Goal: Information Seeking & Learning: Learn about a topic

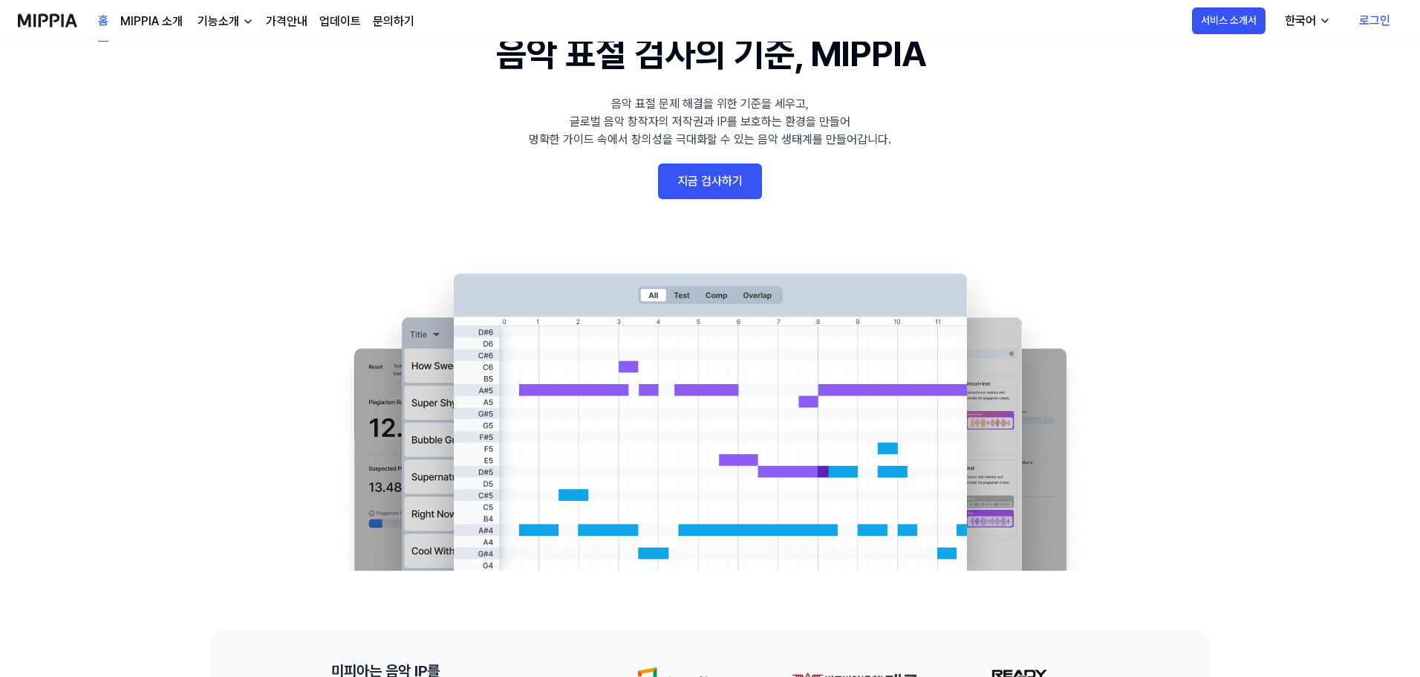
drag, startPoint x: 204, startPoint y: 157, endPoint x: 159, endPoint y: 137, distance: 48.6
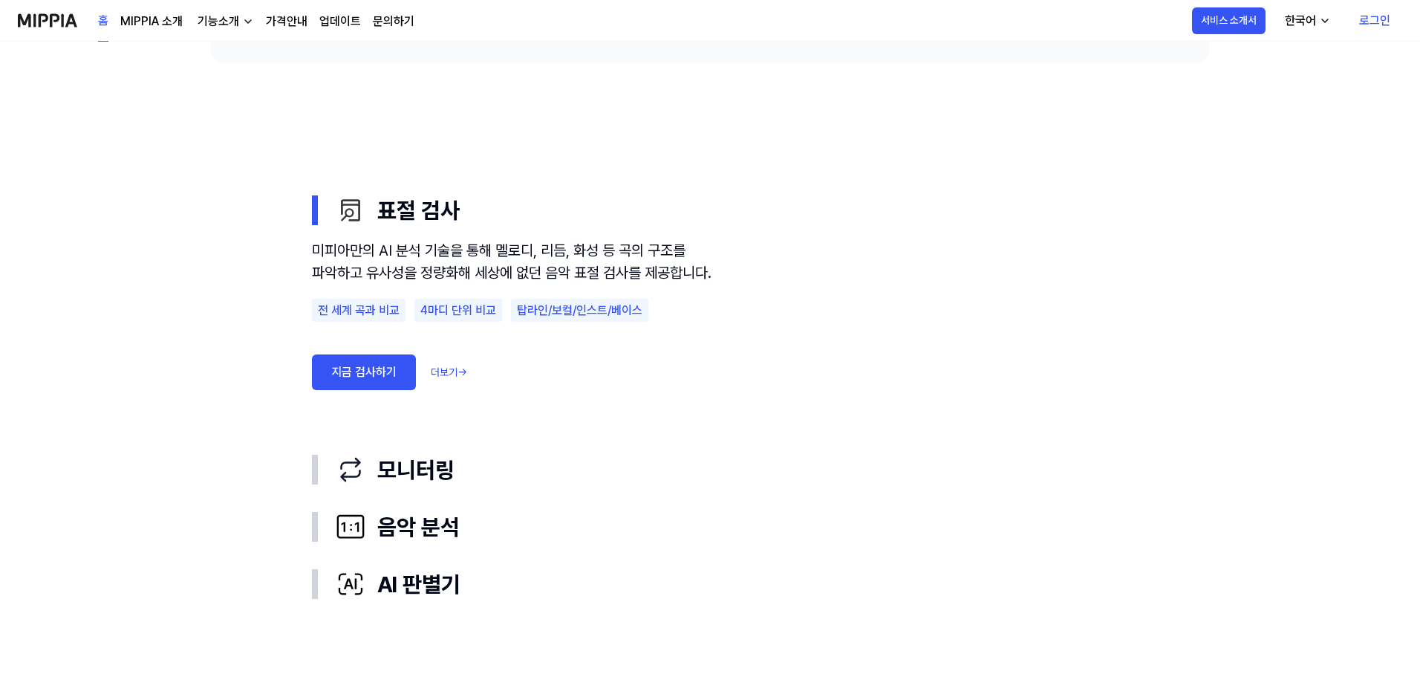
scroll to position [891, 0]
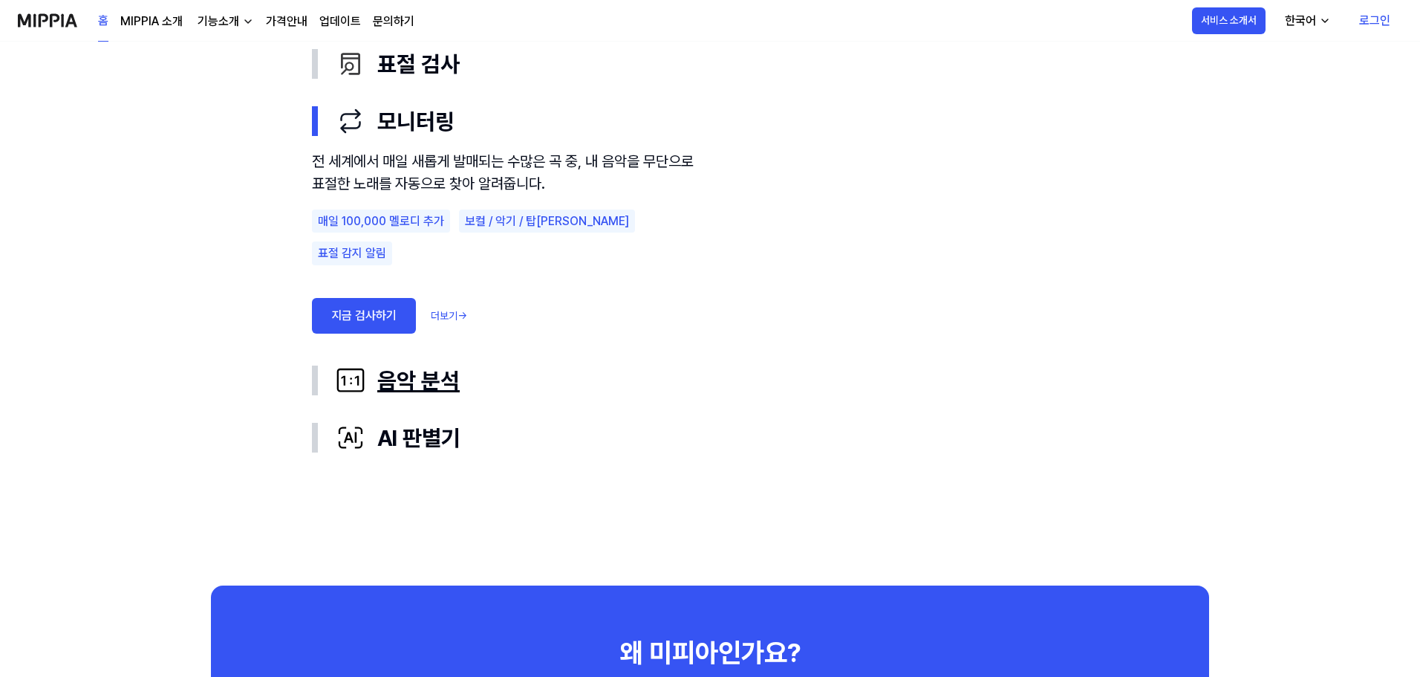
click at [444, 383] on div "음악 분석" at bounding box center [722, 380] width 773 height 33
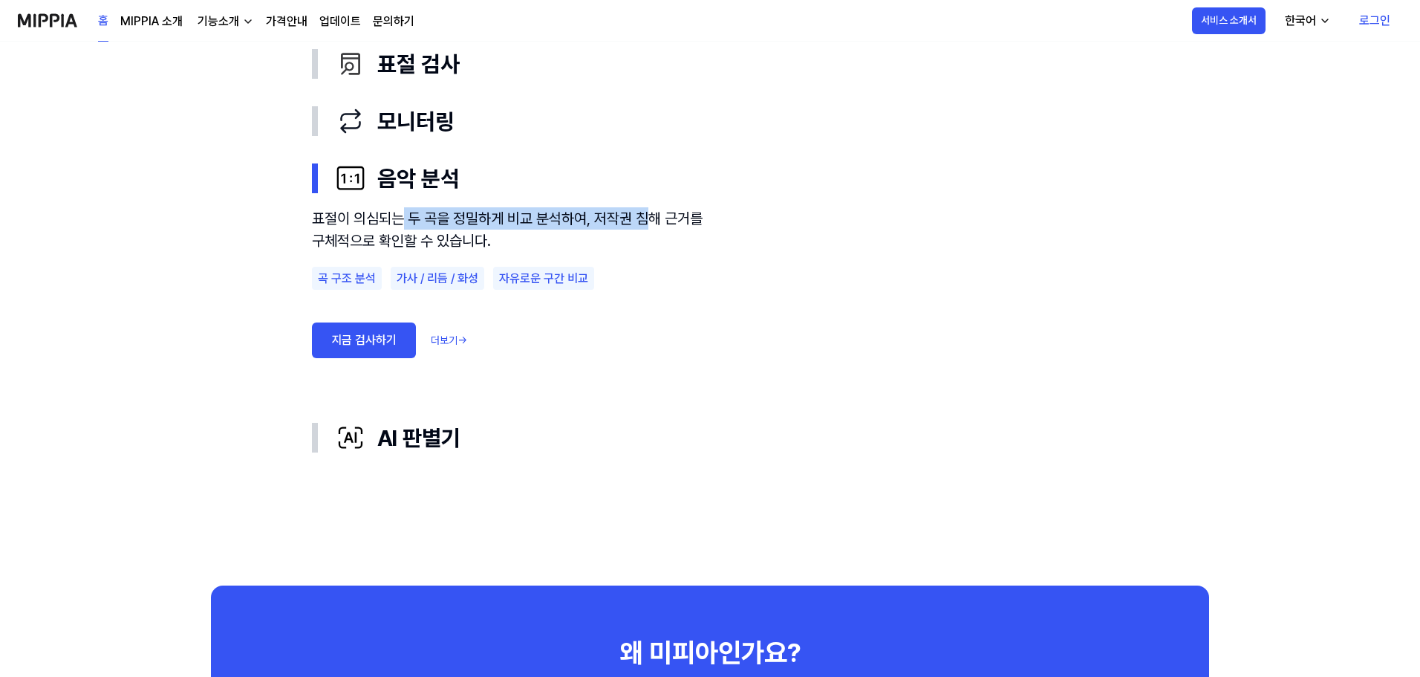
drag, startPoint x: 400, startPoint y: 212, endPoint x: 648, endPoint y: 214, distance: 248.1
click at [648, 214] on div "표절이 의심되는 두 곡을 정밀하게 비교 분석하여, 저작권 침해 근거를 구체적으로 확인할 수 있습니다." at bounding box center [512, 229] width 401 height 45
click at [638, 397] on div "표절이 의심되는 두 곡을 정밀하게 비교 분석하여, 저작권 침해 근거를 구체적으로 확인할 수 있습니다. 곡 구조 분석 가사 / 리듬 / 화성 자…" at bounding box center [512, 302] width 401 height 190
click at [455, 339] on link "더보기 →" at bounding box center [449, 341] width 36 height 16
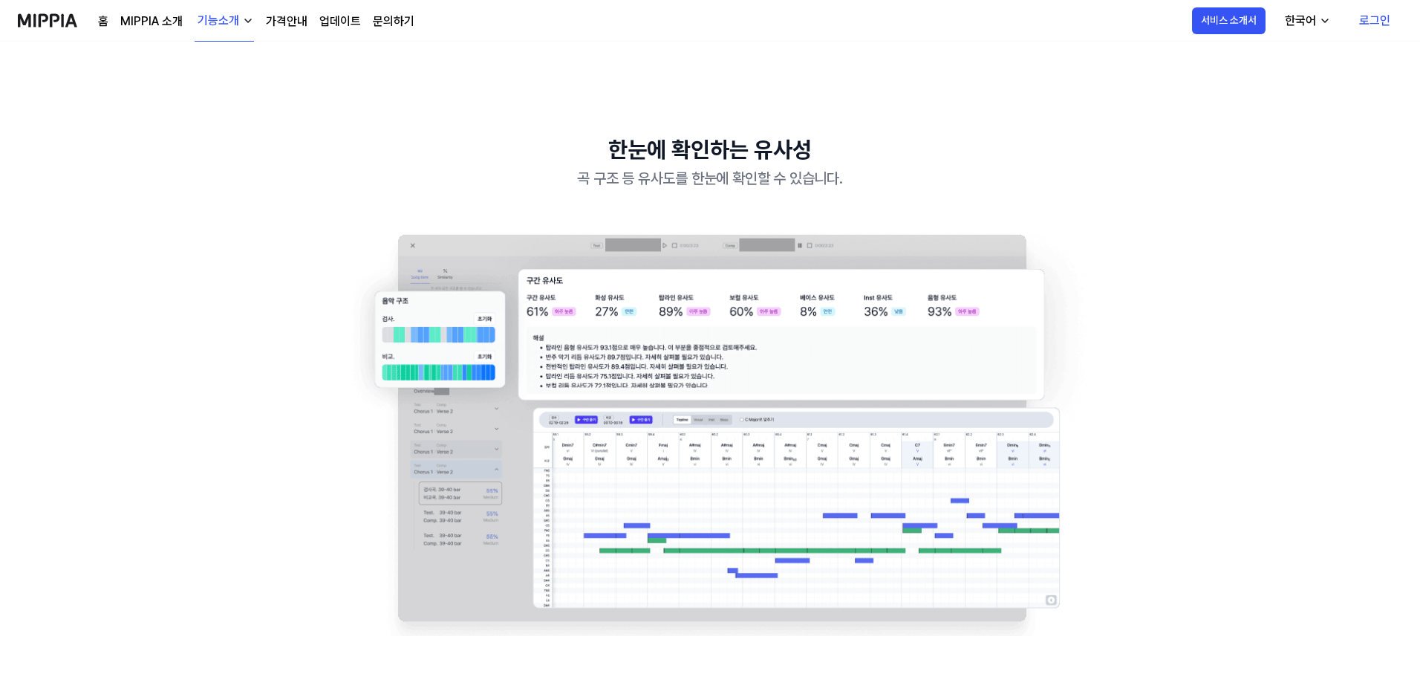
scroll to position [1411, 0]
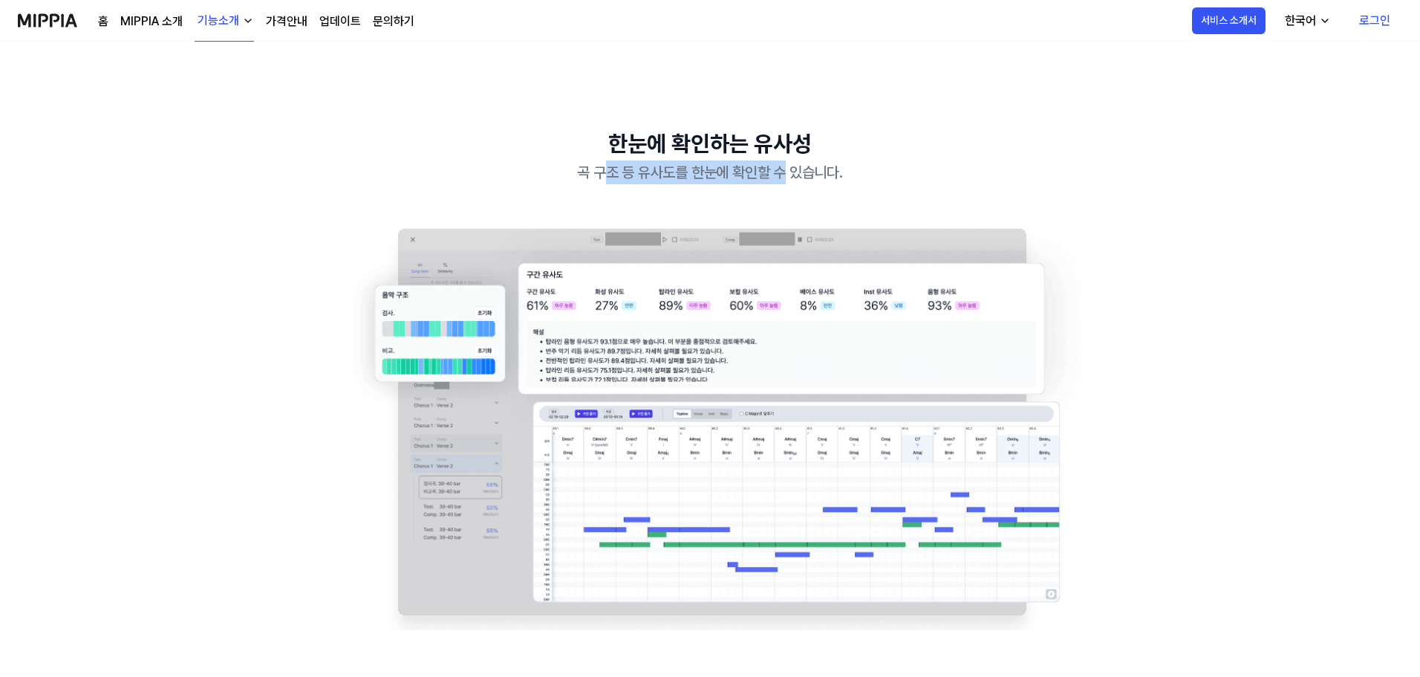
drag, startPoint x: 611, startPoint y: 175, endPoint x: 785, endPoint y: 174, distance: 174.6
click at [785, 174] on div "곡 구조 등 유사도를 한눈에 확인할 수 있습니다." at bounding box center [710, 172] width 832 height 24
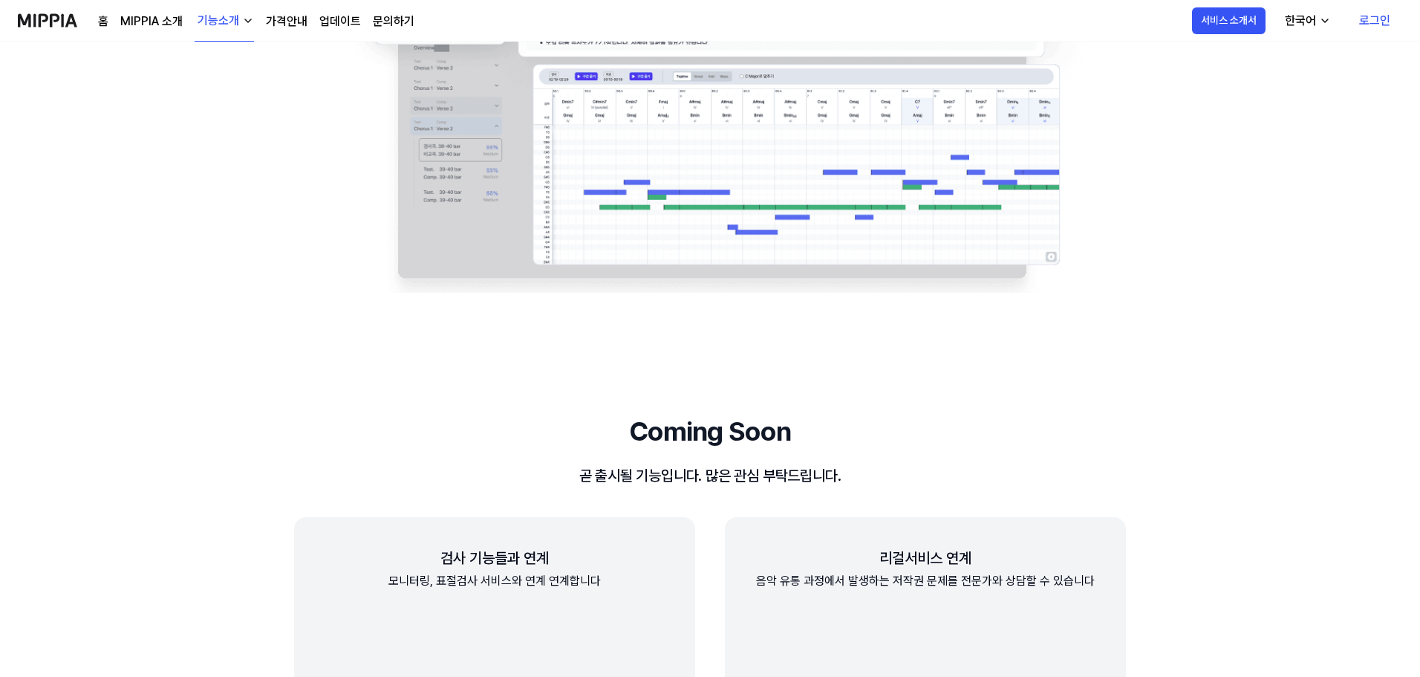
scroll to position [1783, 0]
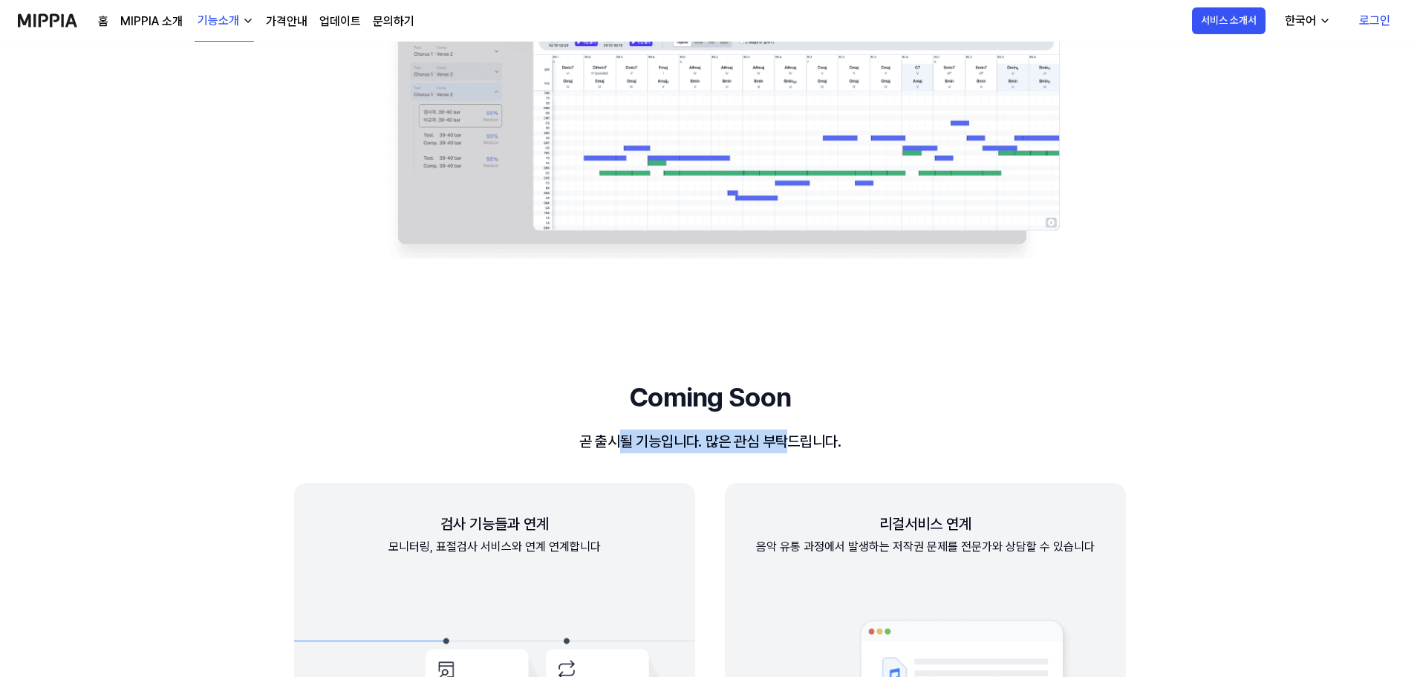
drag, startPoint x: 617, startPoint y: 440, endPoint x: 787, endPoint y: 449, distance: 171.1
click at [787, 449] on div "곧 출시될 기능입니다. 많은 관심 부탁드립니다." at bounding box center [710, 441] width 832 height 24
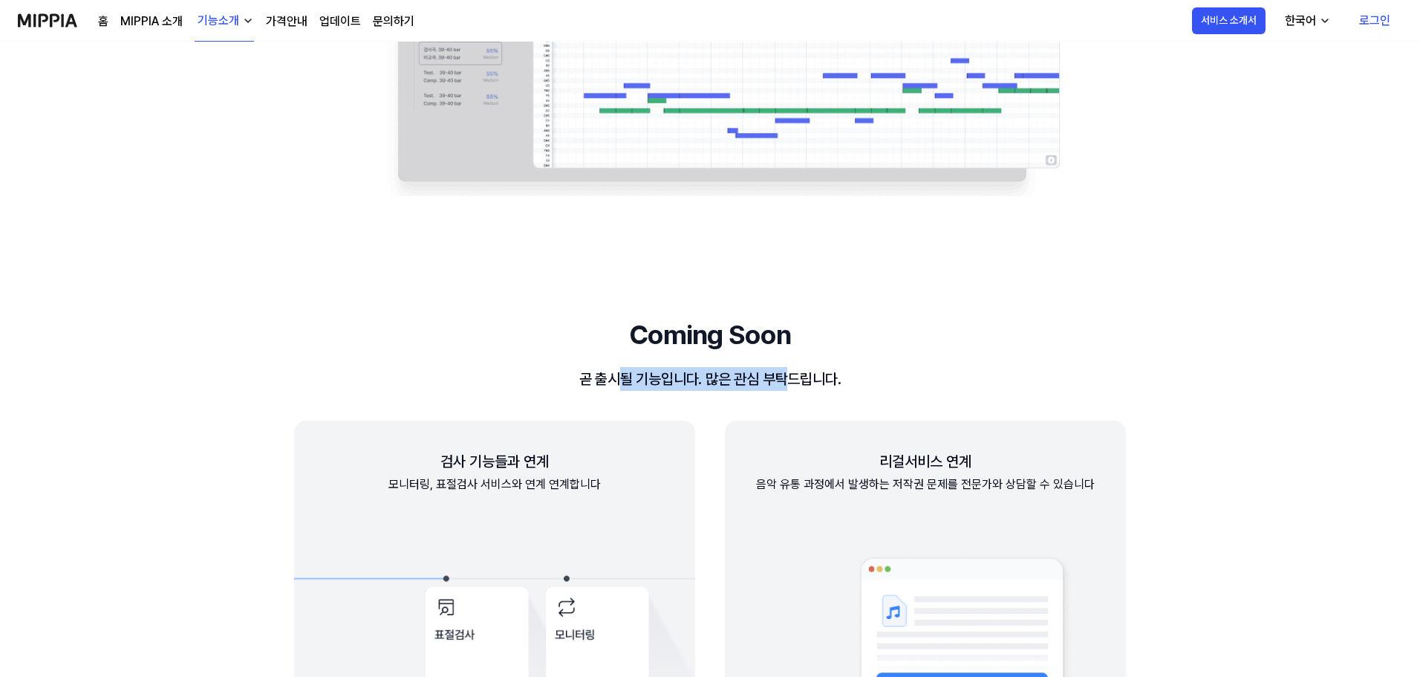
scroll to position [1931, 0]
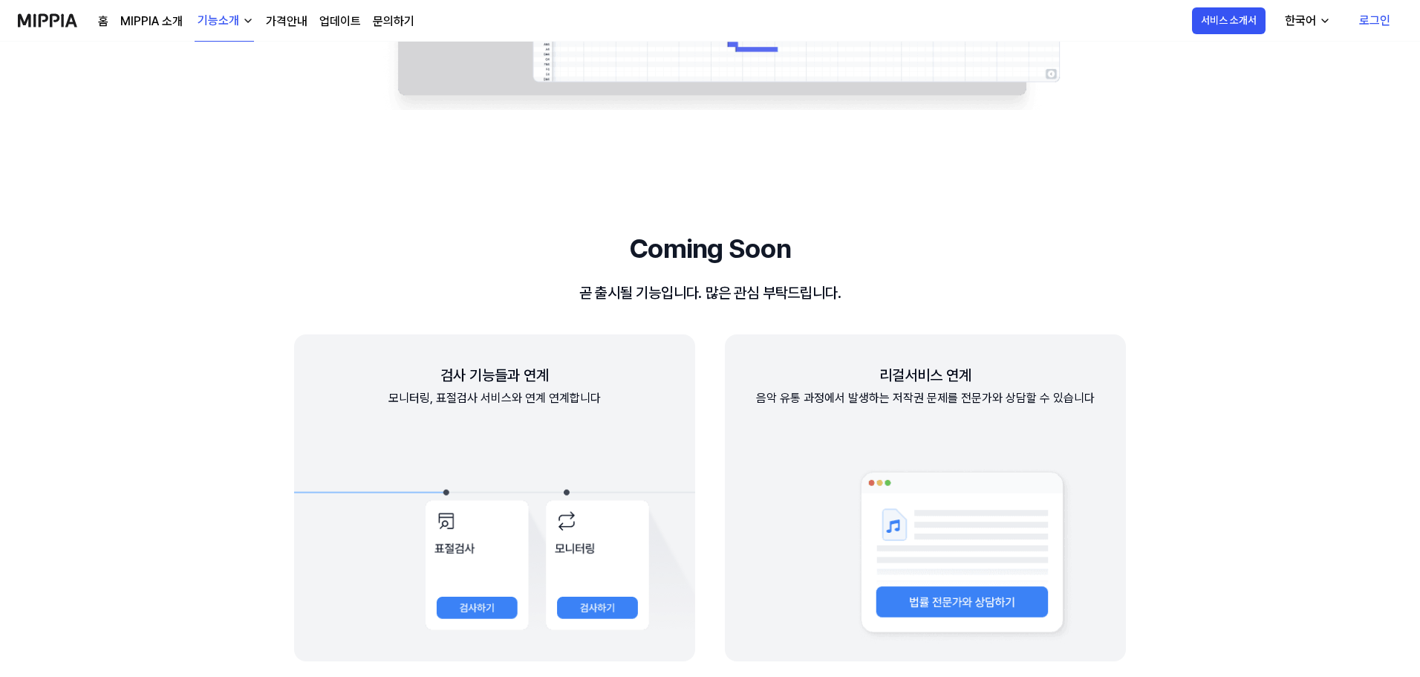
click at [713, 374] on div "검사 기능들과 연계 모니터링, 표절검사 서비스와 연계 연계합니다 리걸서비스 연계 음악 유통 과정에서 발생하는 저작권 문제를 전문가와 상담할 수…" at bounding box center [710, 497] width 832 height 327
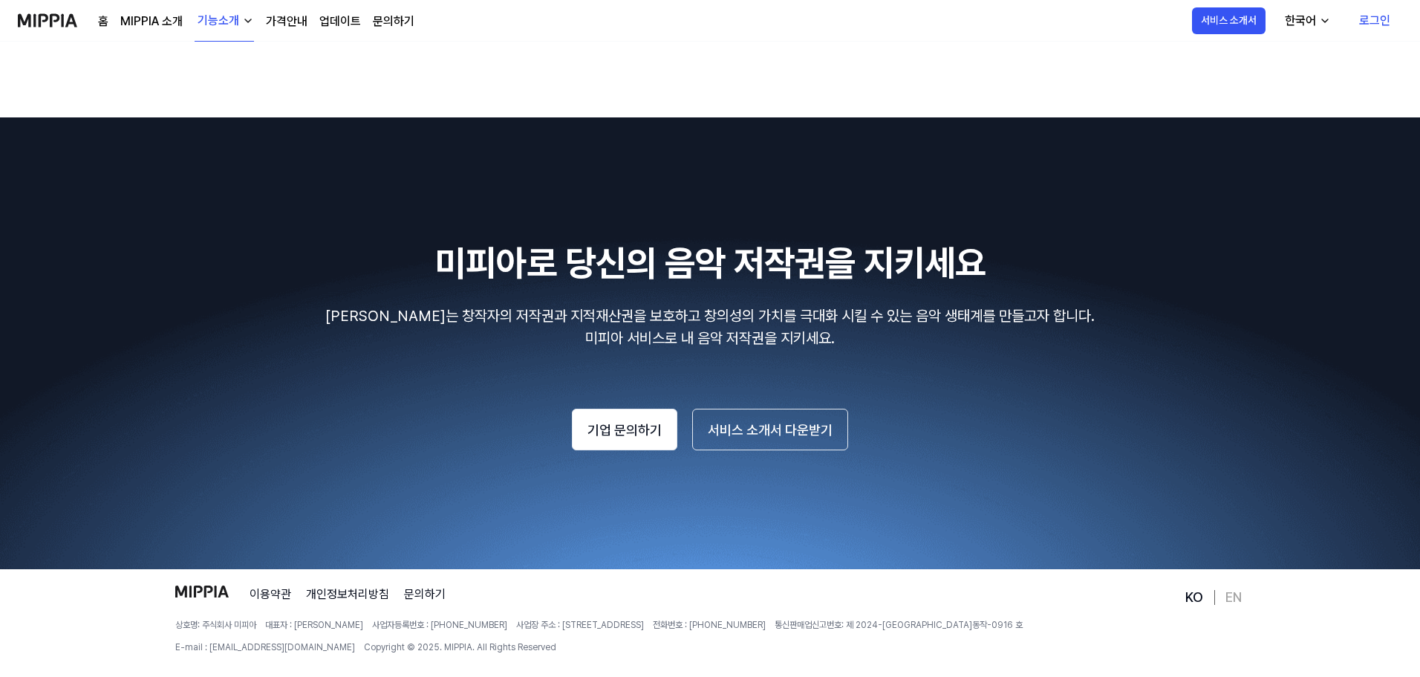
scroll to position [2709, 0]
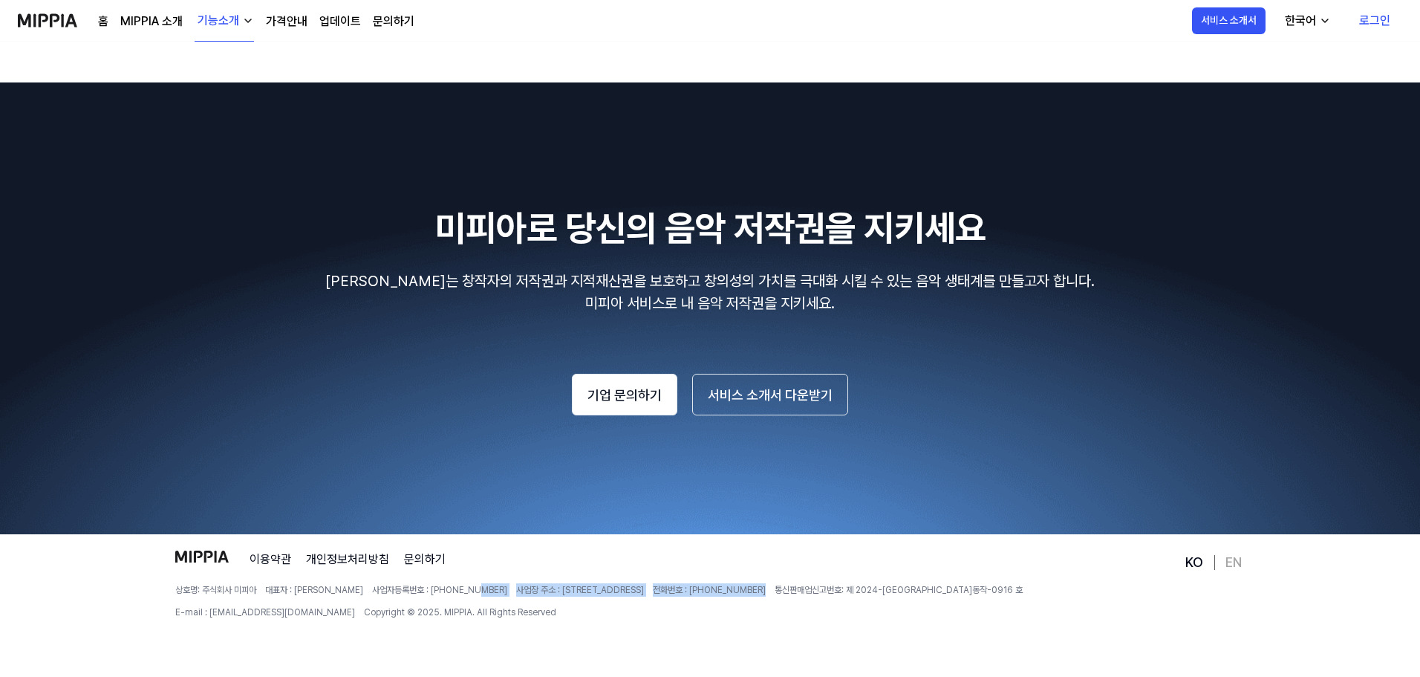
drag, startPoint x: 489, startPoint y: 589, endPoint x: 767, endPoint y: 597, distance: 277.9
click at [767, 597] on div "상호명: 주식회사 미피아 대표자 : 오찬호 사업자등록번호 : 158-86-03300 사업장 주소 : 서울특별시 동작구 상도로 55길 6 406…" at bounding box center [678, 601] width 1007 height 36
click at [748, 505] on img at bounding box center [710, 308] width 1420 height 452
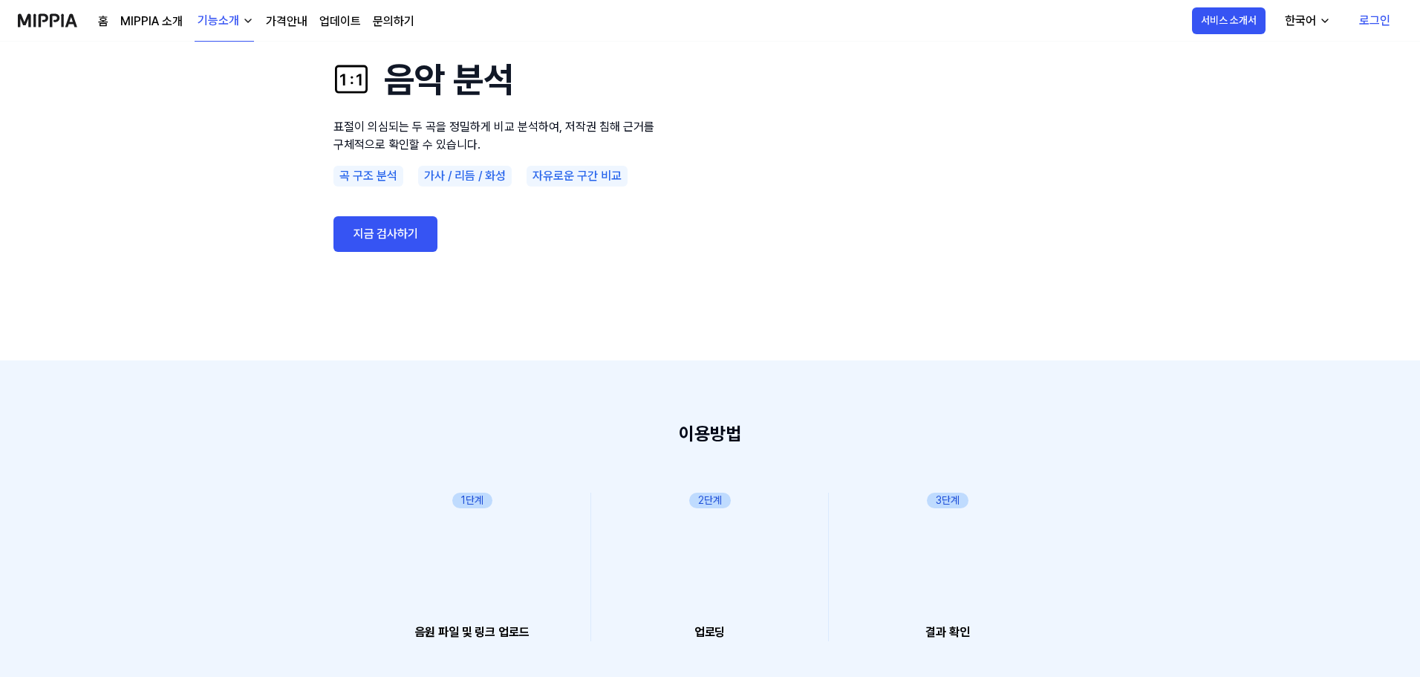
scroll to position [0, 0]
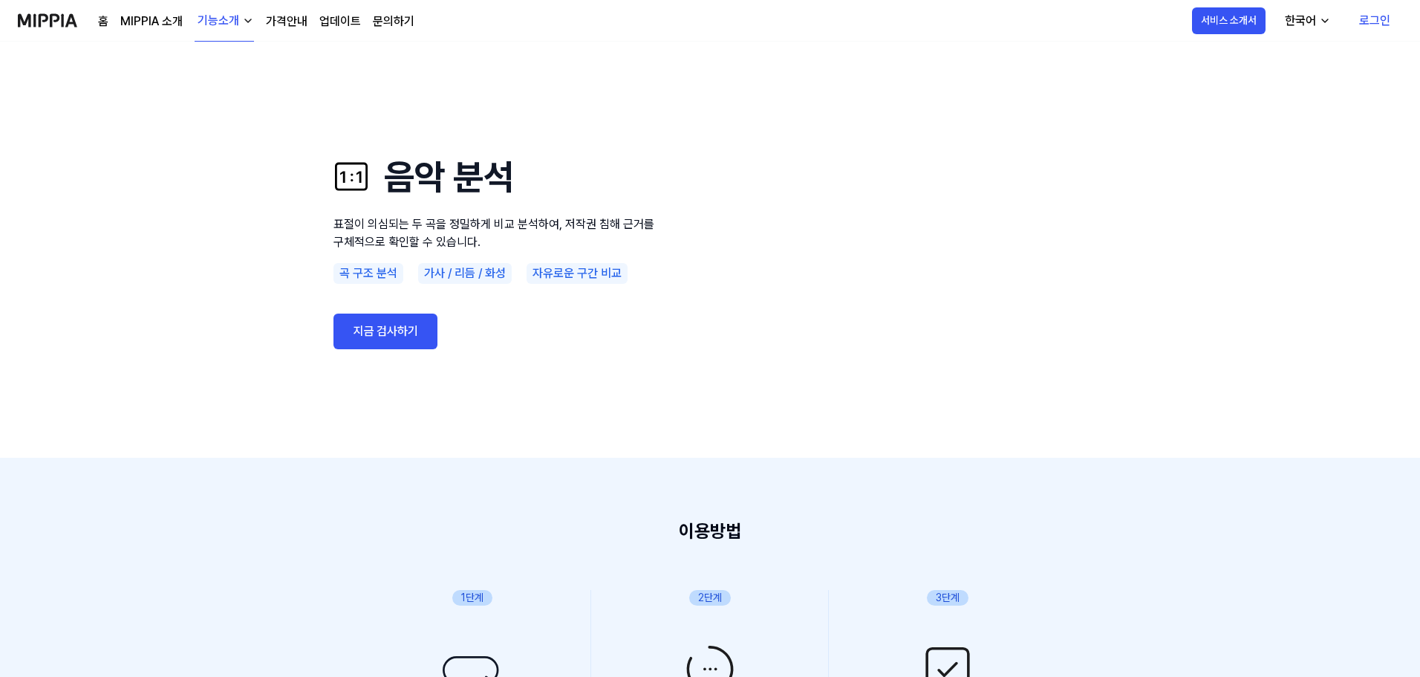
click at [491, 275] on div "가사 / 리듬 / 화성" at bounding box center [465, 273] width 94 height 21
click at [391, 328] on link "지금 검사하기" at bounding box center [386, 331] width 104 height 36
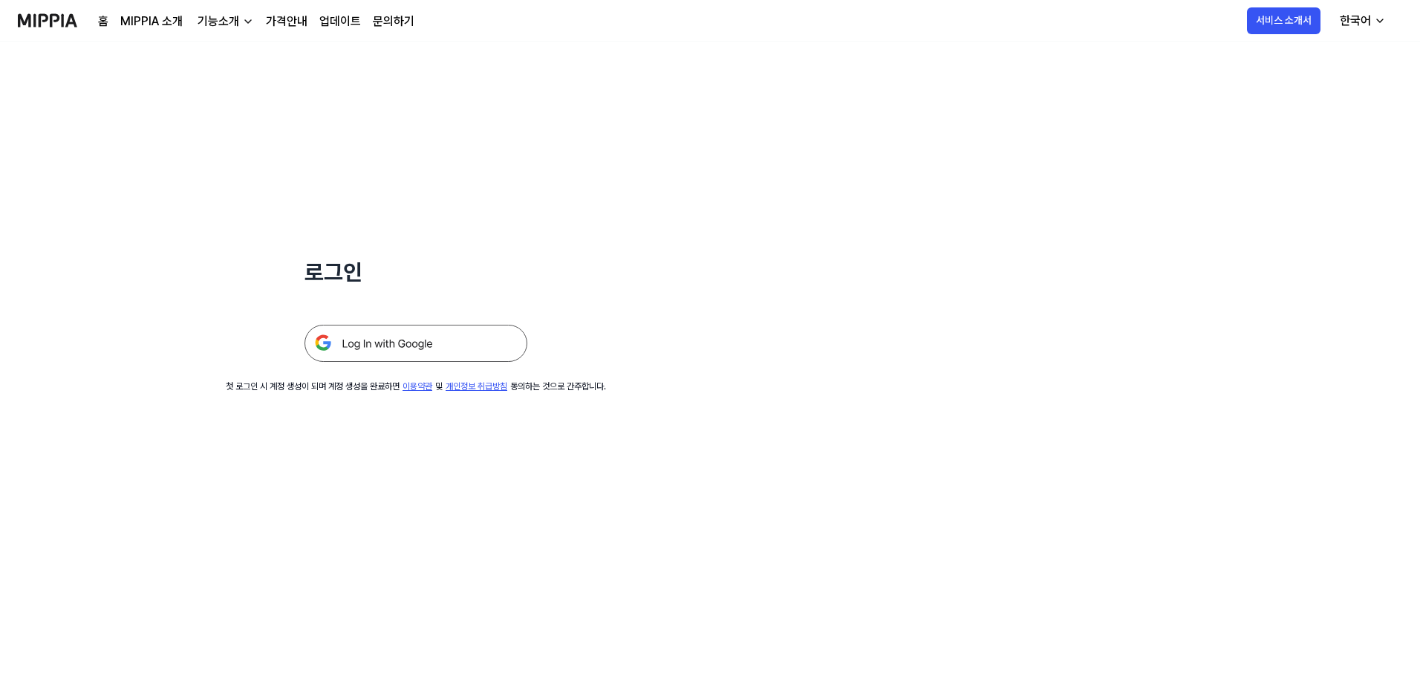
click at [385, 20] on link "문의하기" at bounding box center [394, 22] width 42 height 18
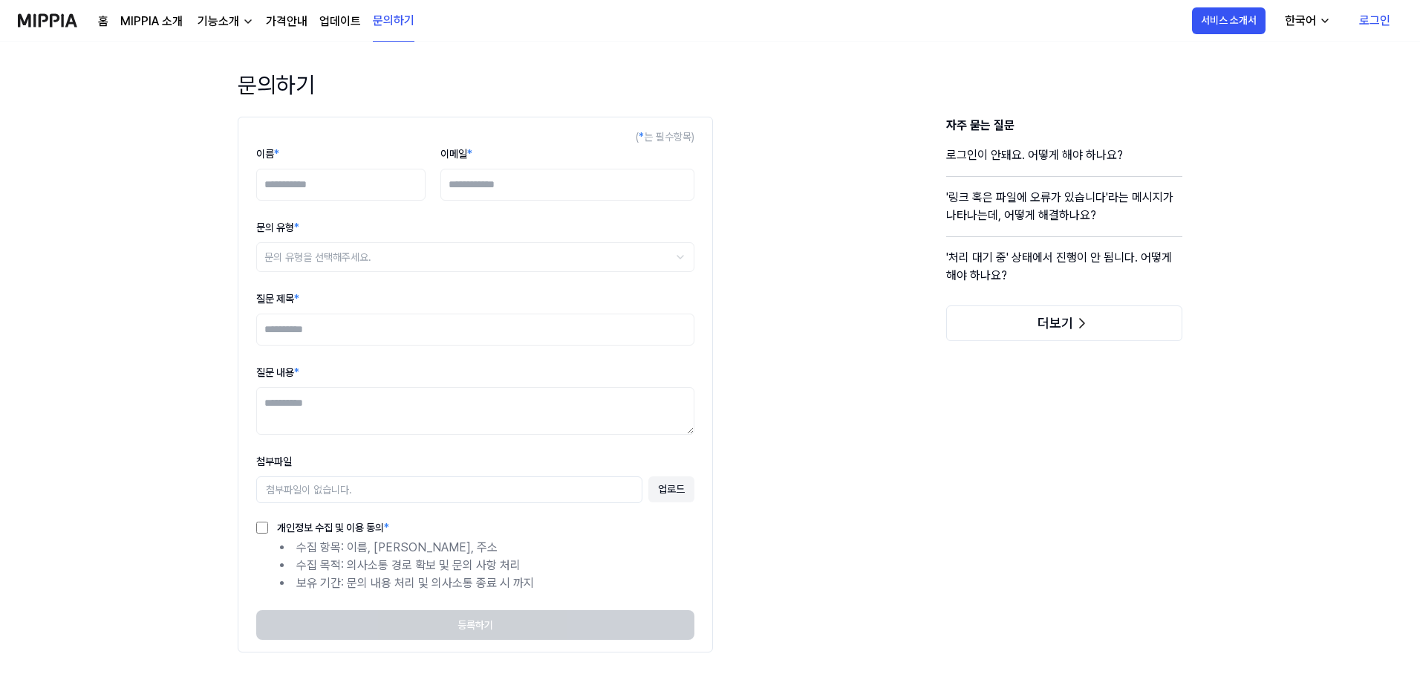
click at [338, 22] on link "업데이트" at bounding box center [340, 22] width 42 height 18
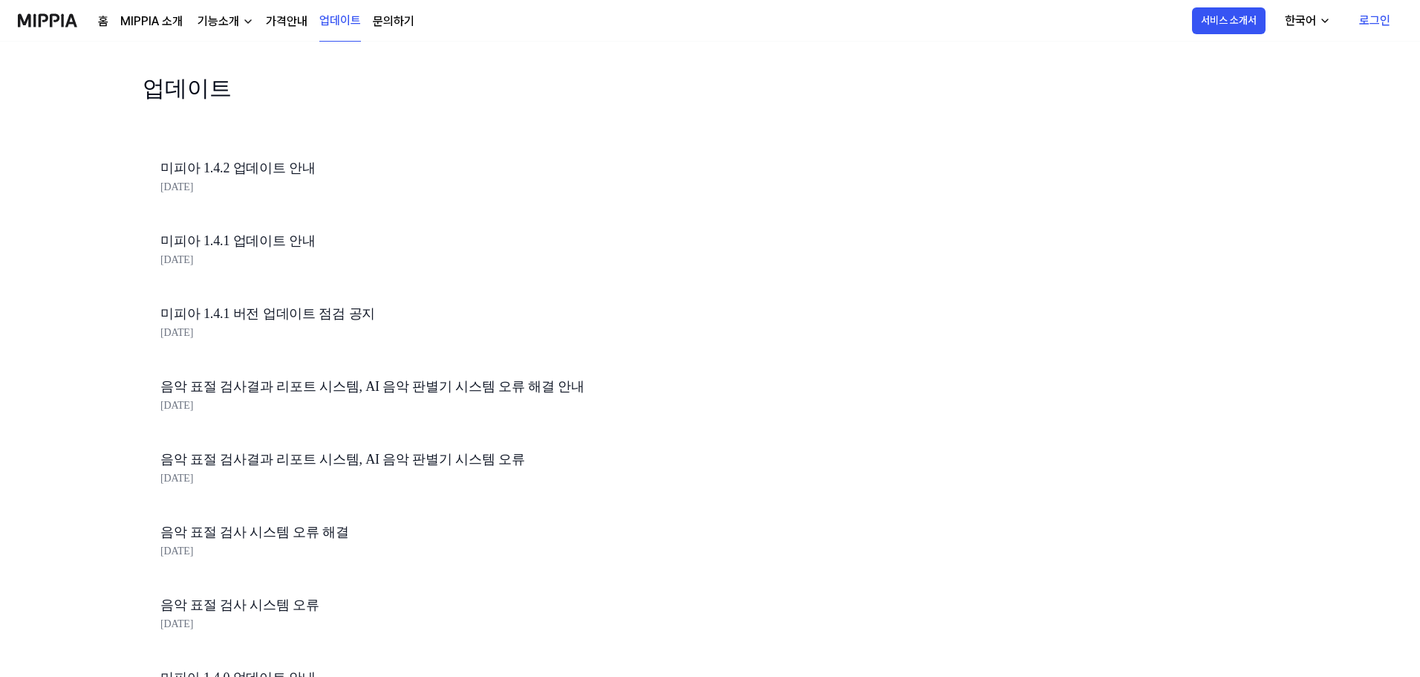
click at [264, 166] on link "미피아 1.4.2 업데이트 안내" at bounding box center [412, 168] width 505 height 22
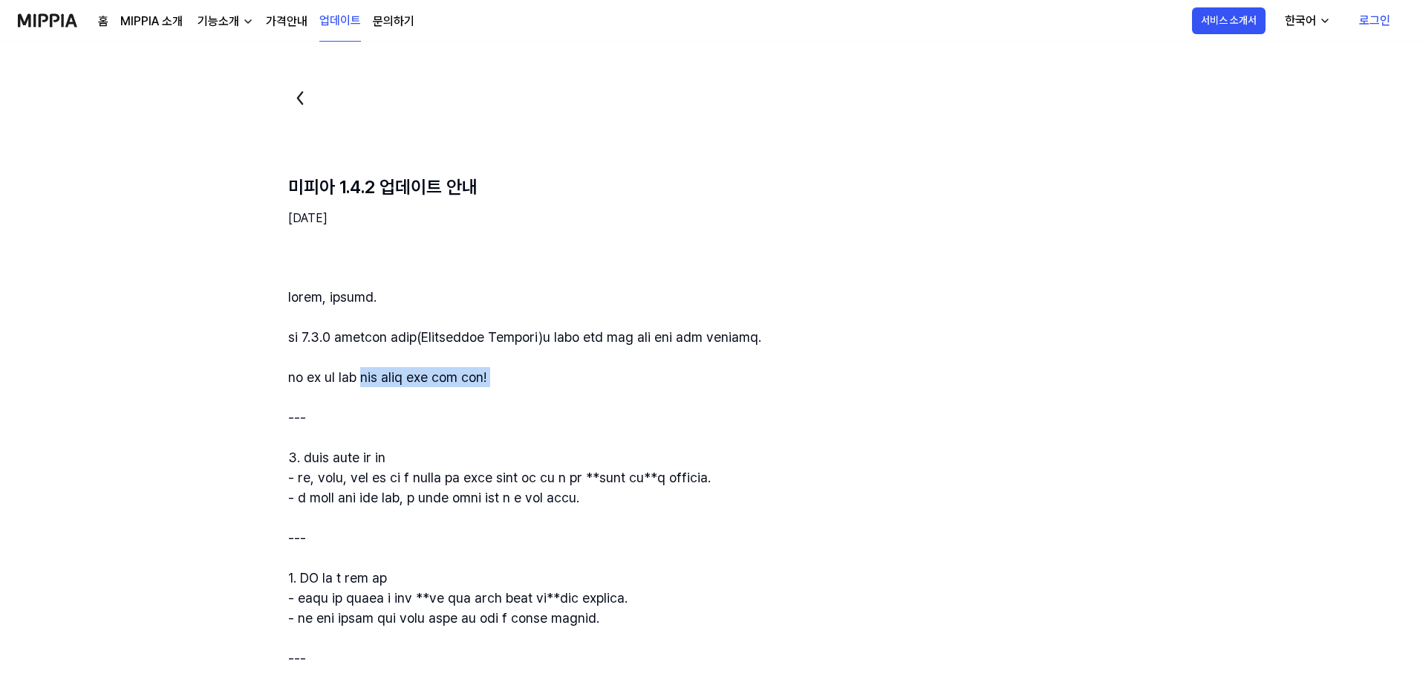
drag, startPoint x: 410, startPoint y: 377, endPoint x: 523, endPoint y: 388, distance: 113.5
click at [523, 388] on div at bounding box center [781, 558] width 986 height 542
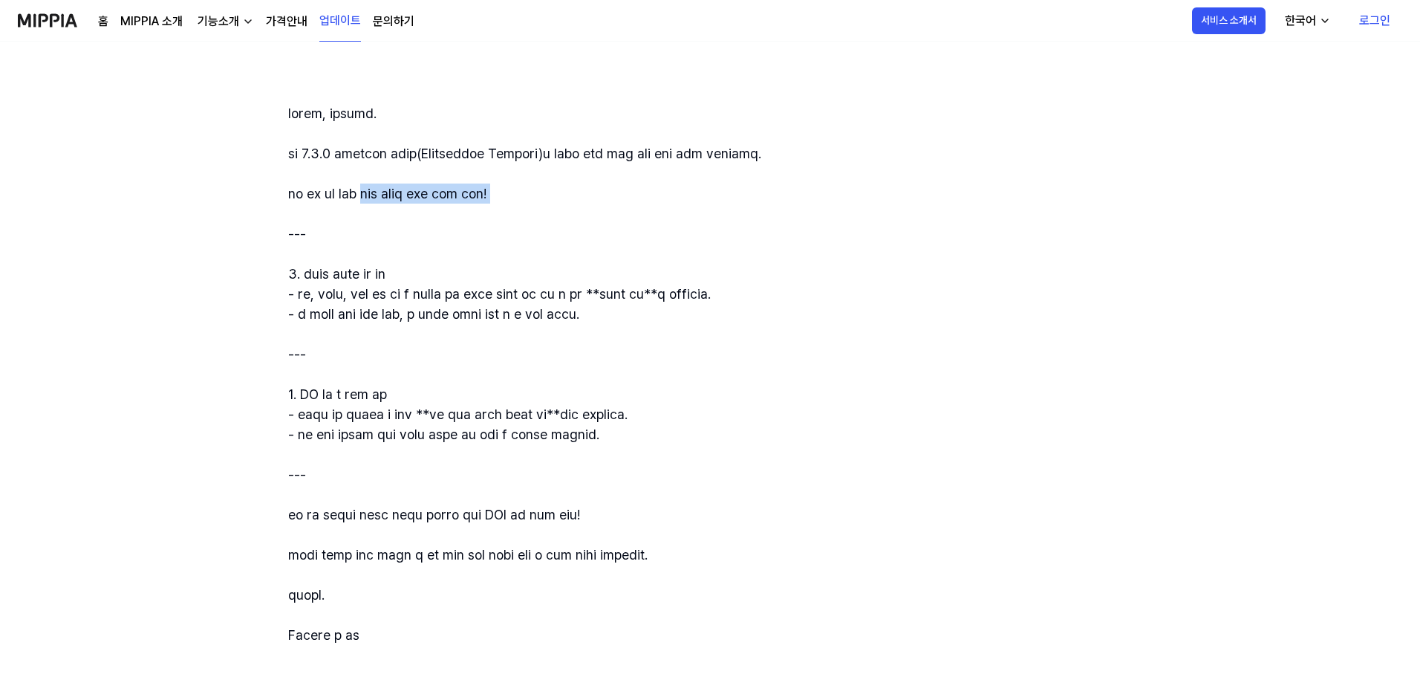
scroll to position [223, 0]
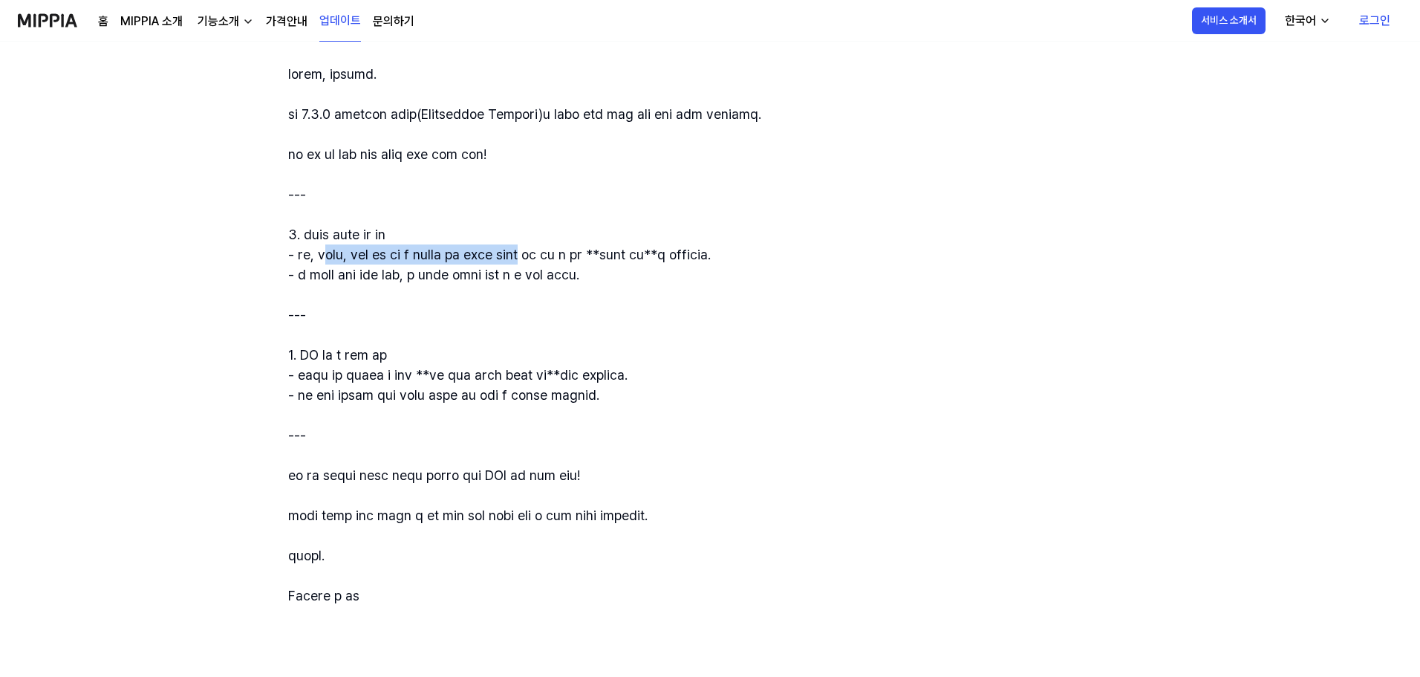
drag, startPoint x: 336, startPoint y: 256, endPoint x: 669, endPoint y: 261, distance: 332.8
click at [669, 261] on div at bounding box center [781, 335] width 986 height 542
click at [644, 206] on div at bounding box center [781, 335] width 986 height 542
drag, startPoint x: 383, startPoint y: 267, endPoint x: 560, endPoint y: 276, distance: 177.0
click at [560, 276] on div at bounding box center [781, 335] width 986 height 542
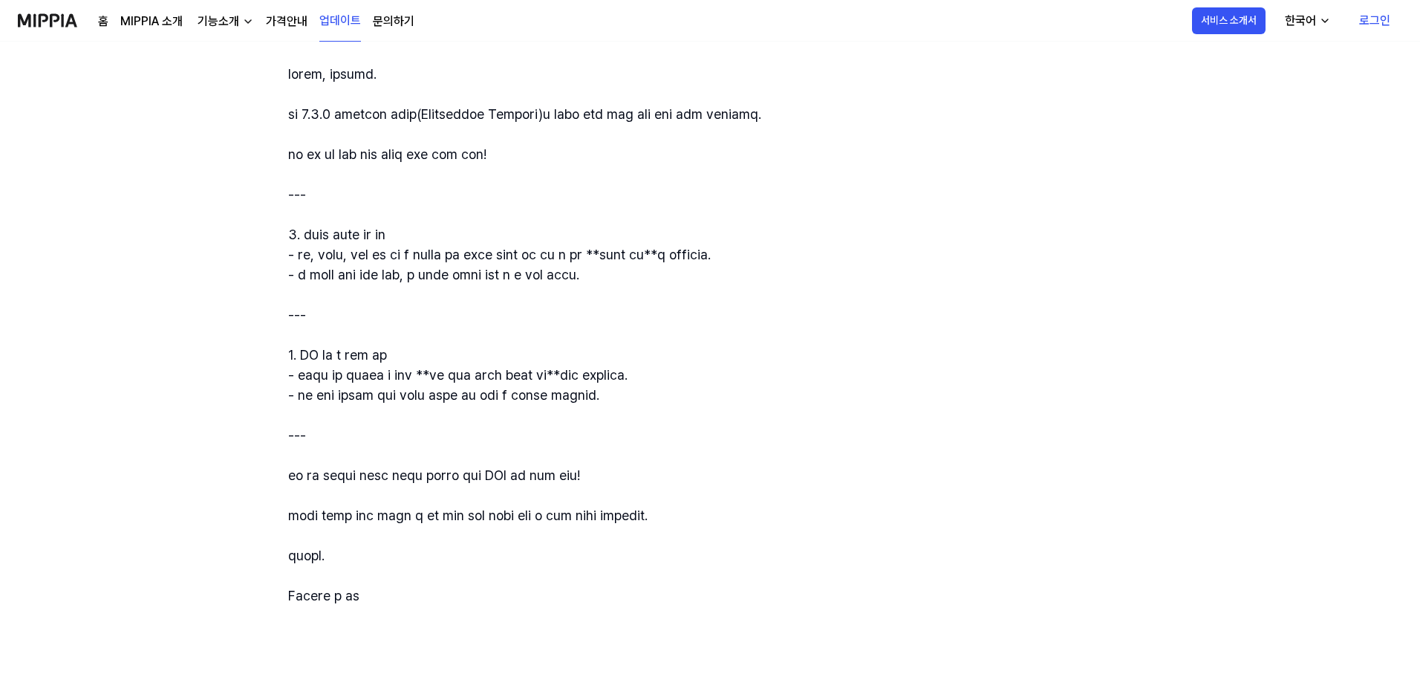
click at [547, 313] on div at bounding box center [781, 335] width 986 height 542
drag, startPoint x: 350, startPoint y: 371, endPoint x: 608, endPoint y: 373, distance: 258.5
click at [608, 373] on div at bounding box center [781, 335] width 986 height 542
click at [609, 334] on div at bounding box center [781, 335] width 986 height 542
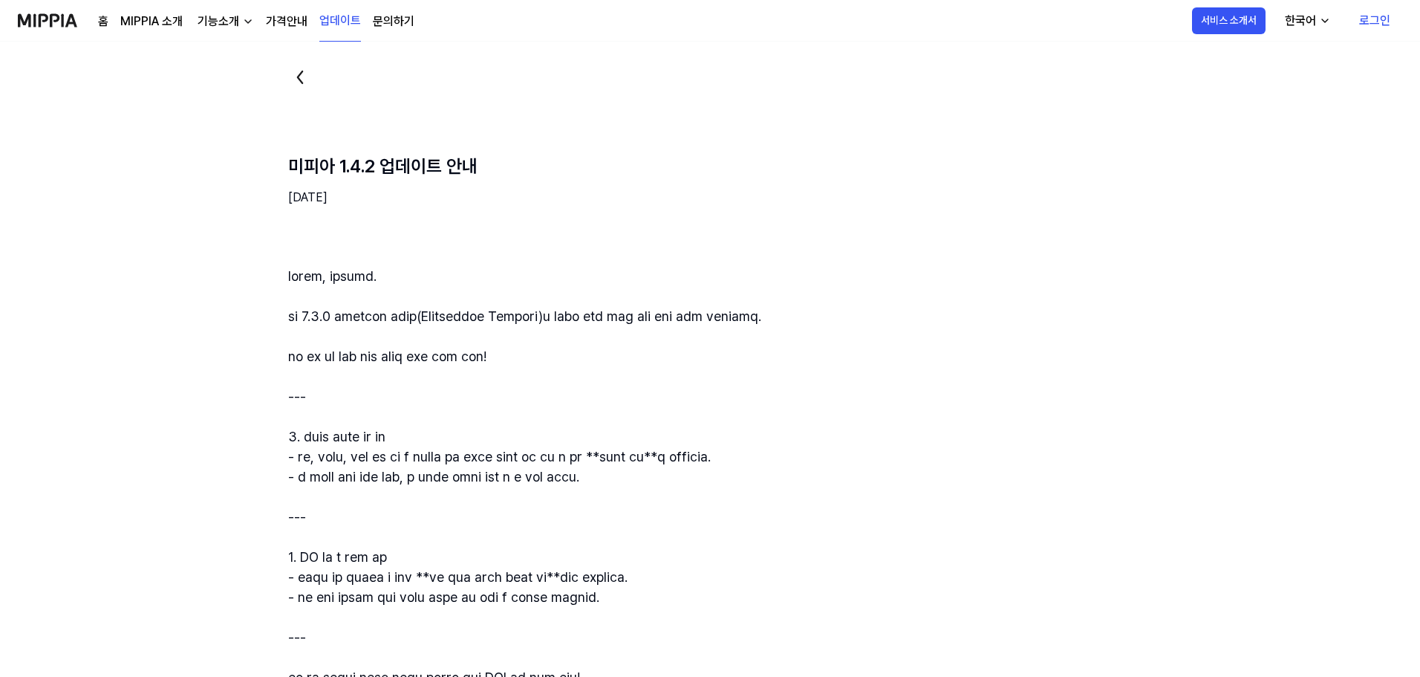
scroll to position [0, 0]
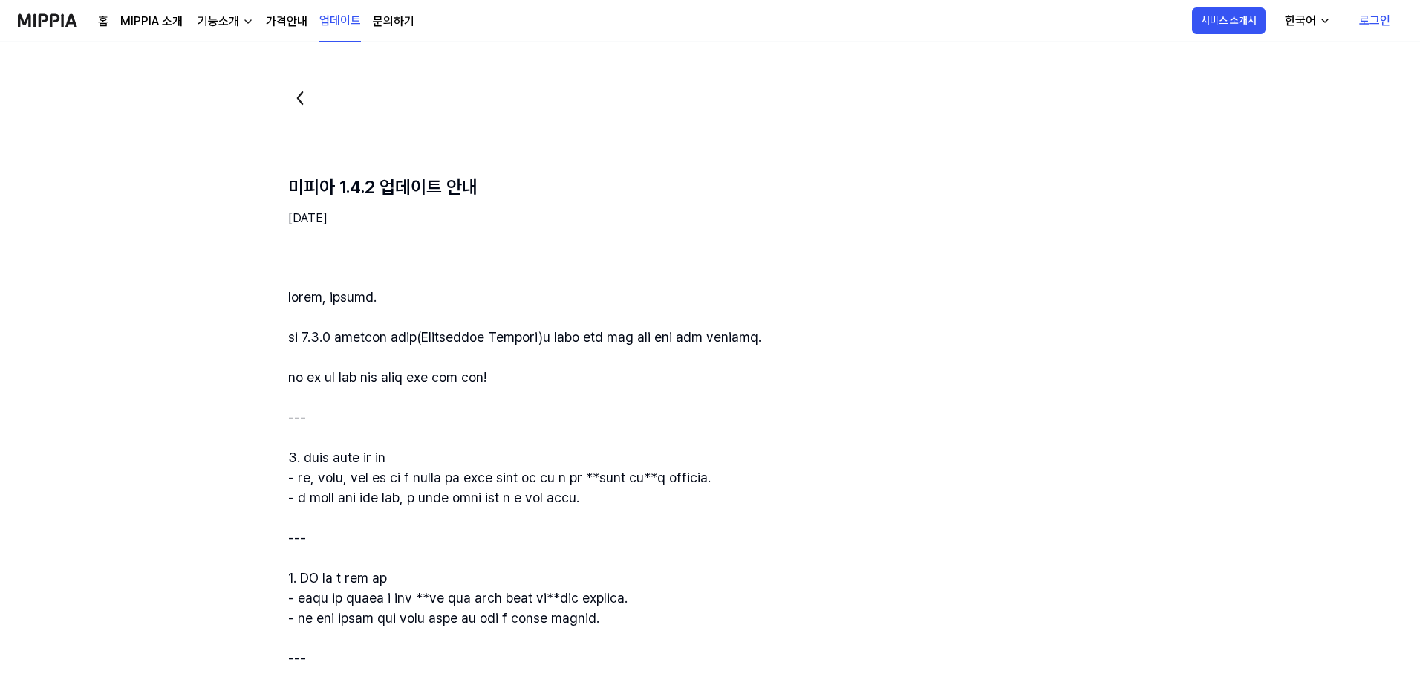
click at [287, 15] on link "가격안내" at bounding box center [287, 22] width 42 height 18
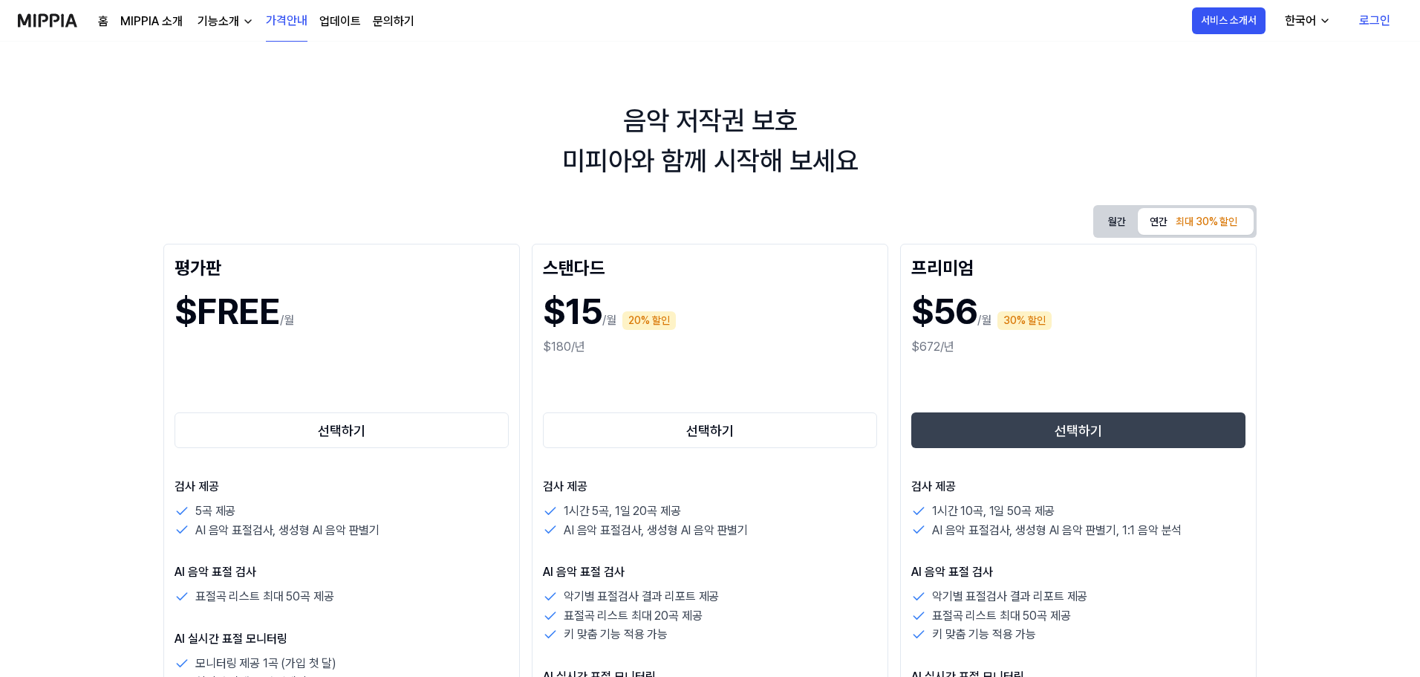
click at [1150, 211] on button "연간 최대 30% 할인" at bounding box center [1196, 221] width 116 height 27
click at [1115, 221] on button "월간" at bounding box center [1117, 221] width 42 height 27
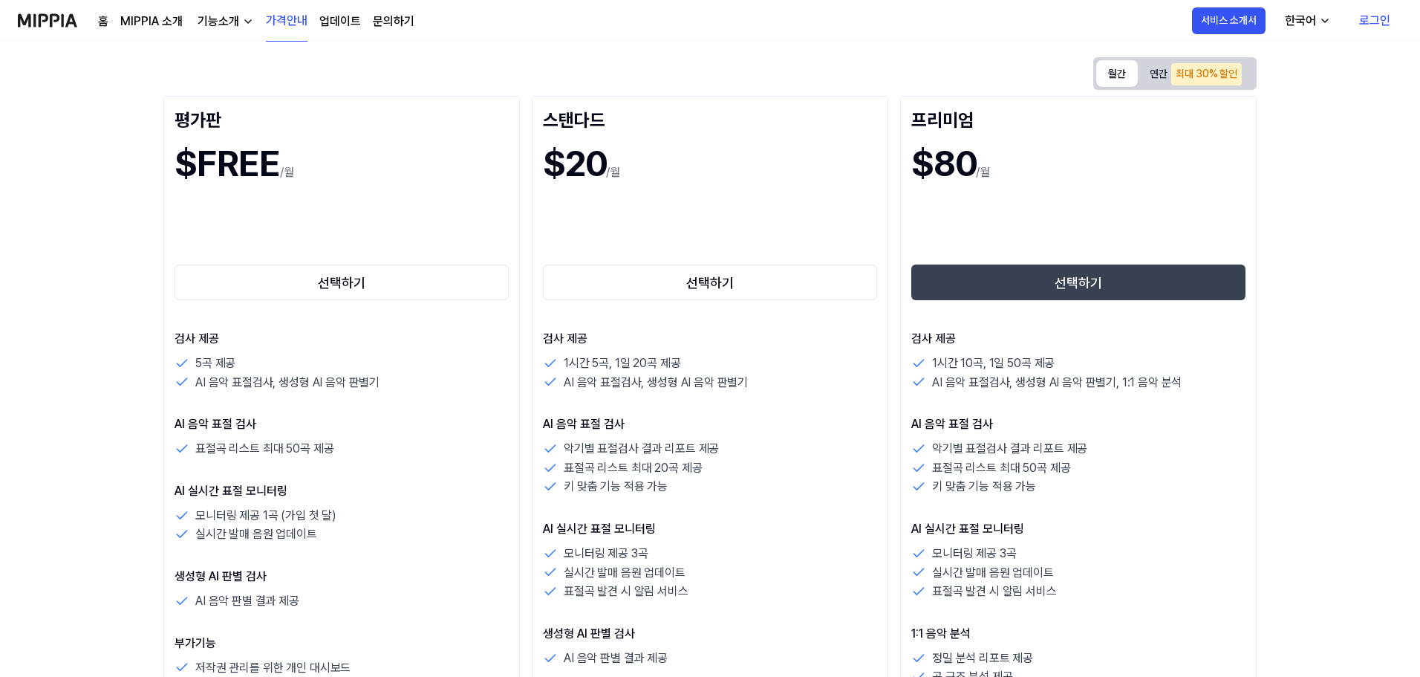
scroll to position [149, 0]
drag, startPoint x: 212, startPoint y: 380, endPoint x: 321, endPoint y: 387, distance: 109.4
click at [321, 387] on p "AI 음악 표절검사, 생성형 AI 음악 판별기" at bounding box center [287, 381] width 184 height 19
click at [441, 389] on div "AI 음악 표절검사, 생성형 AI 음악 판별기" at bounding box center [342, 381] width 334 height 19
drag, startPoint x: 293, startPoint y: 381, endPoint x: 374, endPoint y: 387, distance: 81.2
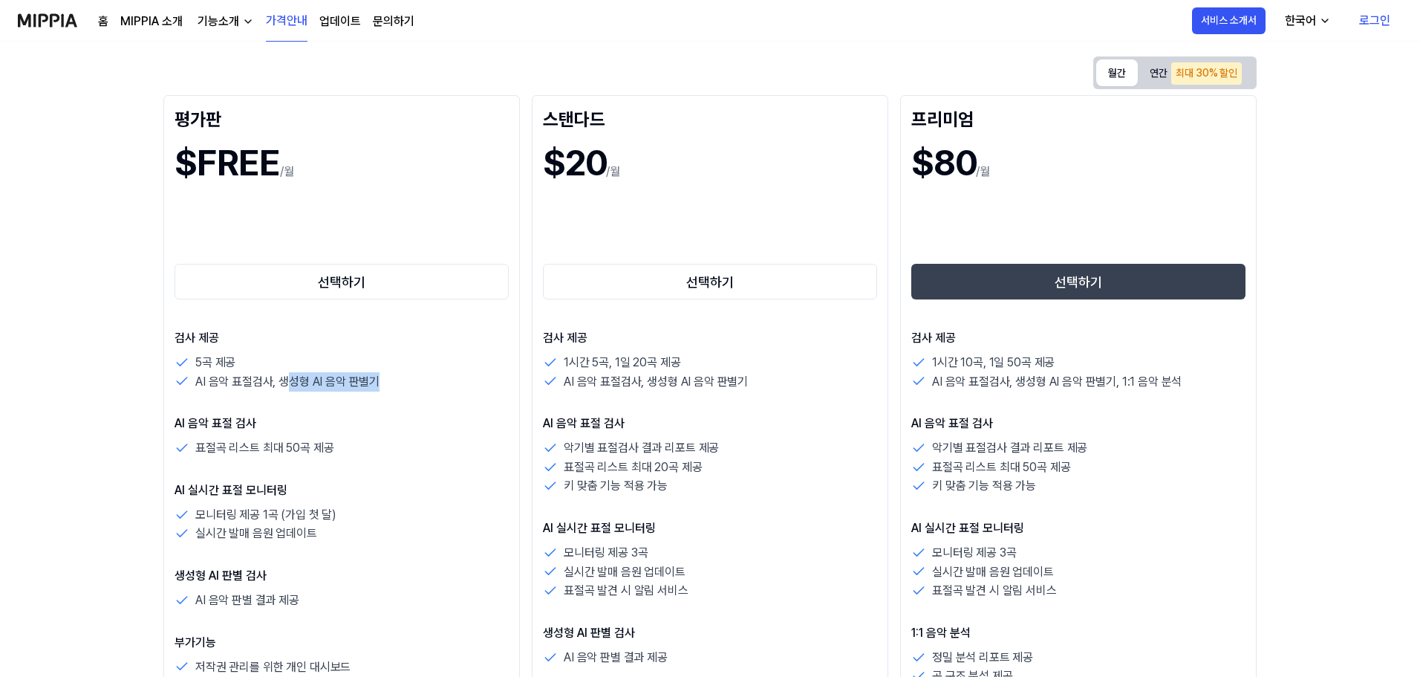
click at [374, 387] on p "AI 음악 표절검사, 생성형 AI 음악 판별기" at bounding box center [287, 381] width 184 height 19
click at [436, 407] on div "검사 제공 5곡 제공 AI 음악 표절검사, 생성형 AI 음악 판별기 AI 음악 표절 검사 표절곡 리스트 최대 50곡 제공 AI 실시간 표절 모…" at bounding box center [342, 502] width 334 height 347
drag, startPoint x: 199, startPoint y: 383, endPoint x: 323, endPoint y: 383, distance: 124.1
click at [323, 383] on p "AI 음악 표절검사, 생성형 AI 음악 판별기" at bounding box center [287, 381] width 184 height 19
click at [406, 408] on div "검사 제공 5곡 제공 AI 음악 표절검사, 생성형 AI 음악 판별기 AI 음악 표절 검사 표절곡 리스트 최대 50곡 제공 AI 실시간 표절 모…" at bounding box center [342, 502] width 334 height 347
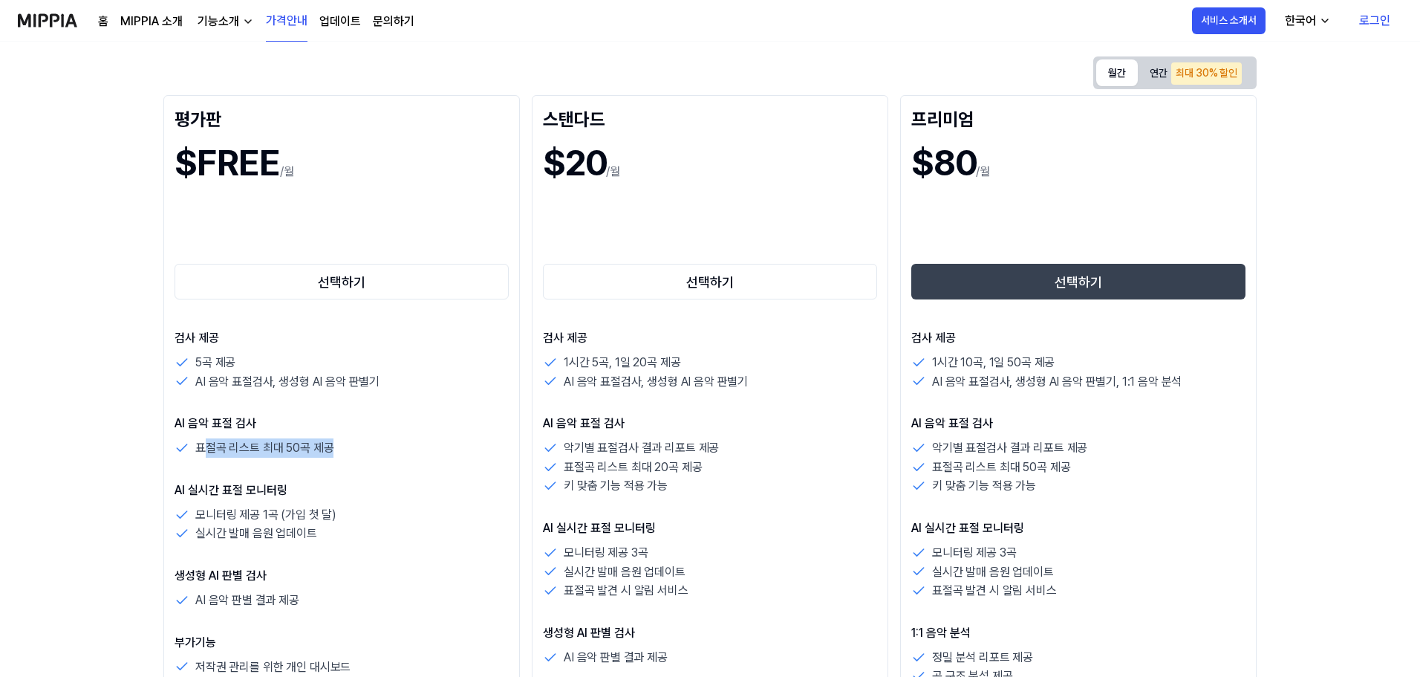
drag, startPoint x: 201, startPoint y: 452, endPoint x: 334, endPoint y: 451, distance: 133.7
click at [334, 451] on div "표절곡 리스트 최대 50곡 제공" at bounding box center [342, 447] width 334 height 19
click at [406, 451] on div "표절곡 리스트 최대 50곡 제공" at bounding box center [342, 447] width 334 height 19
drag, startPoint x: 564, startPoint y: 484, endPoint x: 673, endPoint y: 487, distance: 109.2
click at [673, 487] on div "키 맞춤 기능 적용 가능" at bounding box center [710, 485] width 334 height 19
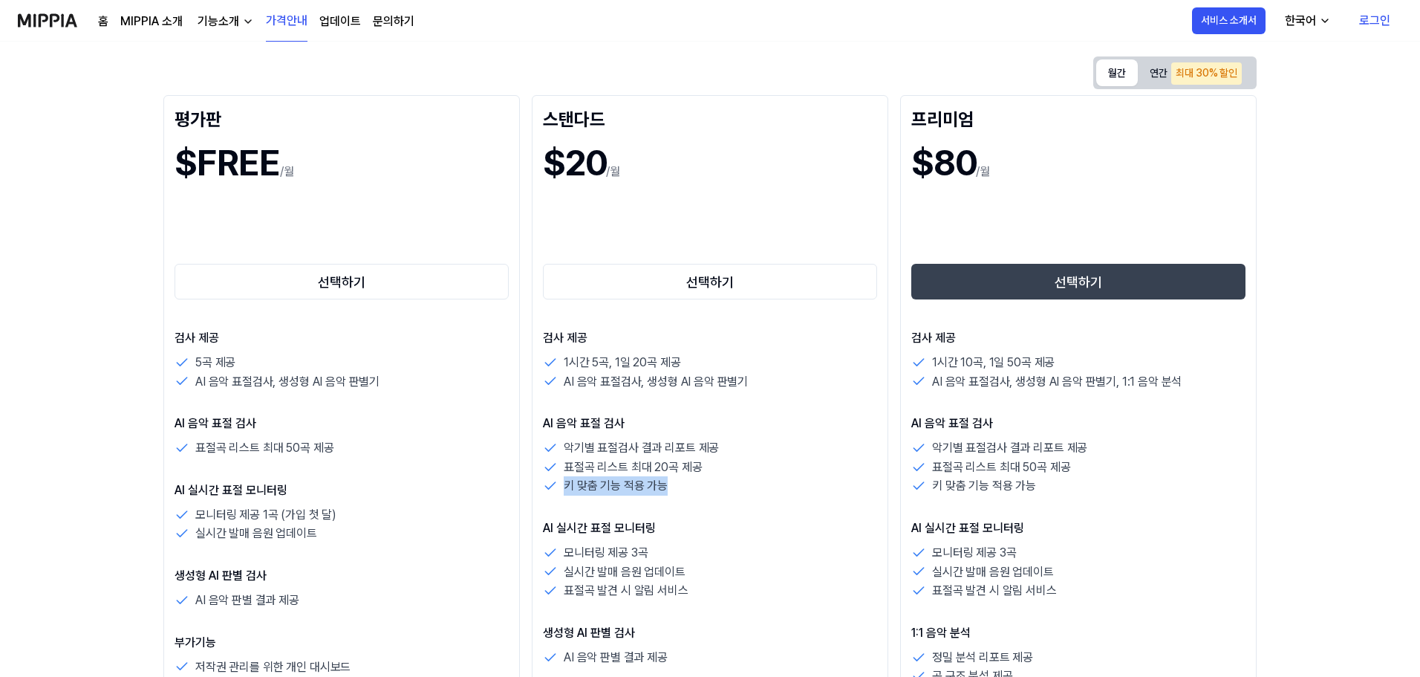
click at [703, 492] on div "키 맞춤 기능 적용 가능" at bounding box center [710, 485] width 334 height 19
click at [475, 427] on p "AI 음악 표절 검사" at bounding box center [342, 423] width 334 height 18
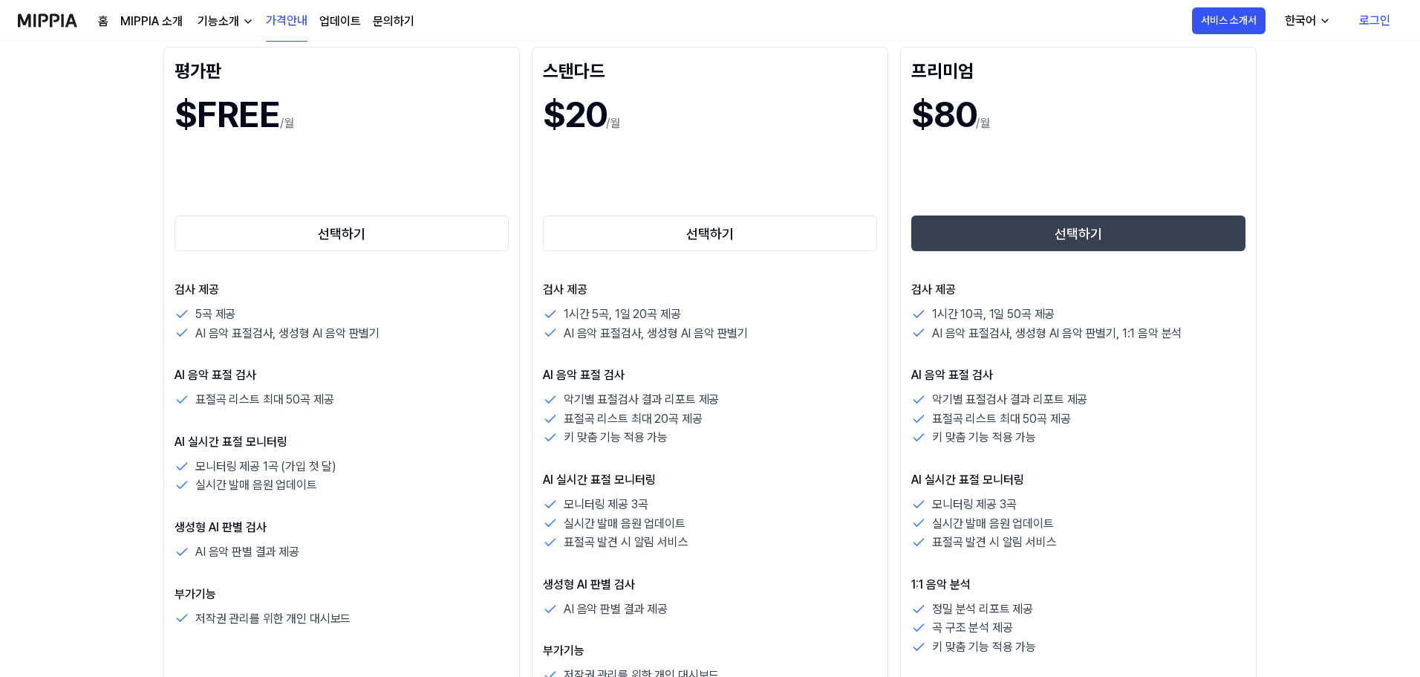
scroll to position [223, 0]
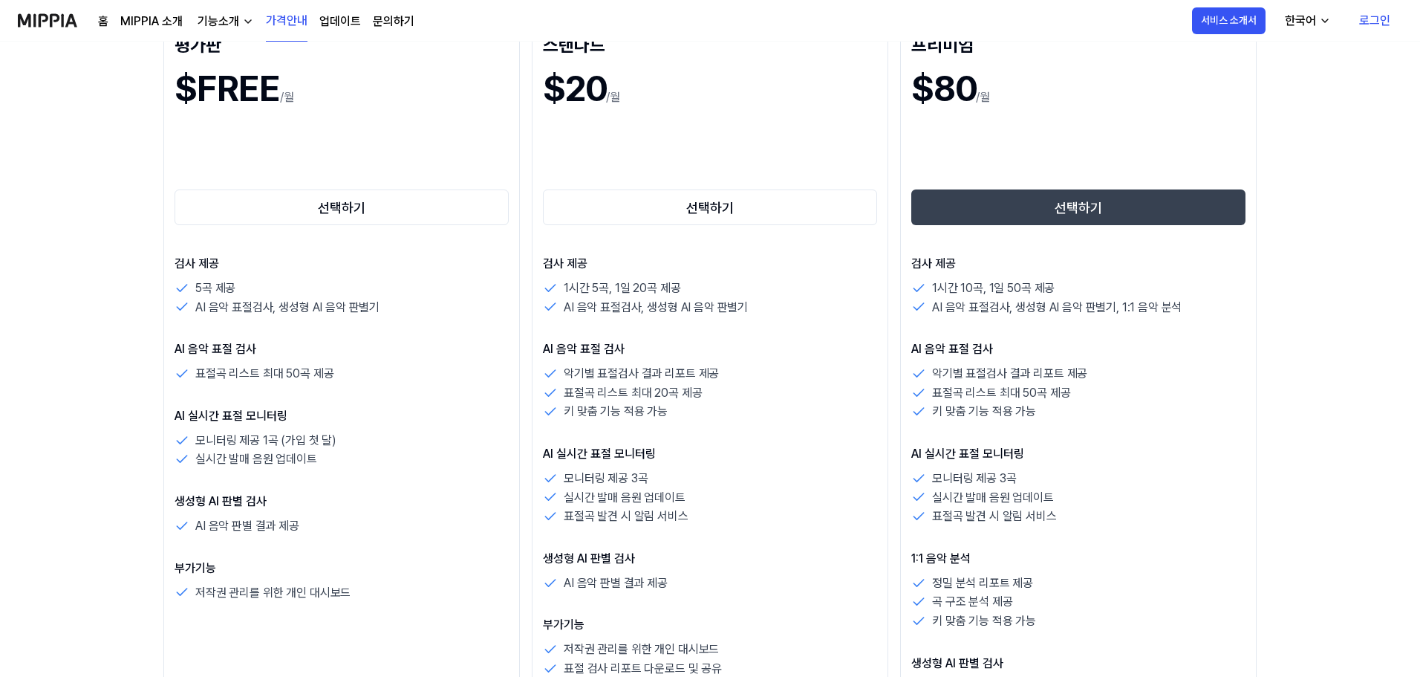
click at [415, 436] on div "모니터링 제공 1곡 (가입 첫 달)" at bounding box center [342, 440] width 334 height 19
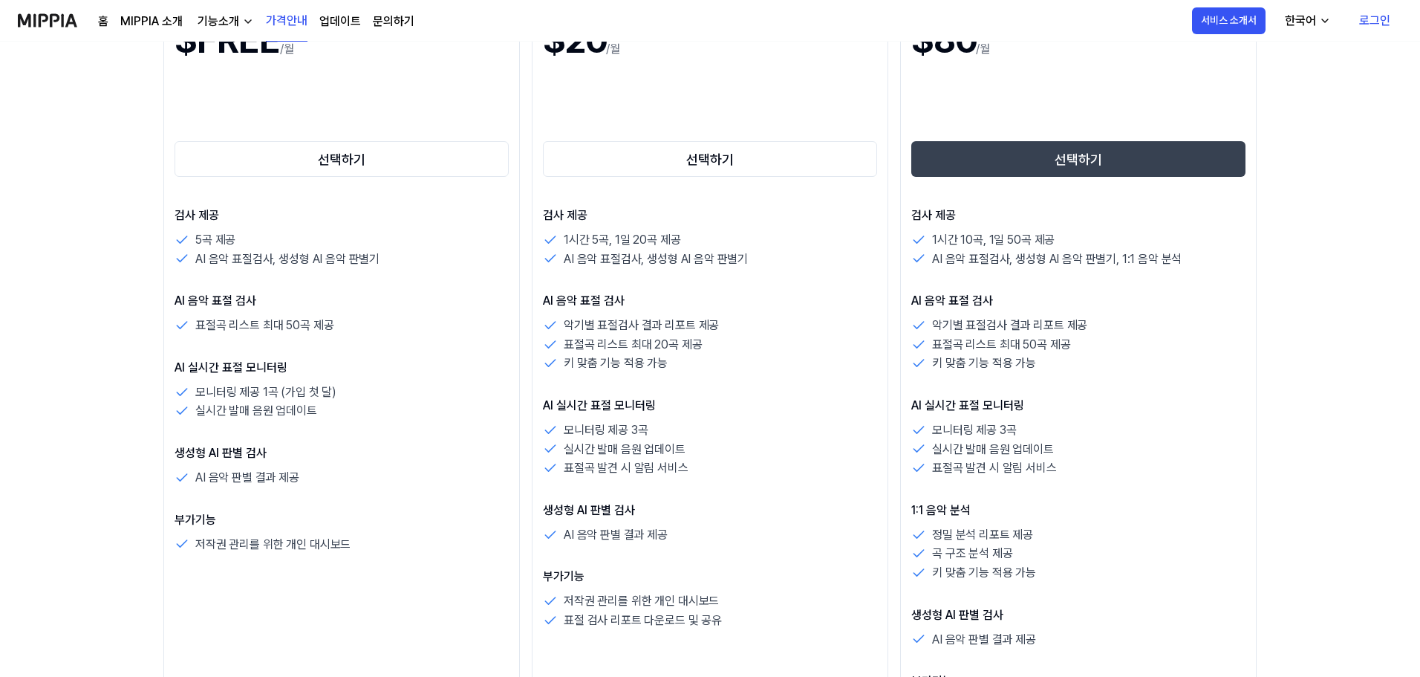
scroll to position [297, 0]
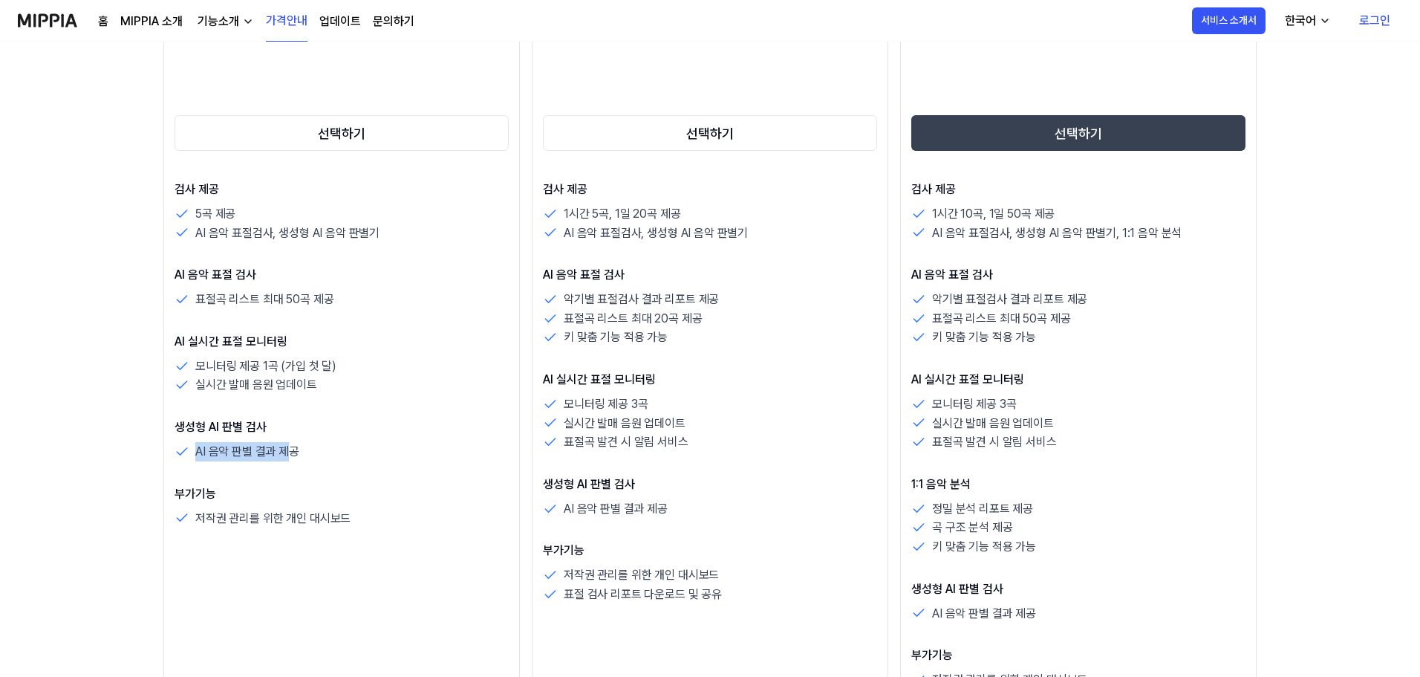
drag, startPoint x: 199, startPoint y: 452, endPoint x: 285, endPoint y: 459, distance: 86.4
click at [285, 459] on p "AI 음악 판별 결과 제공" at bounding box center [247, 451] width 104 height 19
click at [377, 459] on div "AI 음악 판별 결과 제공" at bounding box center [342, 451] width 334 height 19
drag, startPoint x: 217, startPoint y: 521, endPoint x: 330, endPoint y: 521, distance: 112.9
click at [330, 521] on p "저작권 관리를 위한 개인 대시보드" at bounding box center [272, 518] width 155 height 19
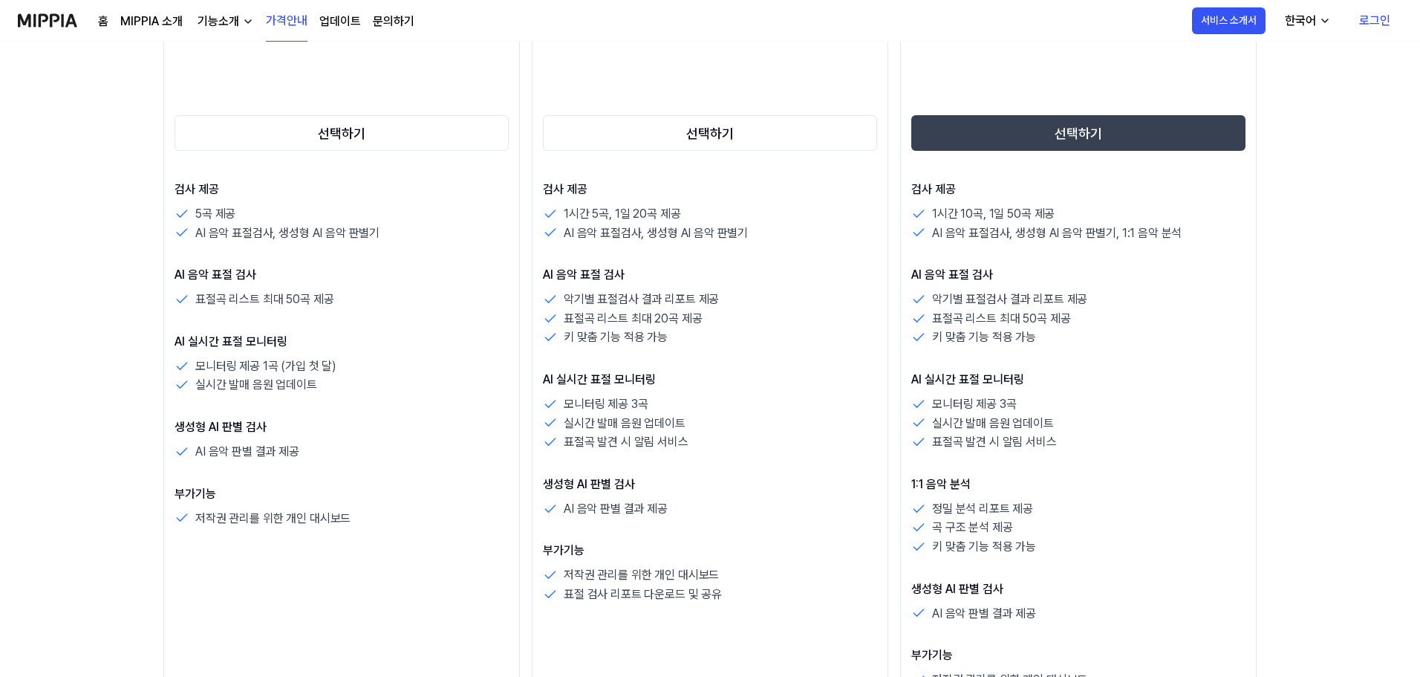
click at [410, 507] on div "부가기능 저작권 관리를 위한 개인 대시보드" at bounding box center [342, 506] width 334 height 43
drag, startPoint x: 556, startPoint y: 594, endPoint x: 718, endPoint y: 605, distance: 162.3
click at [718, 605] on div "스탠다드 $20 /월 선택하기 검사 제공 1시간 5곡, 1일 20곡 제공 AI 음악 표절검사, 생성형 AI 음악 판별기 AI 음악 표절 검사 …" at bounding box center [710, 343] width 357 height 793
click at [778, 578] on div "저작권 관리를 위한 개인 대시보드" at bounding box center [710, 574] width 334 height 19
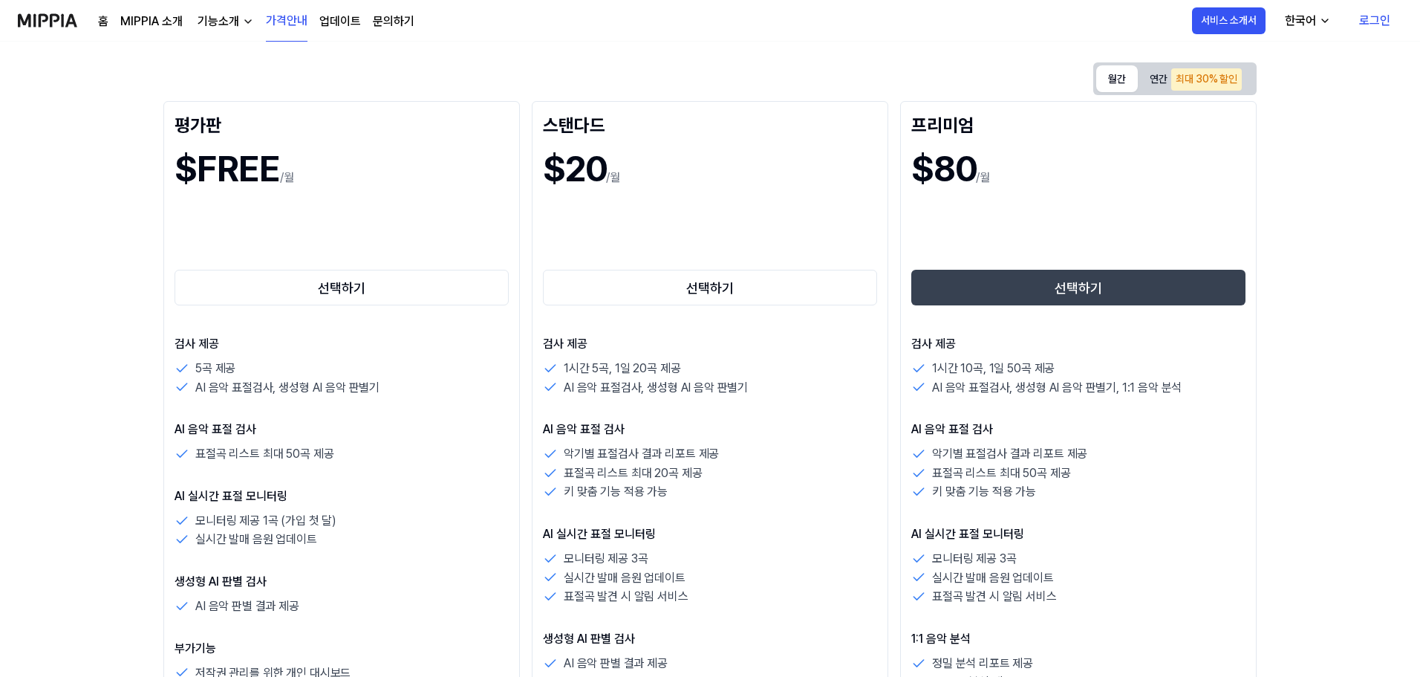
scroll to position [223, 0]
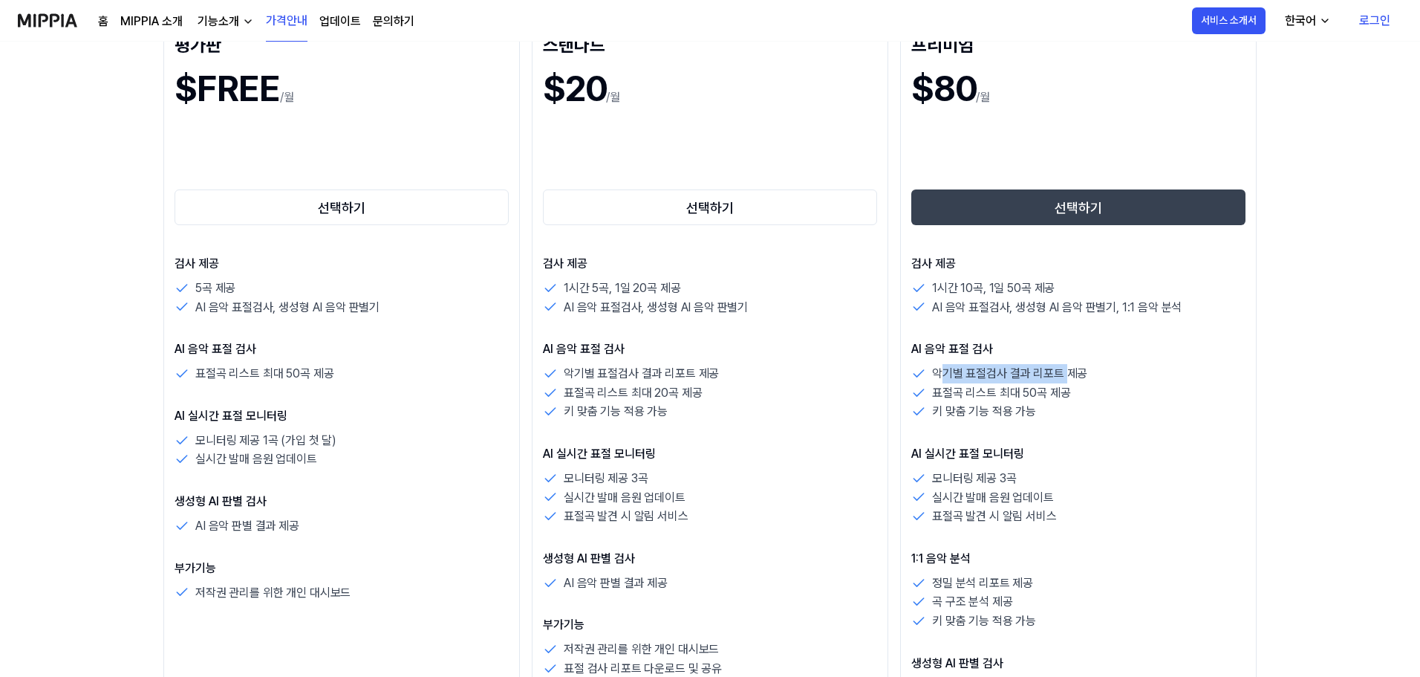
drag, startPoint x: 947, startPoint y: 374, endPoint x: 1068, endPoint y: 374, distance: 121.1
click at [1068, 374] on p "악기별 표절검사 결과 리포트 제공" at bounding box center [1009, 373] width 155 height 19
click at [1119, 378] on div "악기별 표절검사 결과 리포트 제공" at bounding box center [1078, 373] width 334 height 19
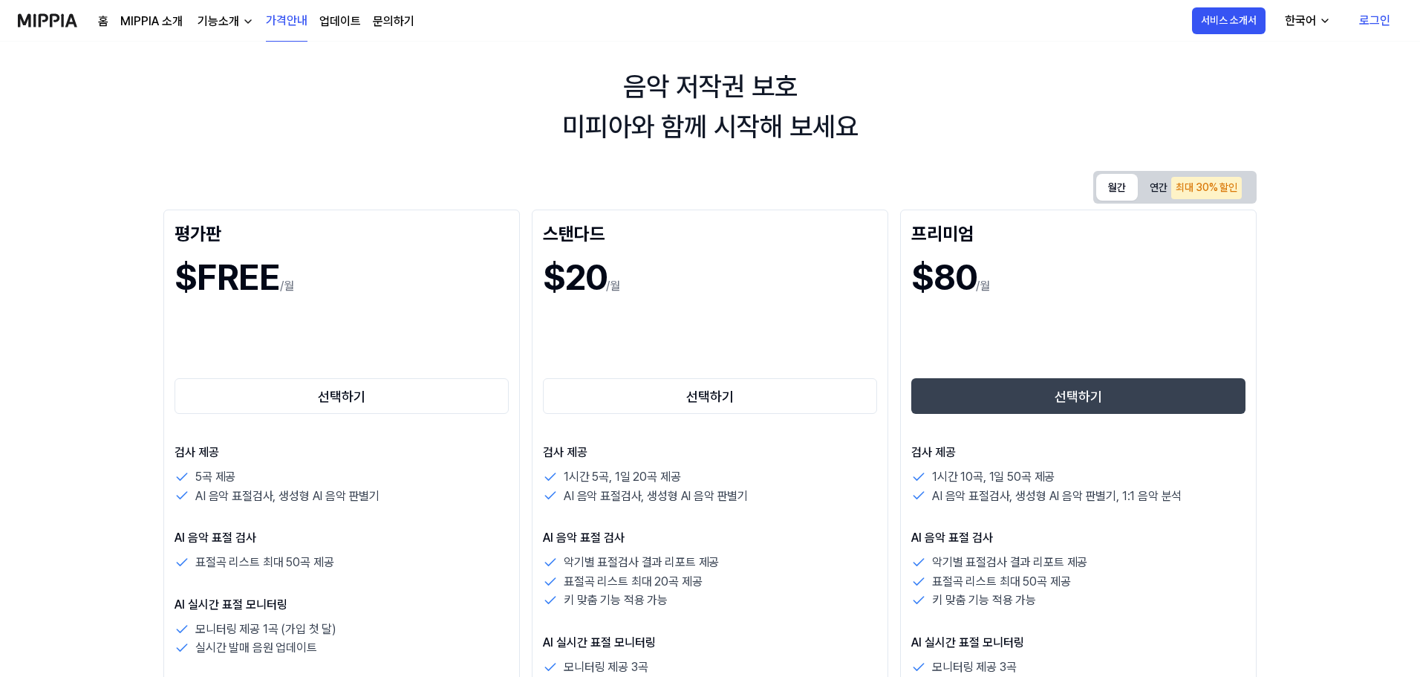
scroll to position [0, 0]
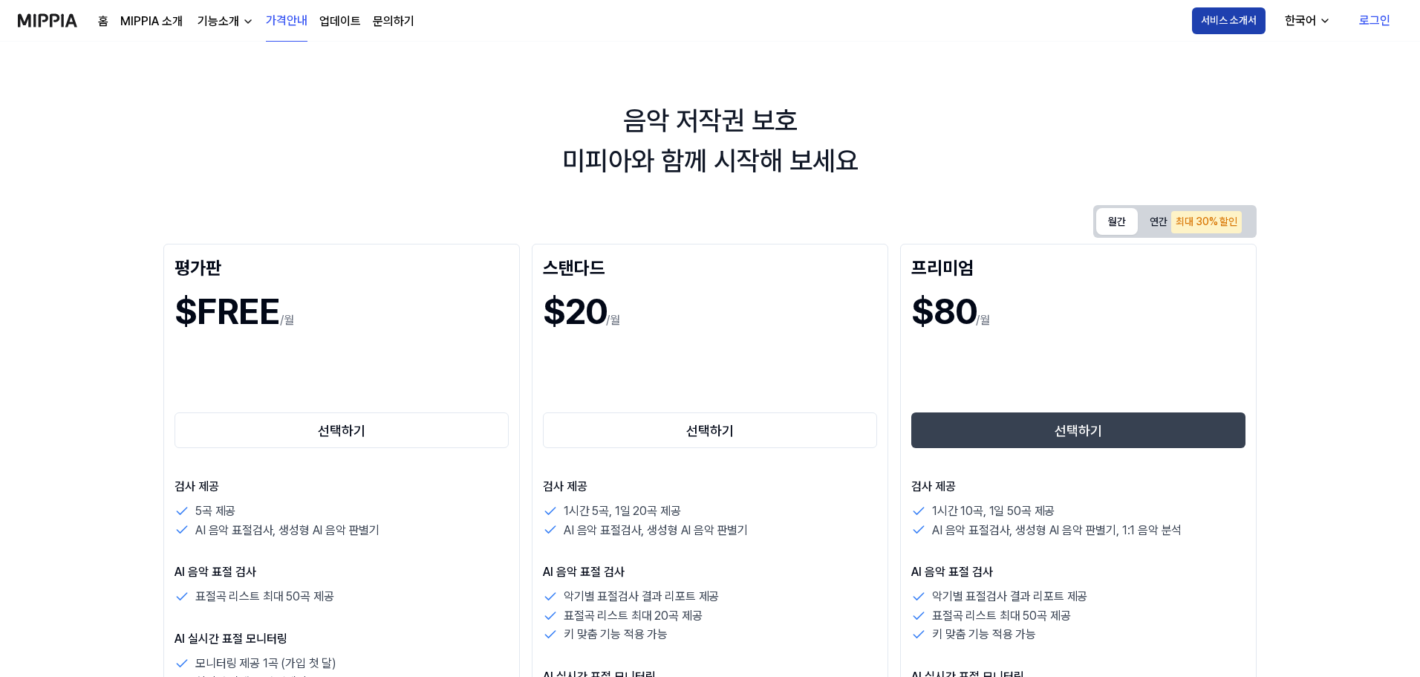
click at [1236, 27] on button "서비스 소개서" at bounding box center [1229, 20] width 74 height 27
click at [224, 22] on div "기능소개" at bounding box center [219, 22] width 48 height 18
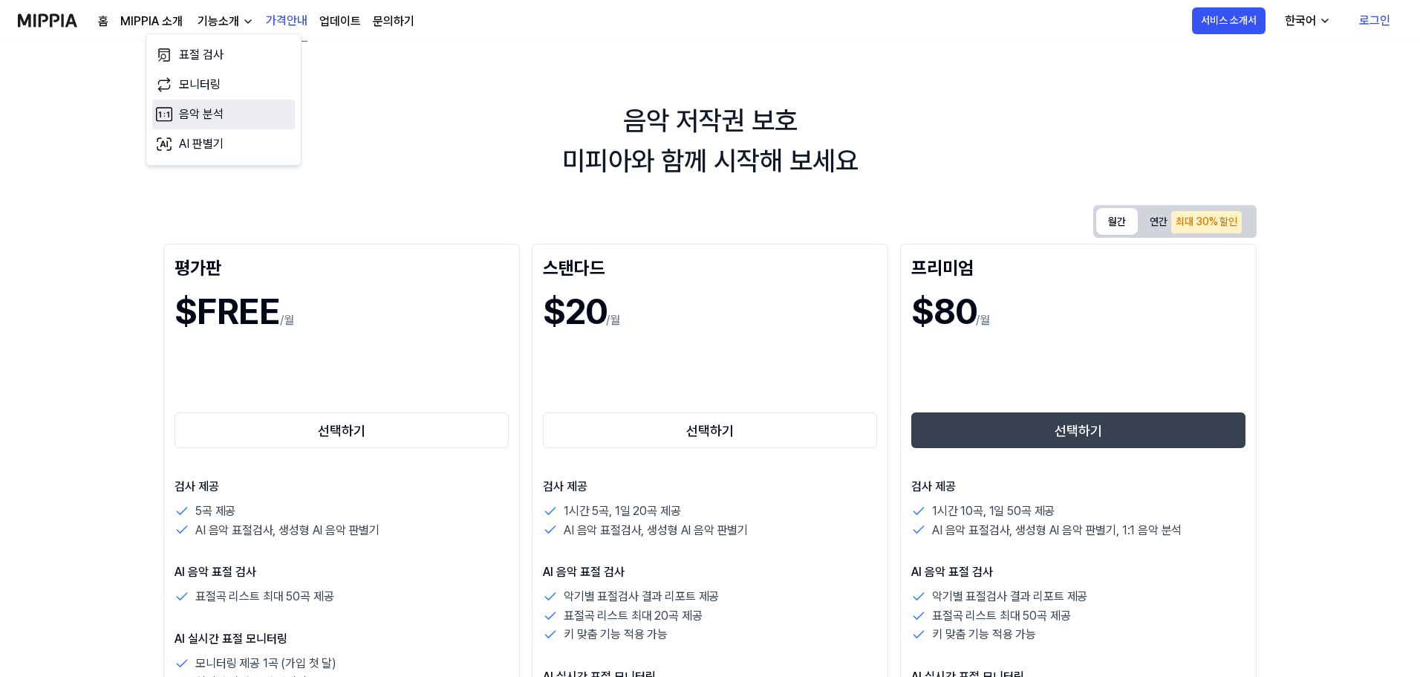
click at [195, 111] on link "음악 분석" at bounding box center [223, 115] width 143 height 30
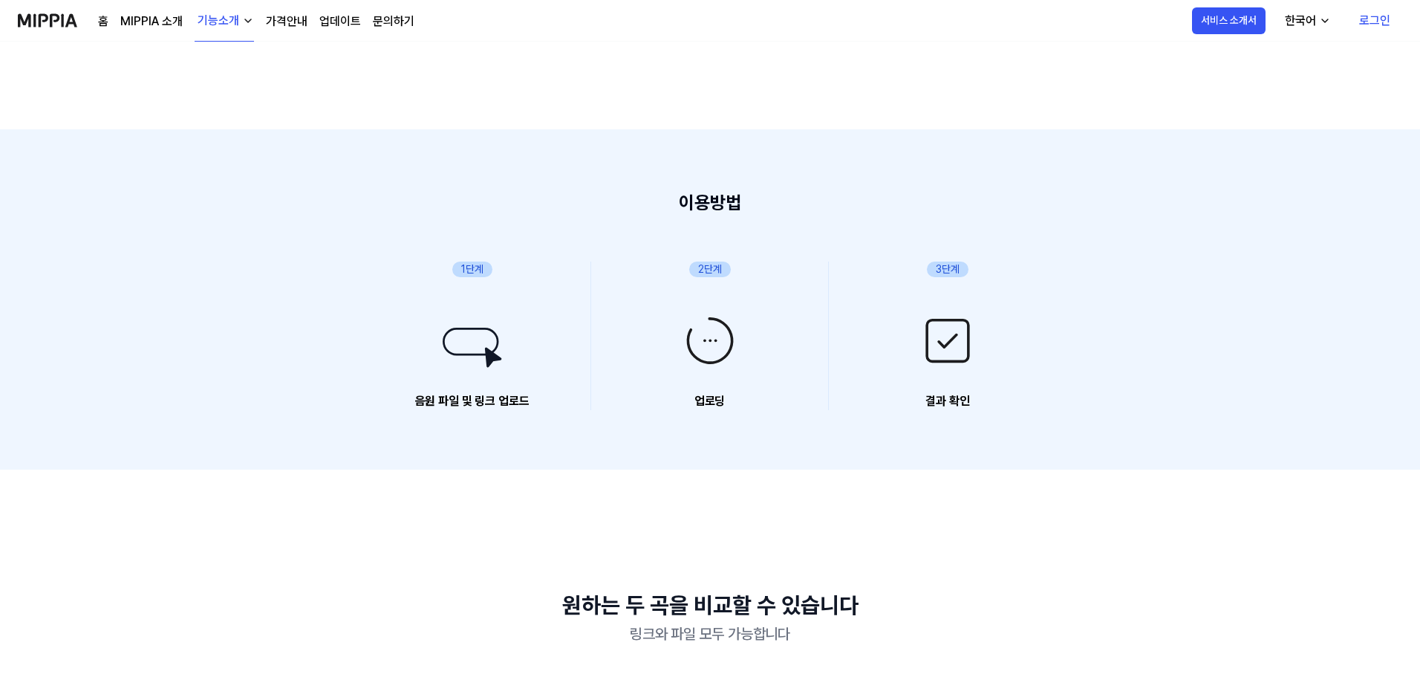
scroll to position [223, 0]
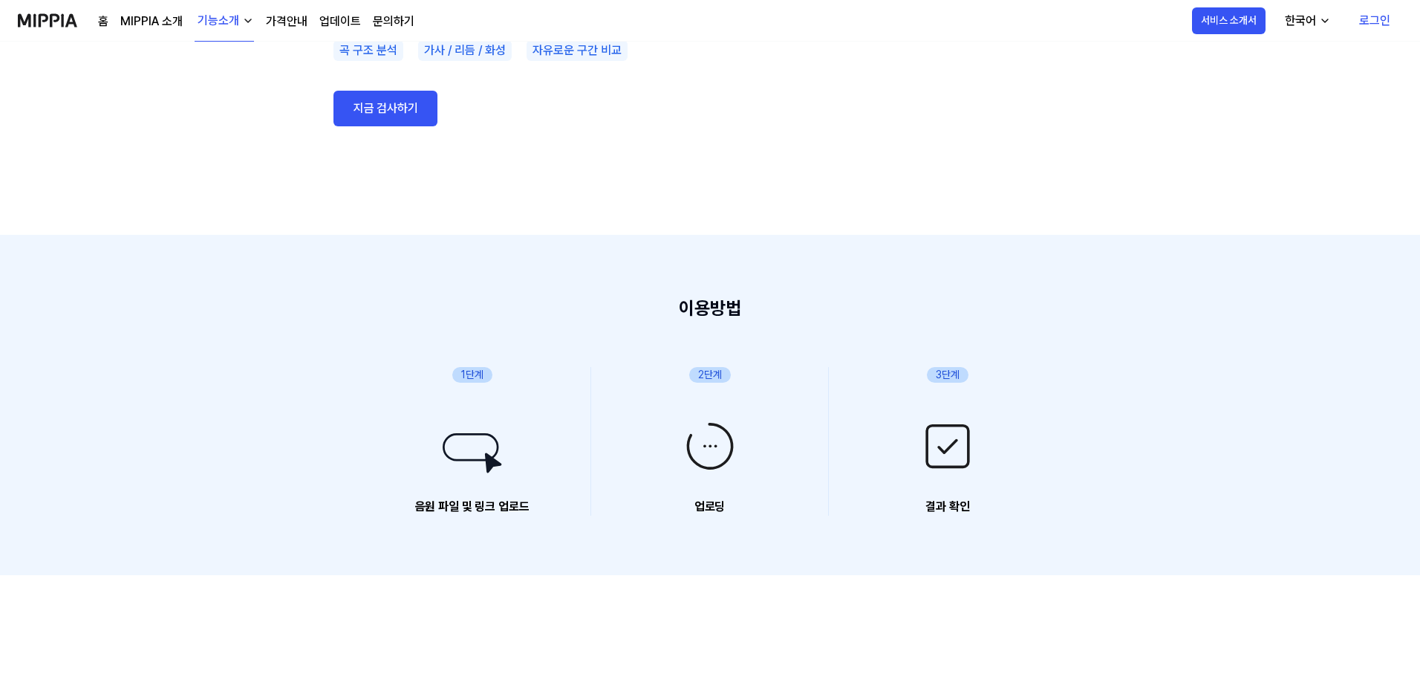
click at [244, 19] on img "button" at bounding box center [248, 21] width 12 height 12
click at [201, 65] on link "표절 검사" at bounding box center [223, 66] width 143 height 30
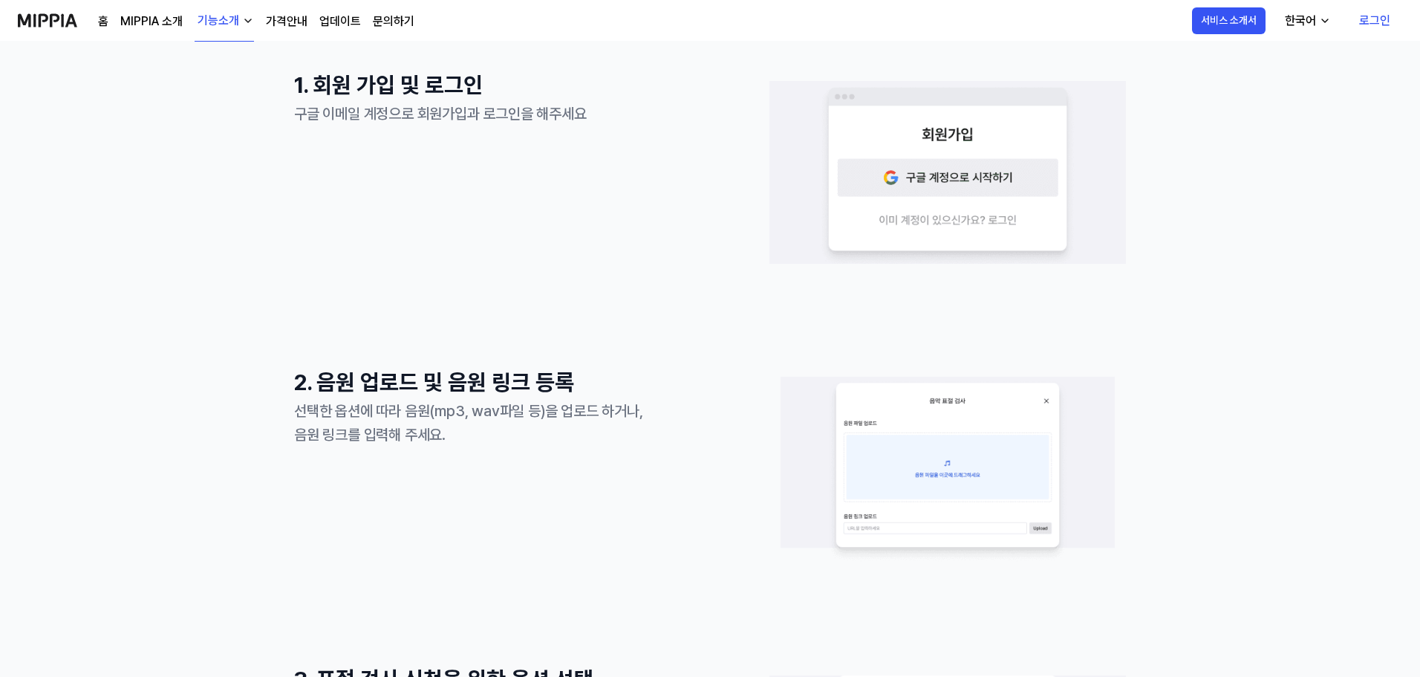
scroll to position [446, 0]
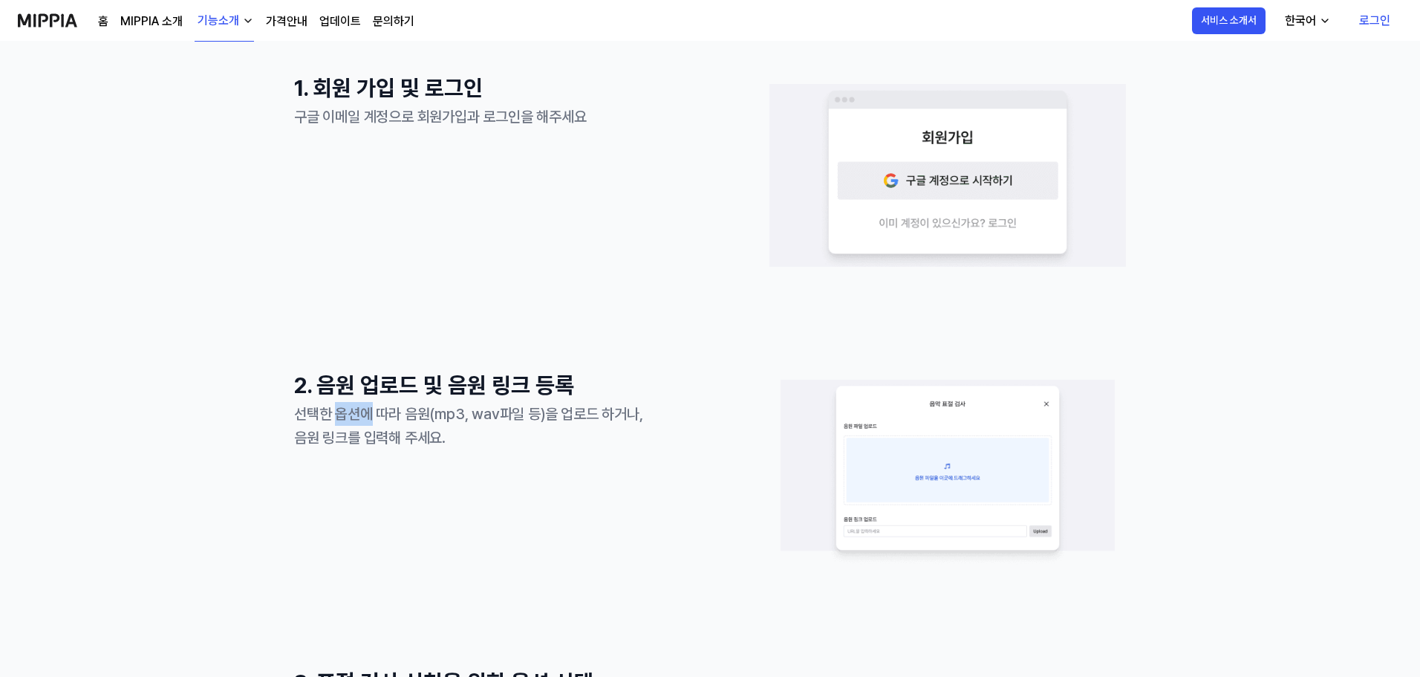
drag, startPoint x: 336, startPoint y: 419, endPoint x: 373, endPoint y: 421, distance: 37.2
click at [373, 421] on div "선택한 옵션에 따라 음원(mp3, wav파일 등)을 업로드 하거나, 음원 링크를 입력해 주세요." at bounding box center [472, 426] width 357 height 48
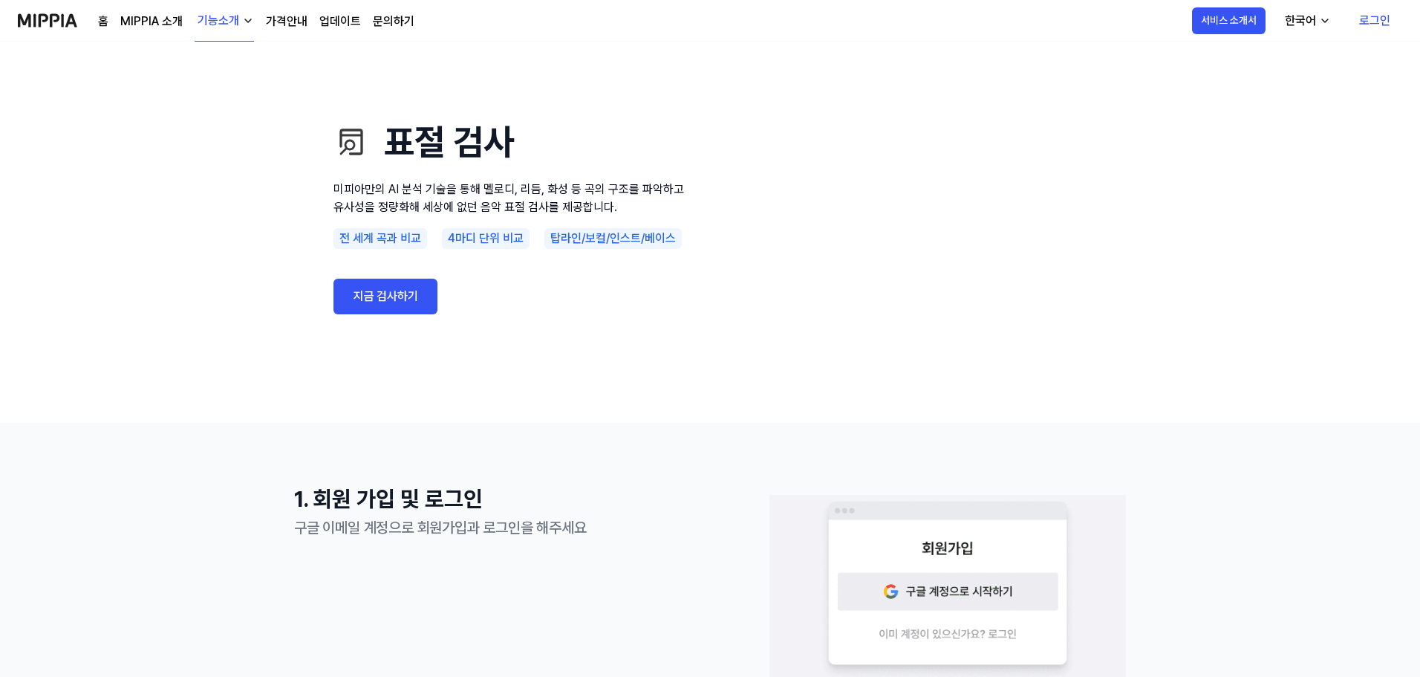
scroll to position [0, 0]
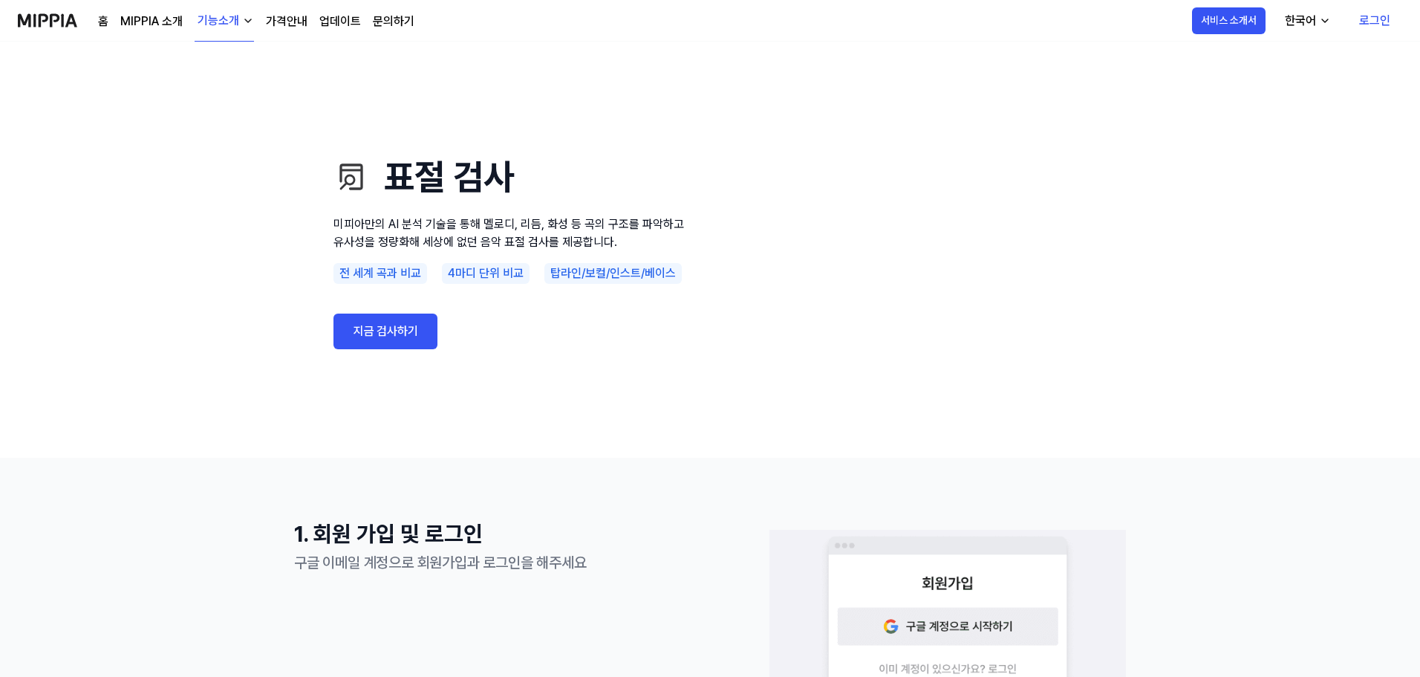
click at [55, 19] on img at bounding box center [47, 20] width 59 height 41
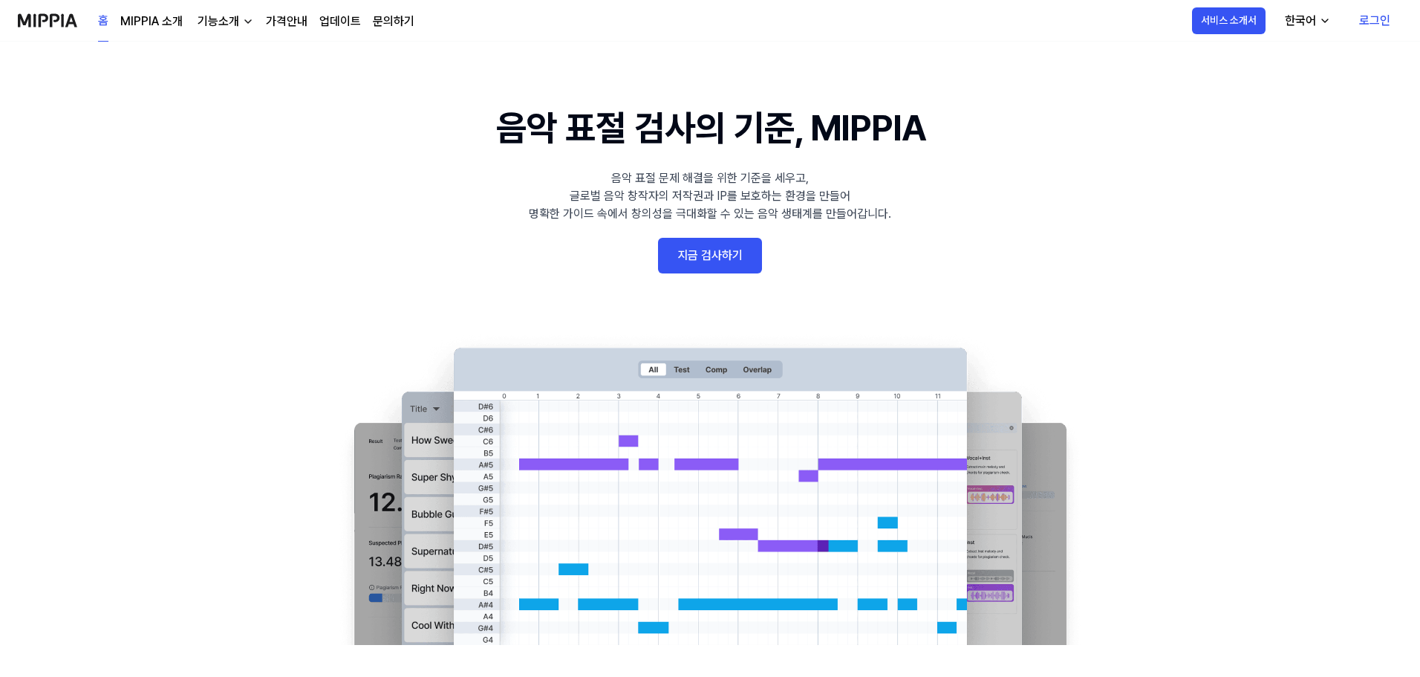
drag, startPoint x: 1240, startPoint y: 149, endPoint x: 1157, endPoint y: 113, distance: 89.8
click at [1157, 113] on 배너 "음악 표절 검사의 기준, MIPPIA 음악 표절 문제 해결을 위한 기준을 세우고, 글로벌 음악 창작자의 저작권과 IP를 보호하는 환경을 만들어…" at bounding box center [710, 373] width 1070 height 544
click at [1372, 22] on link "로그인" at bounding box center [1374, 21] width 55 height 42
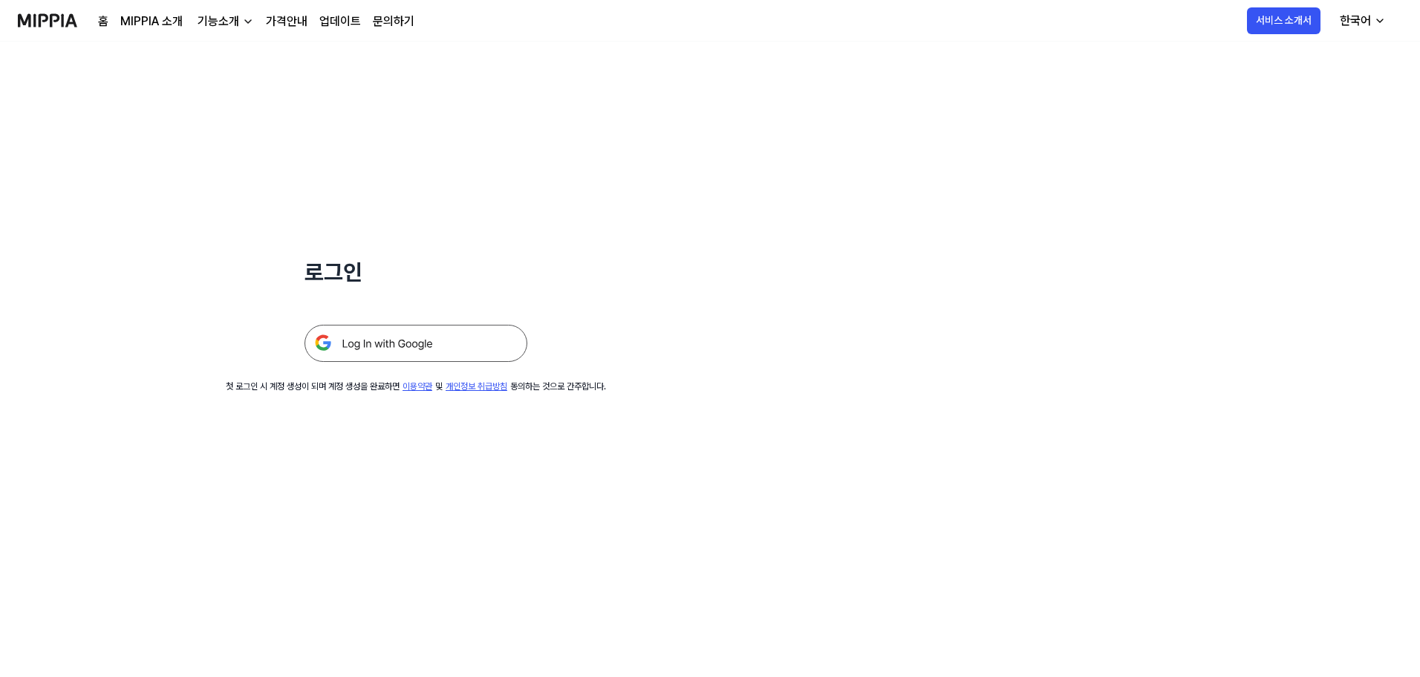
click at [419, 342] on img at bounding box center [416, 343] width 223 height 37
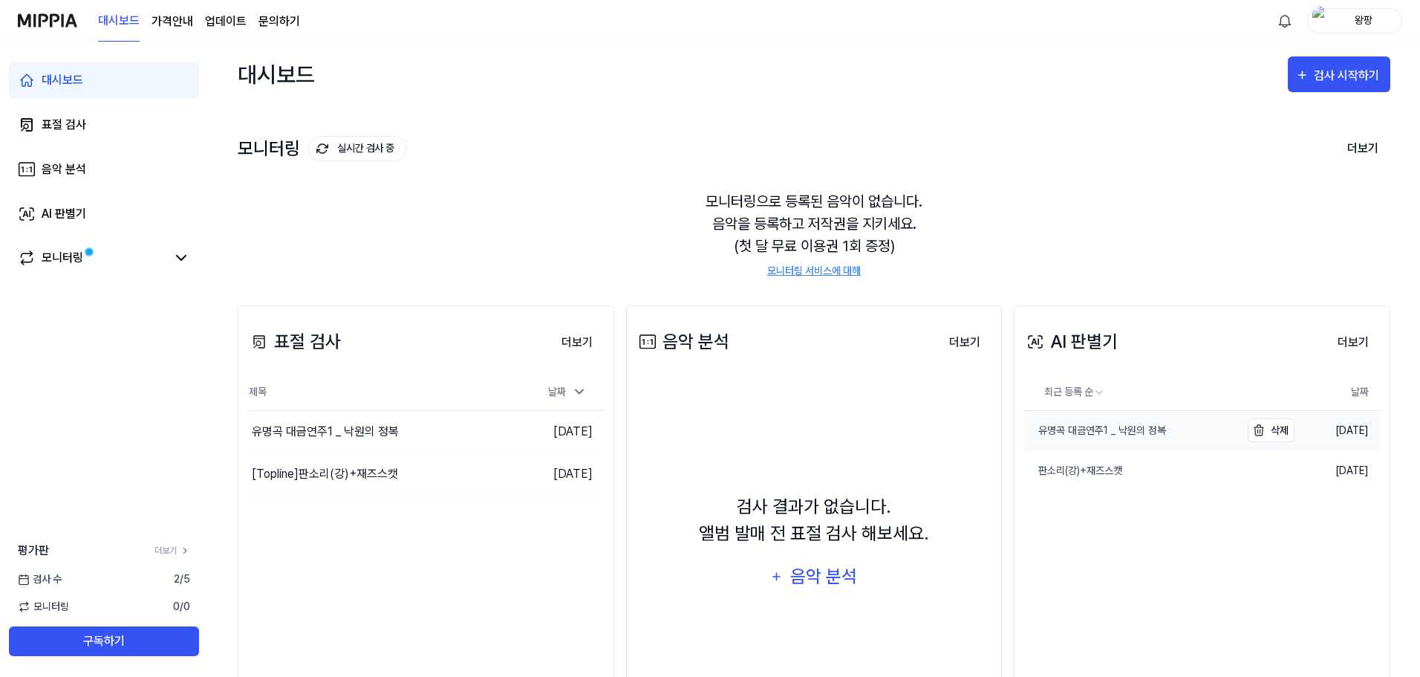
click at [1118, 432] on div "유명곡 대금연주1 _ 낙원의 정복" at bounding box center [1095, 431] width 143 height 16
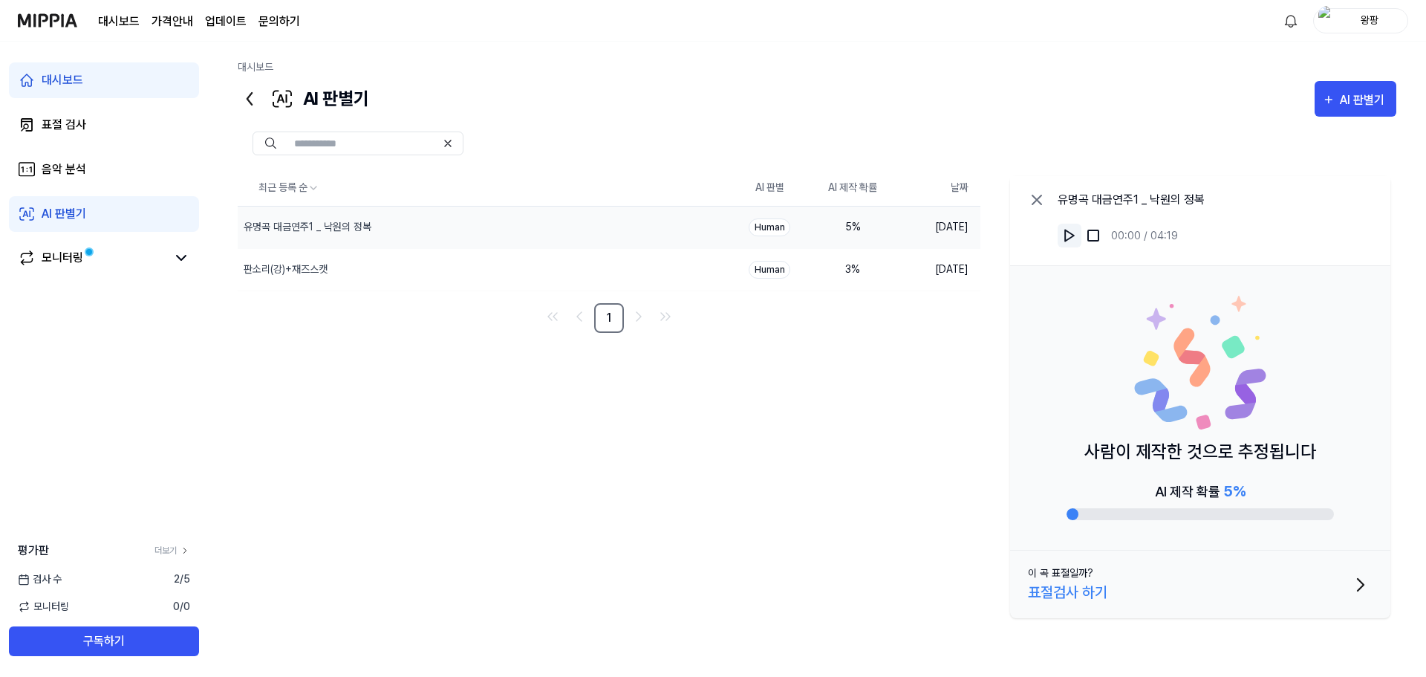
click at [1067, 233] on img at bounding box center [1069, 235] width 15 height 15
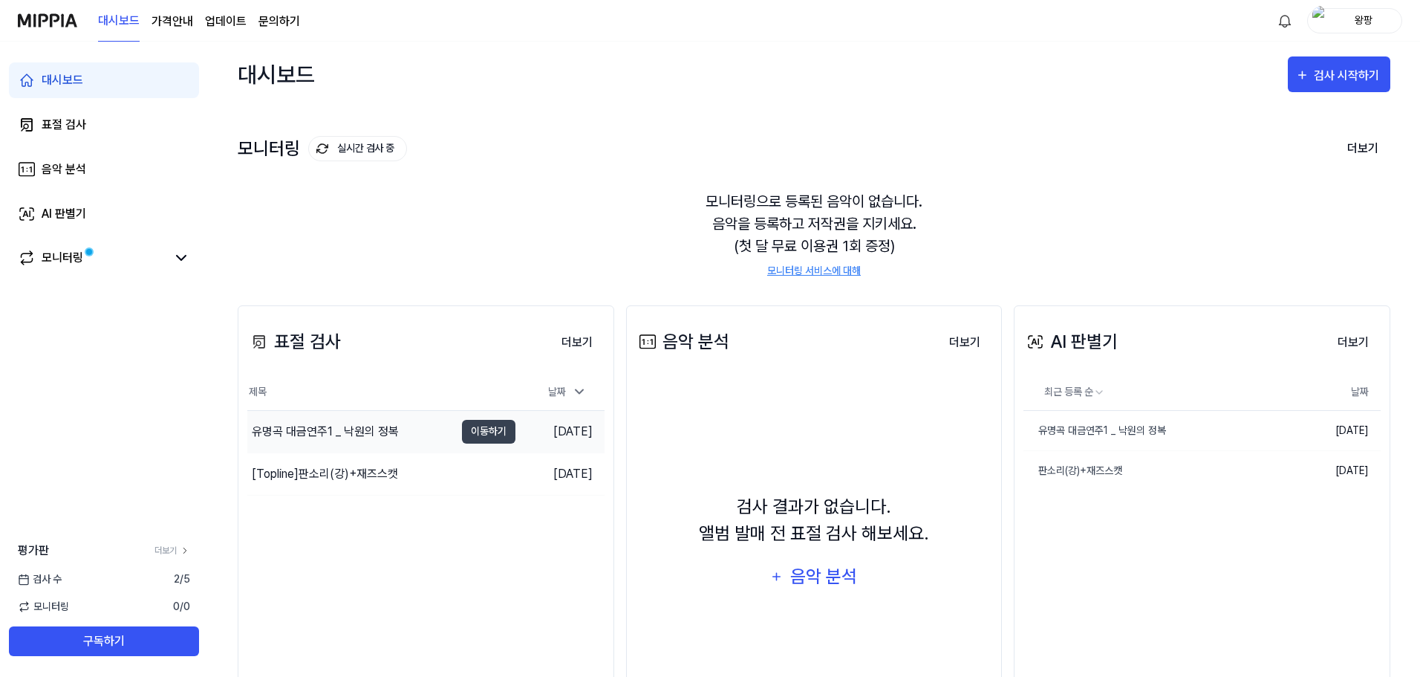
click at [384, 429] on div "유명곡 대금연주1 _ 낙원의 정복" at bounding box center [325, 432] width 147 height 18
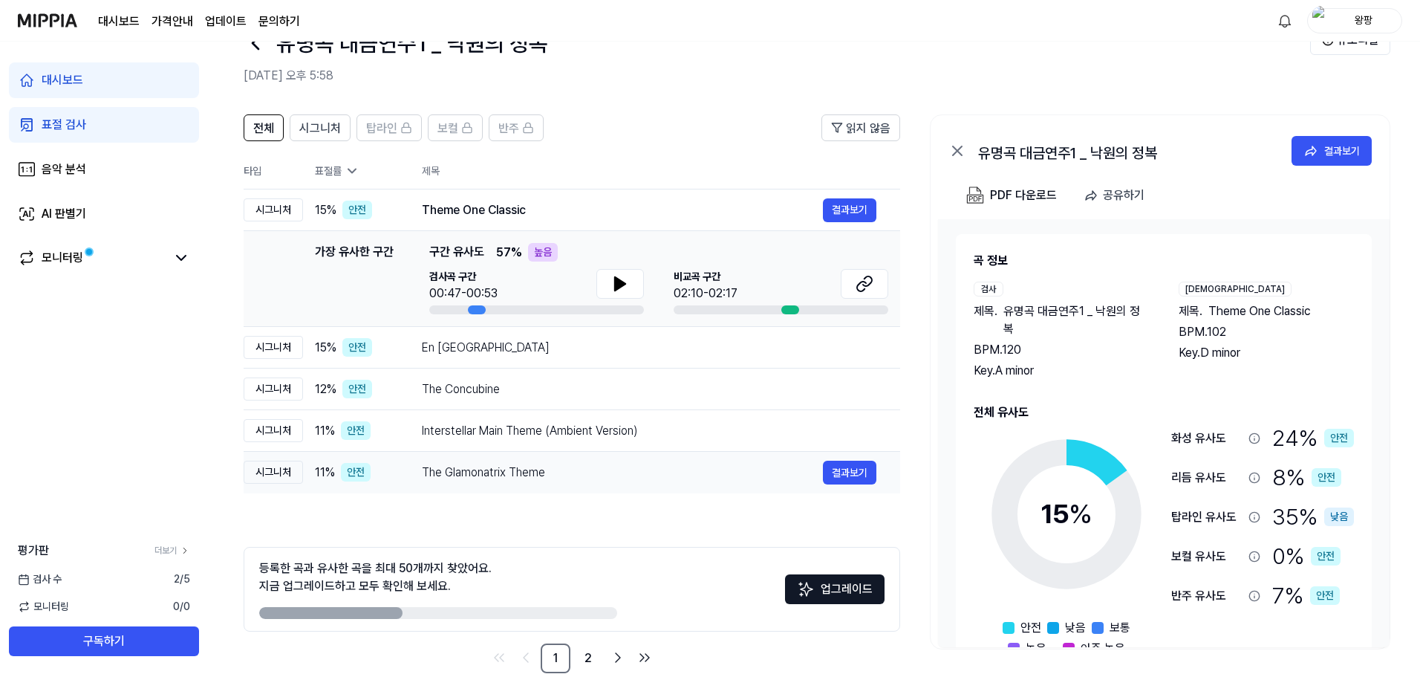
scroll to position [72, 0]
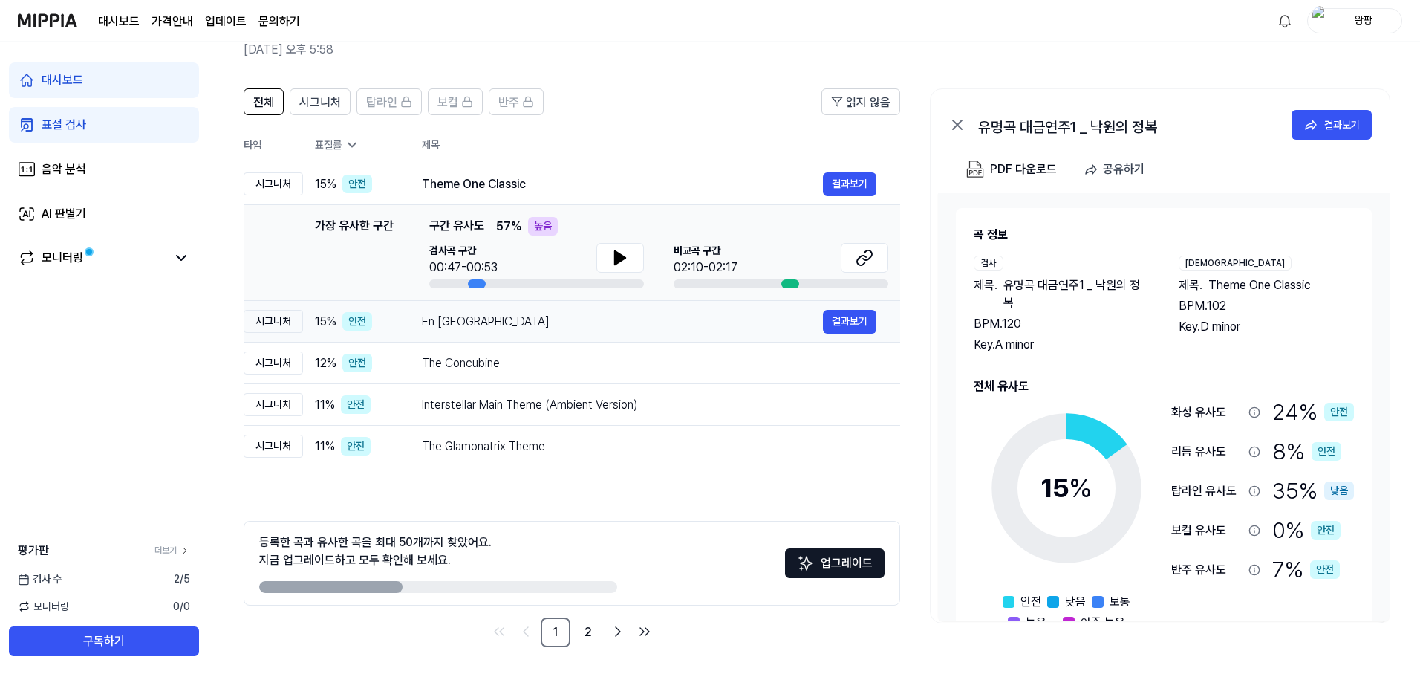
click at [492, 327] on div "En Thandhaiyidam" at bounding box center [622, 322] width 401 height 18
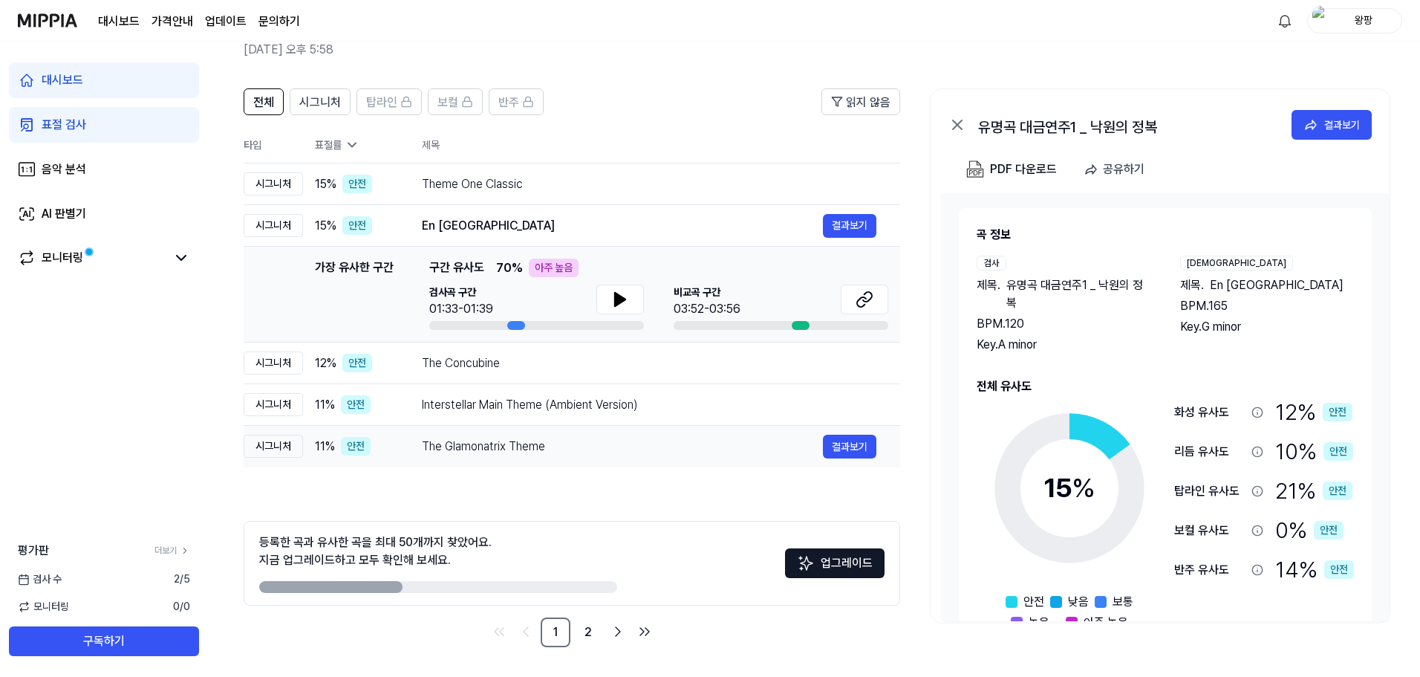
click at [470, 444] on div "The Glamonatrix Theme" at bounding box center [622, 447] width 401 height 18
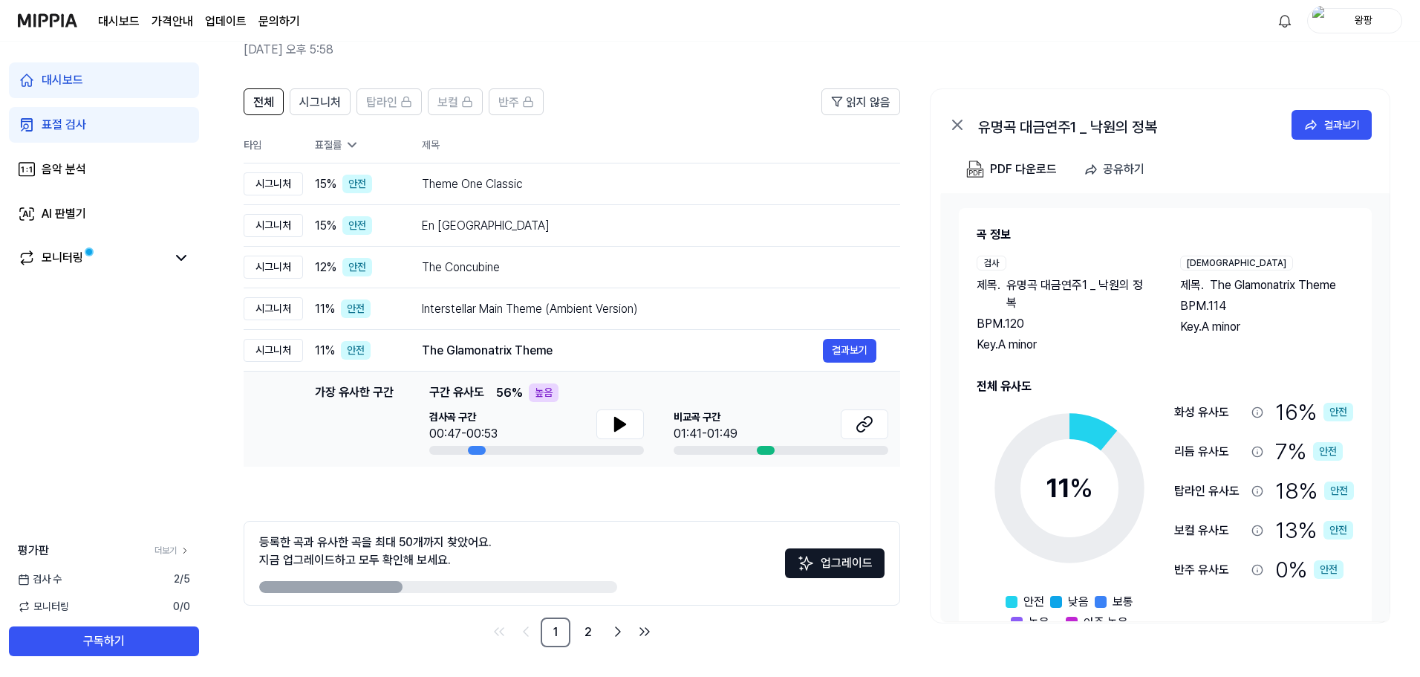
click at [215, 440] on div "전체 시그니처 탑라인 보컬 반주 읽지 않음 전체 시그니처 탑라인 보컬 반주 타입 표절률 제목 표절률 읽지 않음 시그니처 15 % 안전 Them…" at bounding box center [814, 375] width 1212 height 603
click at [385, 181] on div "15 % 안전" at bounding box center [356, 184] width 83 height 19
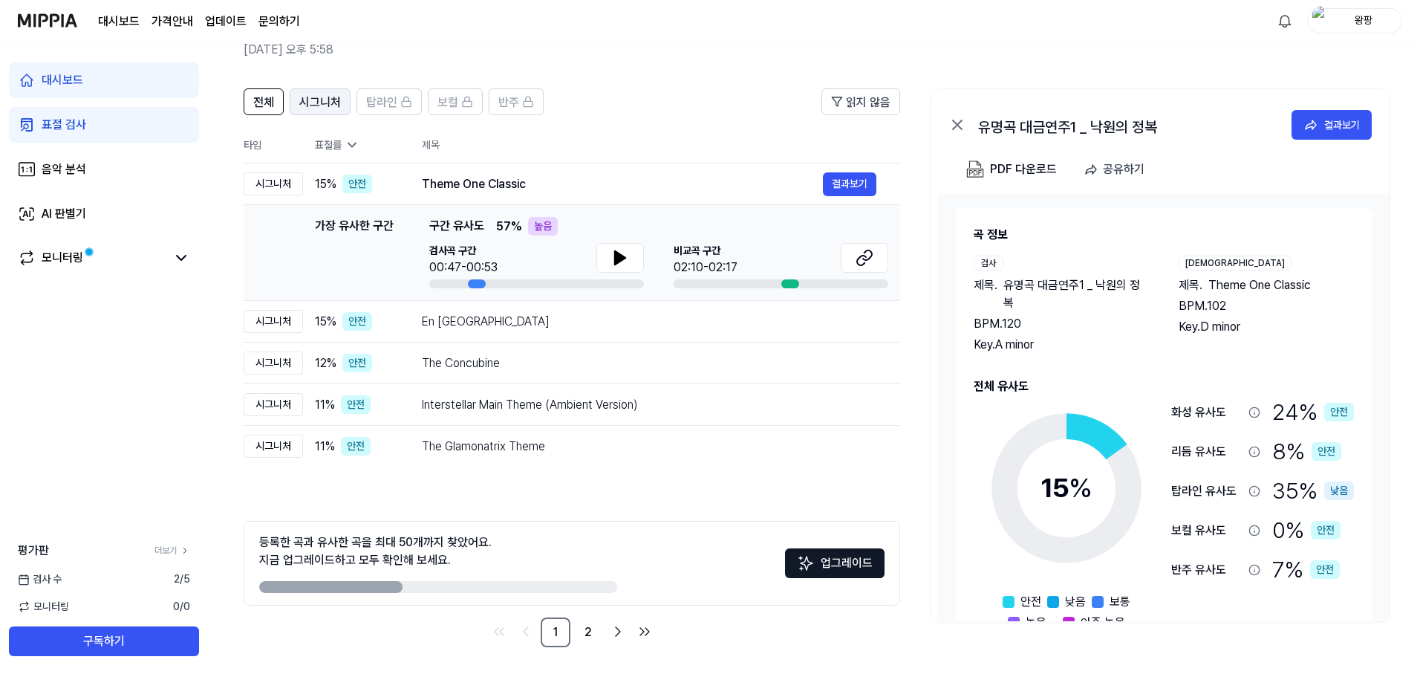
click at [331, 101] on span "시그니처" at bounding box center [320, 103] width 42 height 18
click at [595, 631] on link "2" at bounding box center [588, 632] width 30 height 30
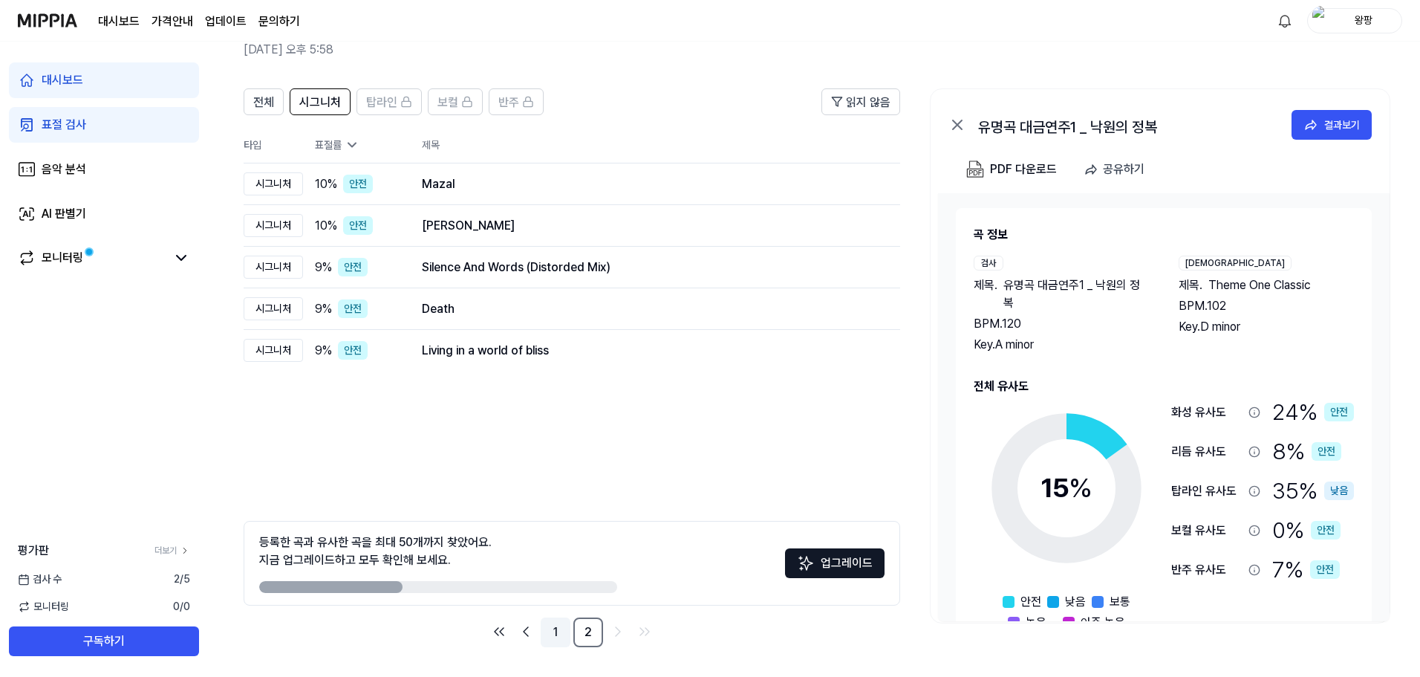
click at [555, 628] on link "1" at bounding box center [556, 632] width 30 height 30
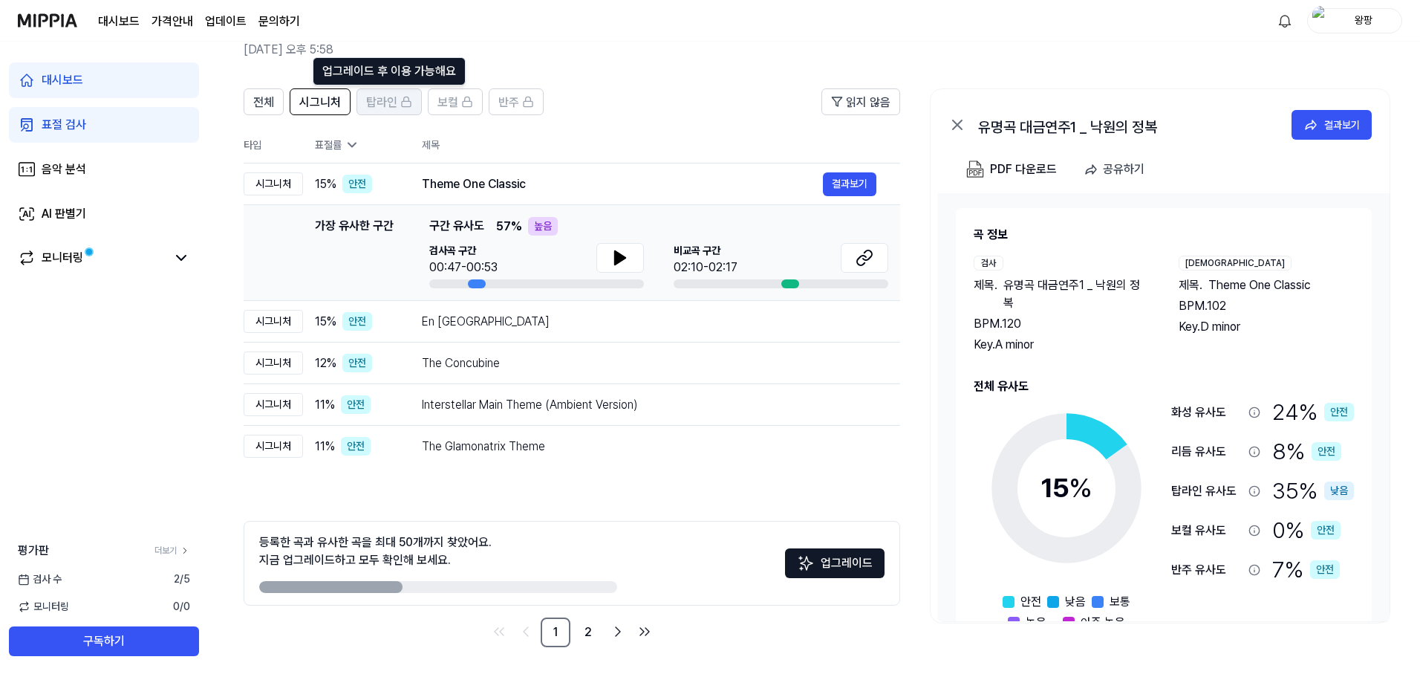
click at [397, 101] on div "탑라인" at bounding box center [389, 101] width 46 height 19
click at [270, 105] on span "전체" at bounding box center [263, 103] width 21 height 18
click at [617, 630] on icon "Go to next page" at bounding box center [618, 631] width 18 height 18
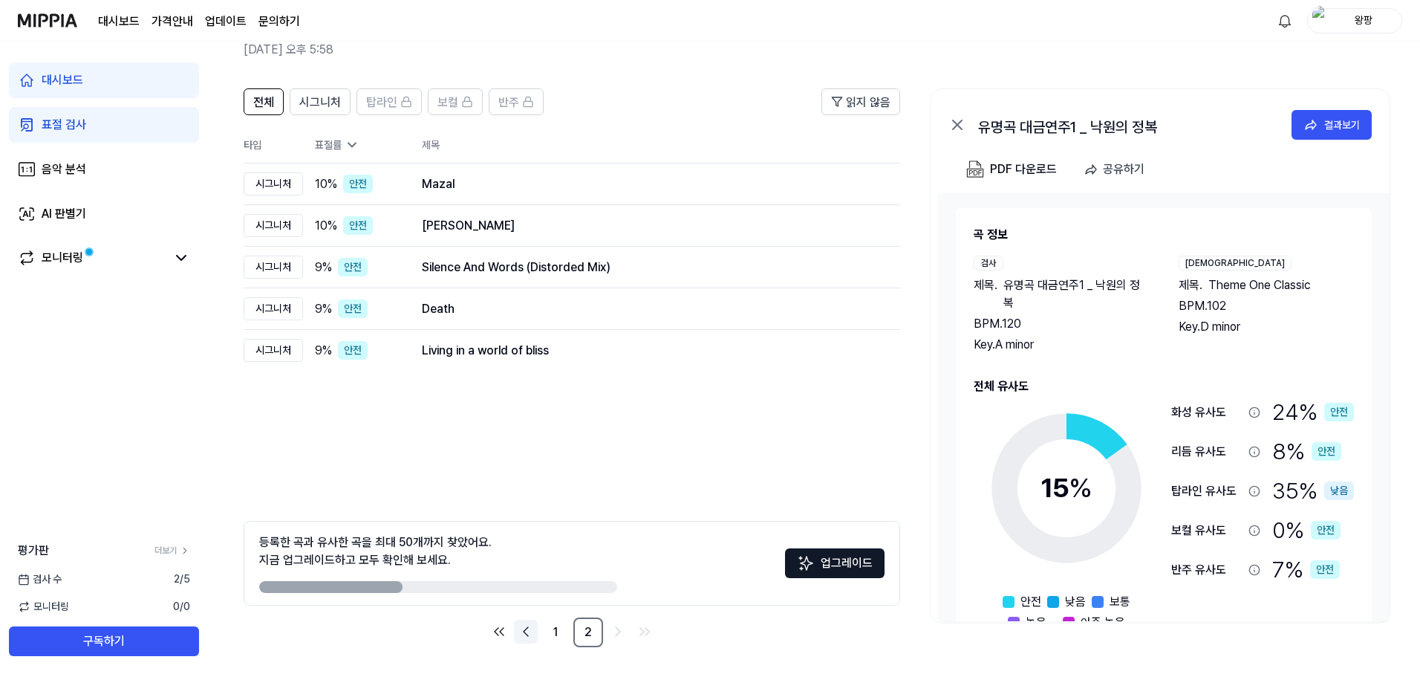
click at [518, 626] on icon "Go to previous page" at bounding box center [526, 631] width 18 height 18
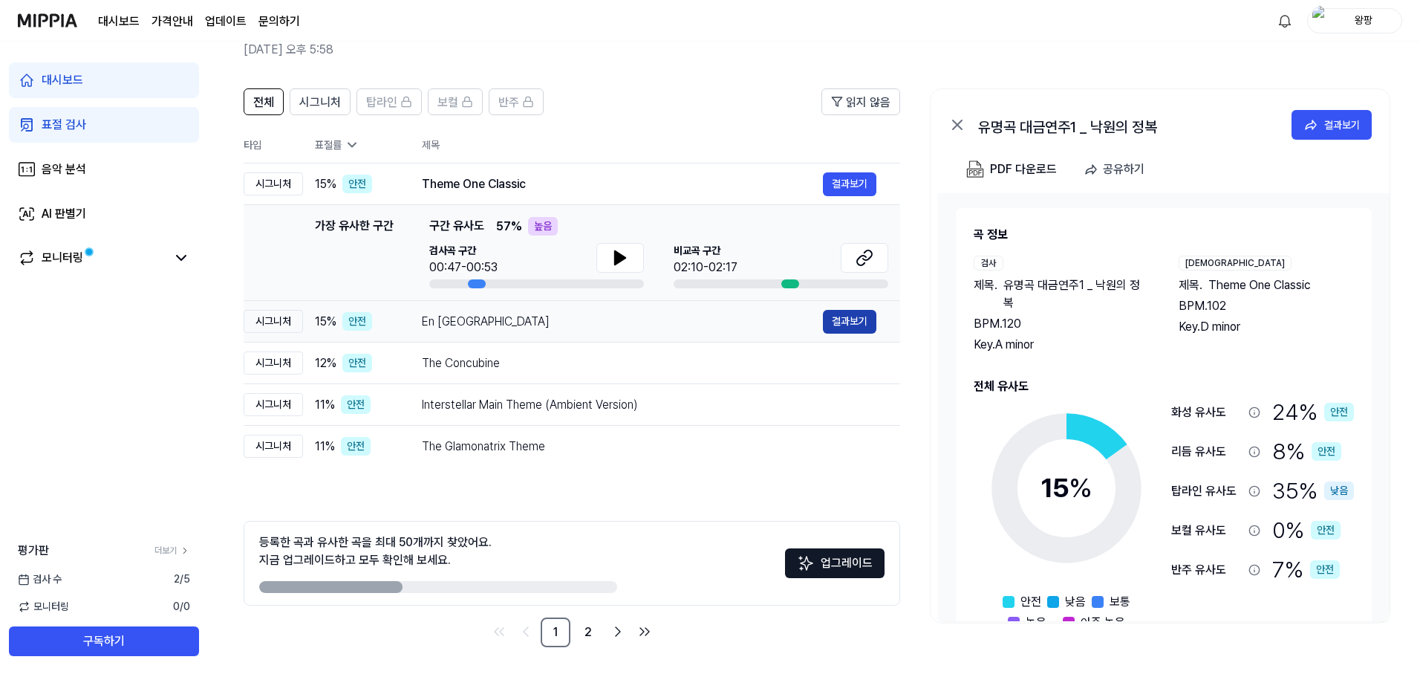
click at [856, 320] on button "결과보기" at bounding box center [849, 322] width 53 height 24
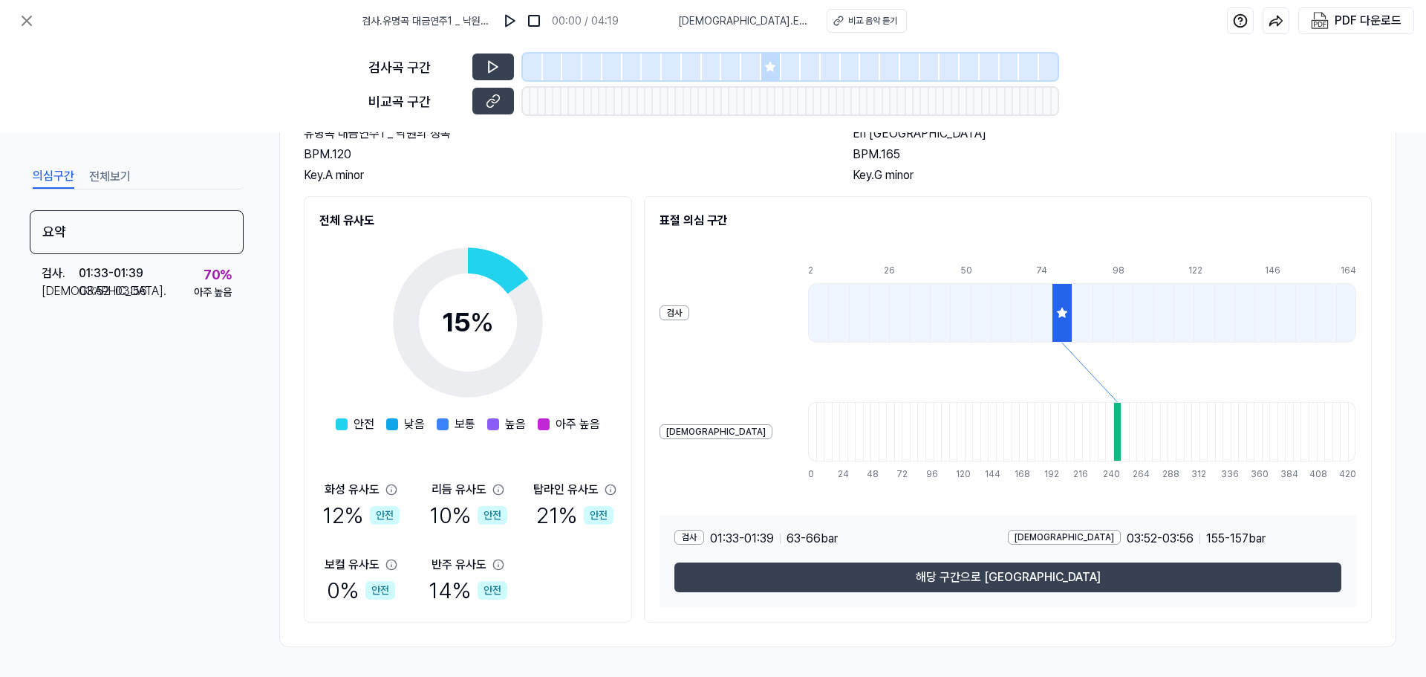
scroll to position [39, 0]
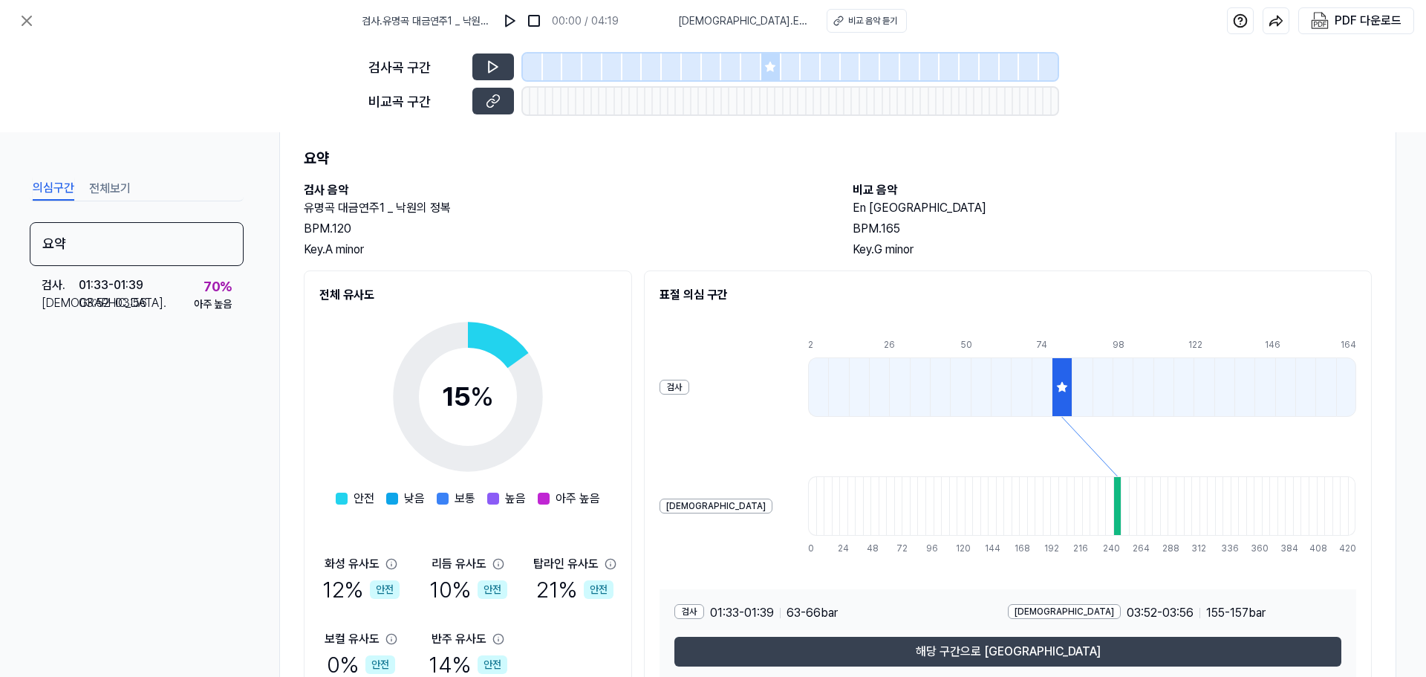
click at [771, 62] on icon at bounding box center [771, 67] width 10 height 10
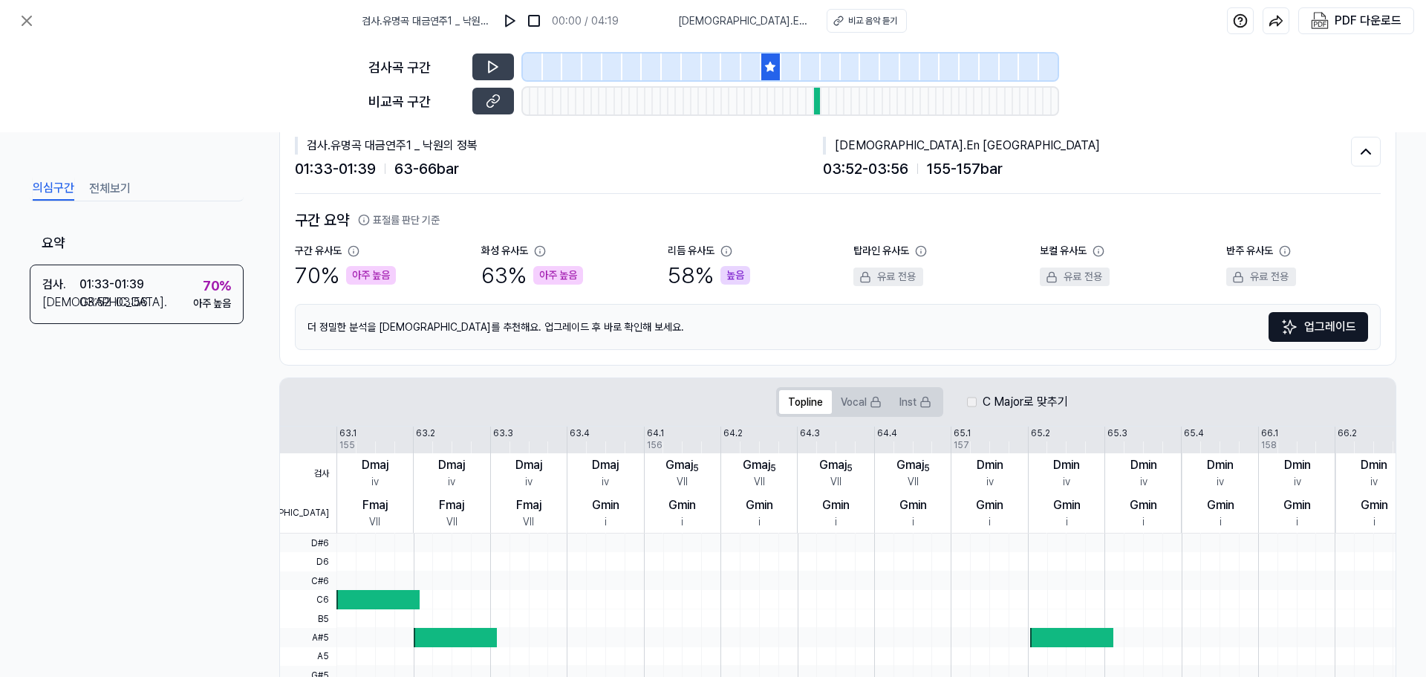
click at [775, 66] on icon at bounding box center [771, 67] width 10 height 10
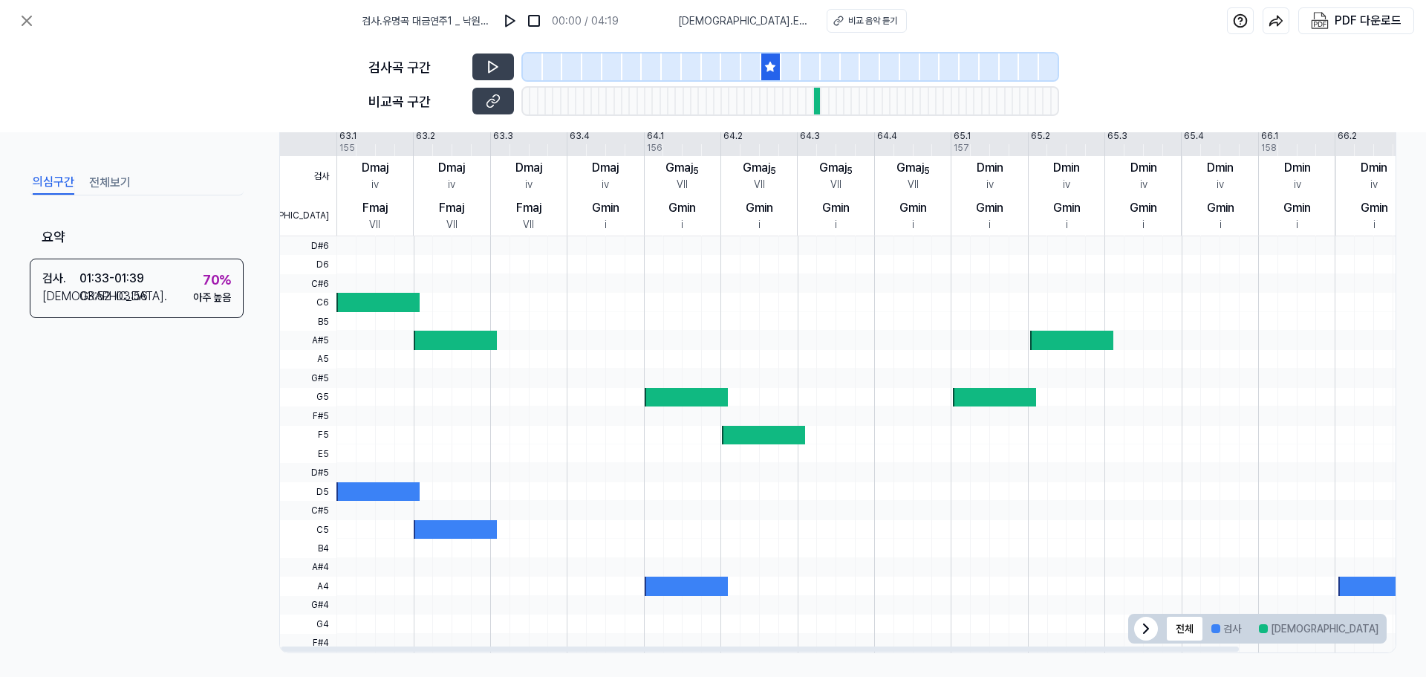
scroll to position [262, 0]
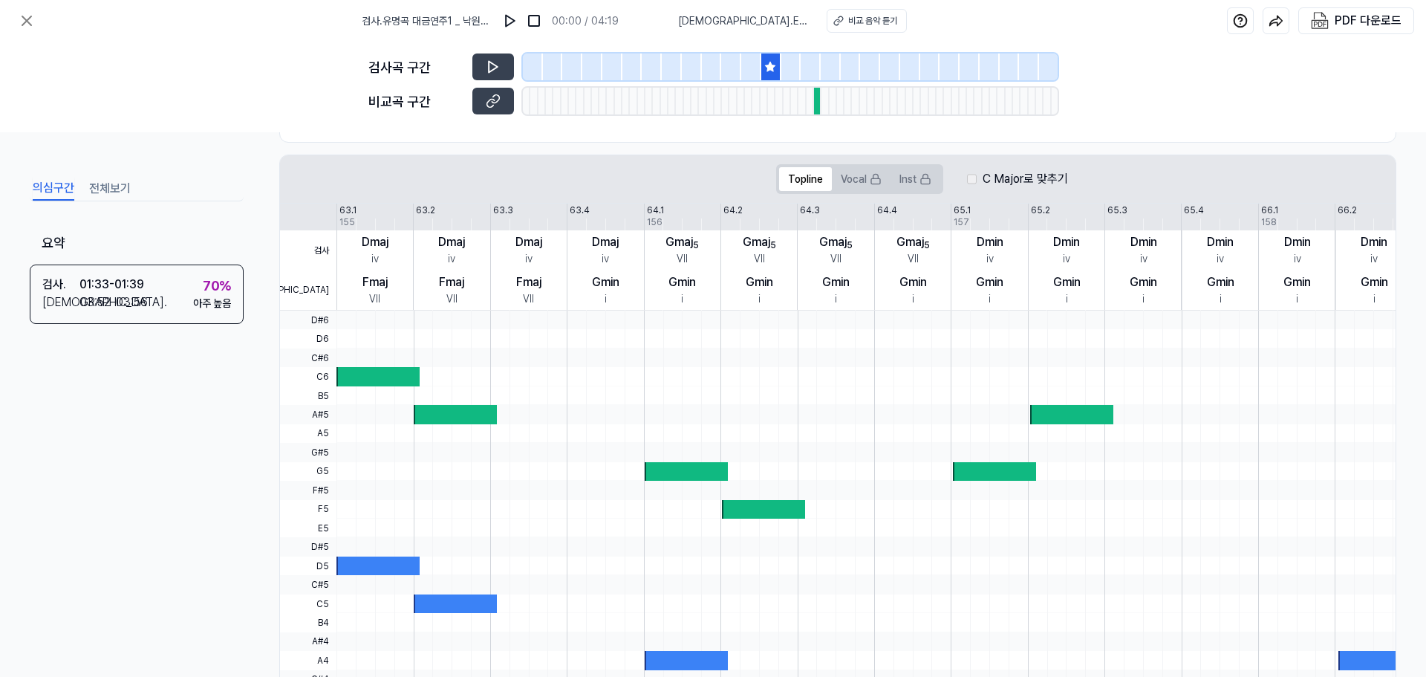
click at [379, 370] on div at bounding box center [377, 376] width 83 height 19
click at [437, 412] on div at bounding box center [455, 414] width 83 height 19
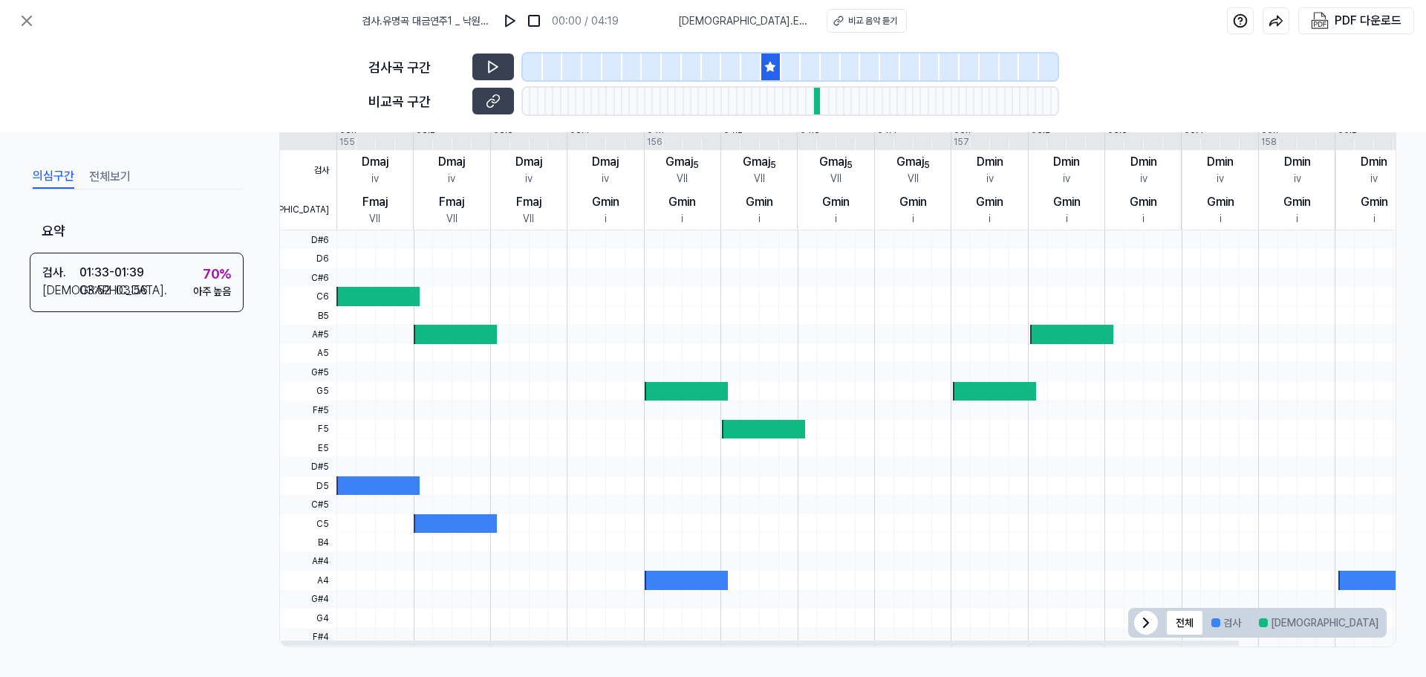
scroll to position [268, 0]
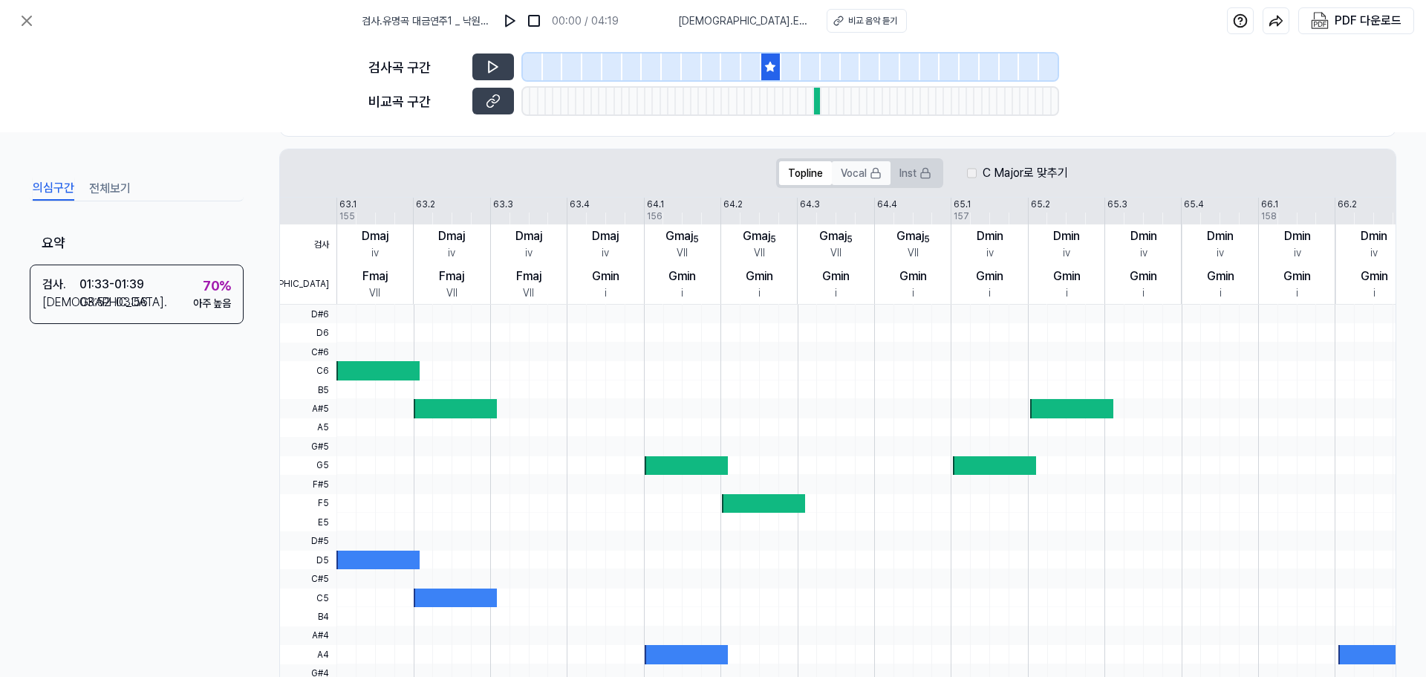
click at [851, 171] on button "Vocal" at bounding box center [861, 173] width 59 height 24
click at [917, 169] on button "Inst" at bounding box center [916, 173] width 50 height 24
click at [813, 167] on button "Topline" at bounding box center [805, 173] width 53 height 24
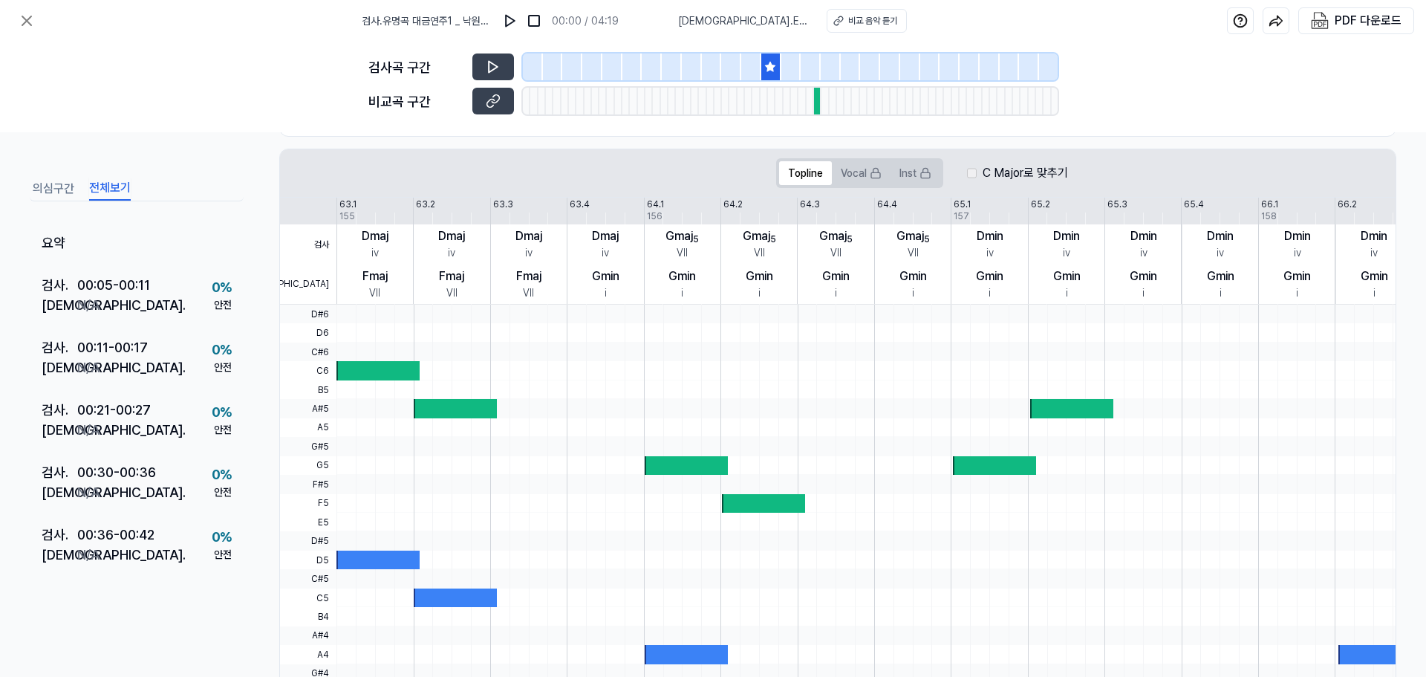
click at [113, 189] on button "전체보기" at bounding box center [110, 189] width 42 height 24
drag, startPoint x: 235, startPoint y: 250, endPoint x: 243, endPoint y: 297, distance: 48.2
click at [243, 299] on div "요약 검사 . 00:05 - 00:11 비교 . N/A 0 % 안전 검사 . 00:11 - 00:17 비교 . N/A 0 % 안전 검사 . 0…" at bounding box center [137, 397] width 214 height 351
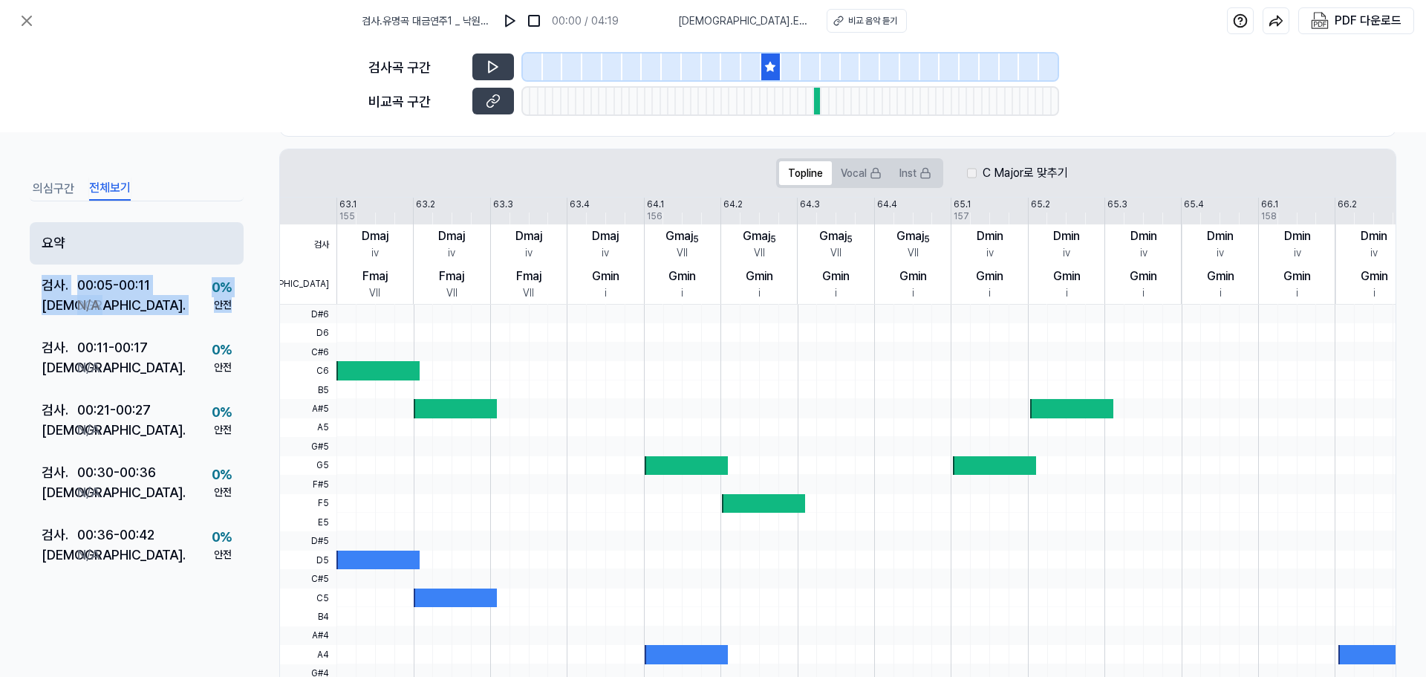
click at [214, 240] on div "요약" at bounding box center [137, 243] width 214 height 42
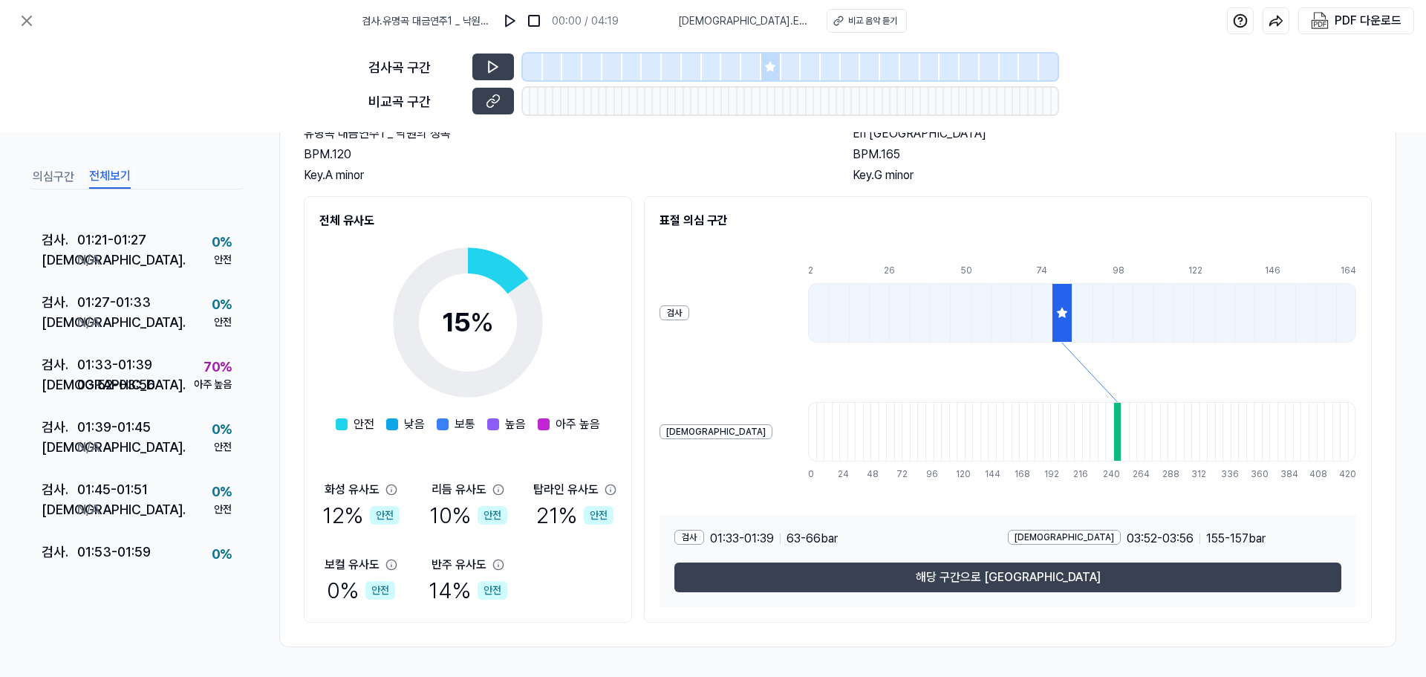
scroll to position [700, 0]
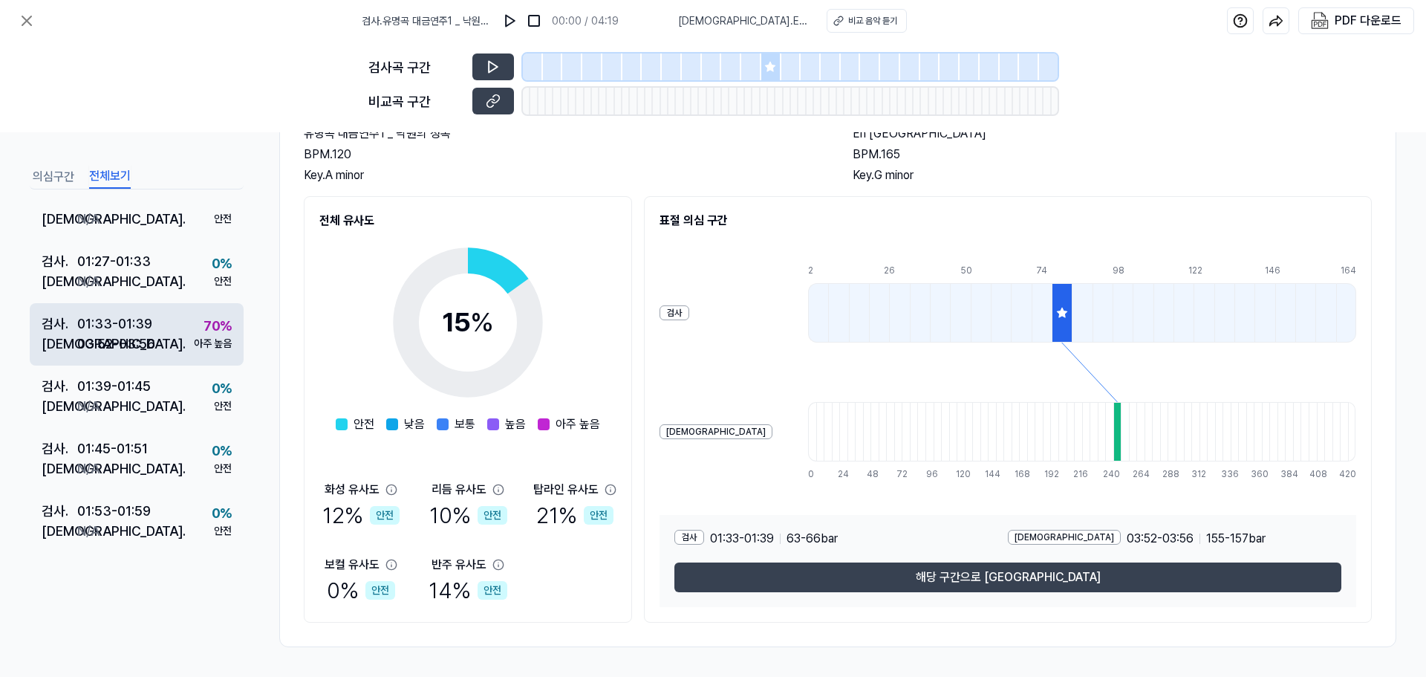
click at [170, 335] on div "검사 . 01:33 - 01:39 비교 . 03:52 - 03:56 70 % 아주 높음" at bounding box center [137, 334] width 214 height 62
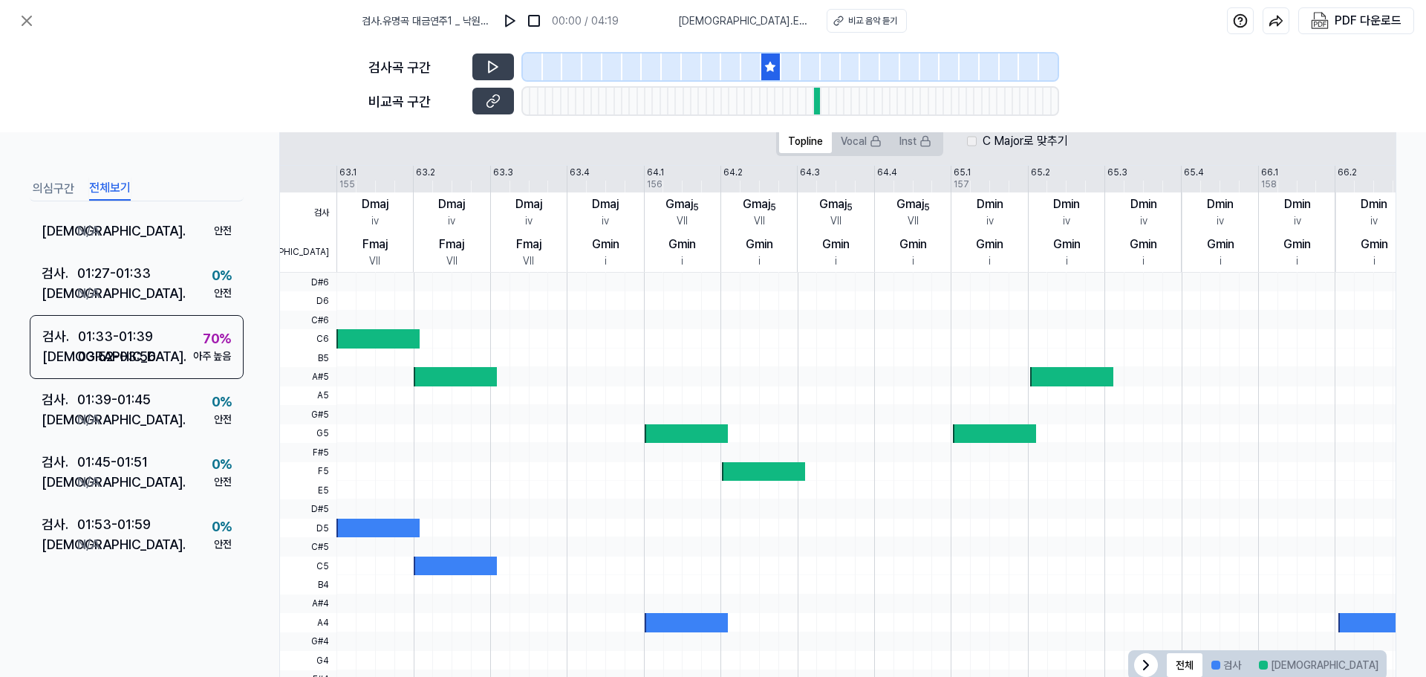
scroll to position [268, 0]
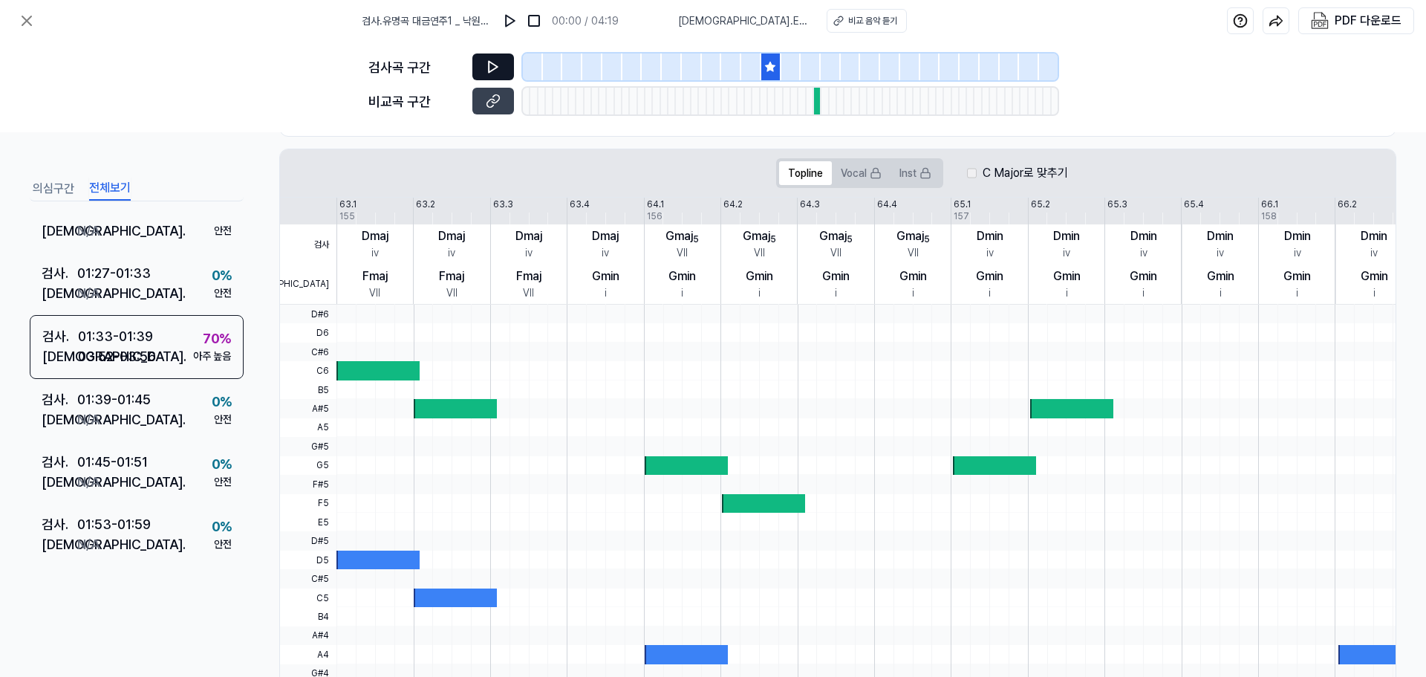
click at [490, 64] on icon at bounding box center [493, 67] width 9 height 11
click at [490, 64] on icon at bounding box center [491, 67] width 2 height 10
click at [816, 110] on div at bounding box center [817, 101] width 7 height 27
click at [773, 65] on icon at bounding box center [771, 67] width 10 height 10
click at [494, 64] on icon at bounding box center [493, 67] width 9 height 11
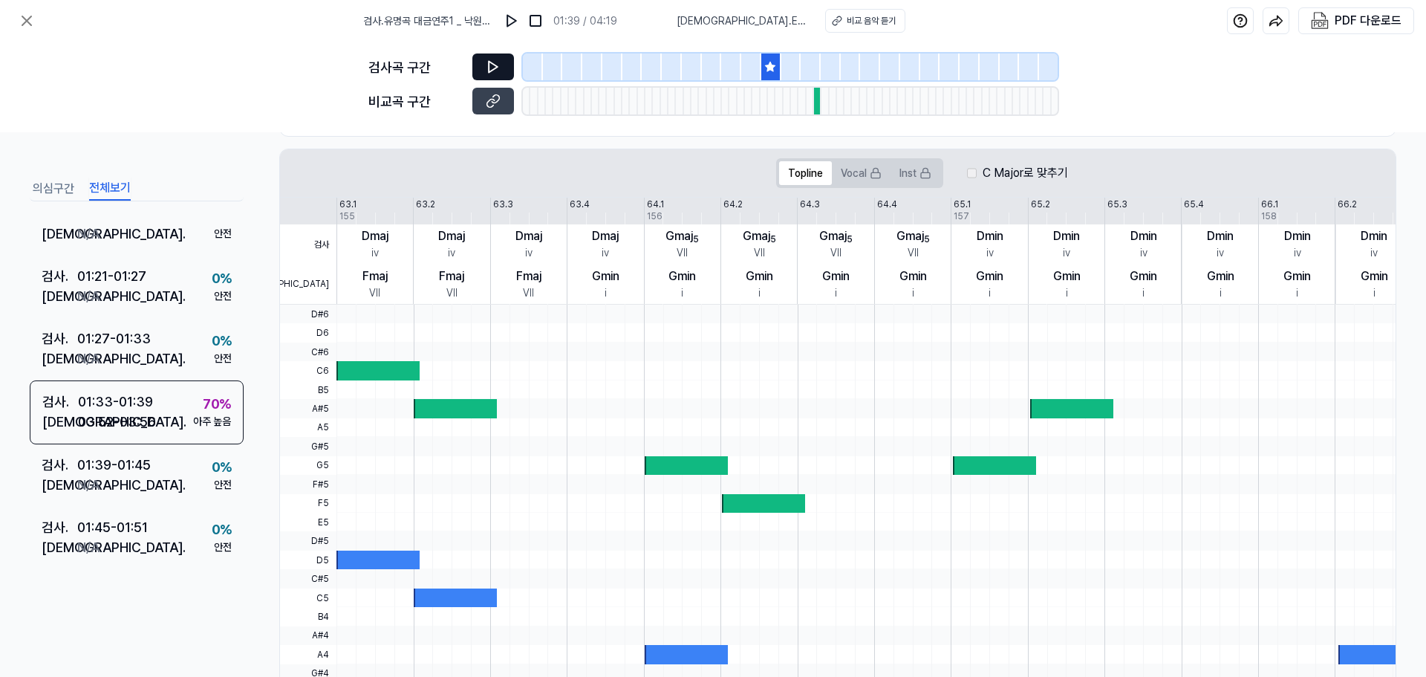
scroll to position [637, 0]
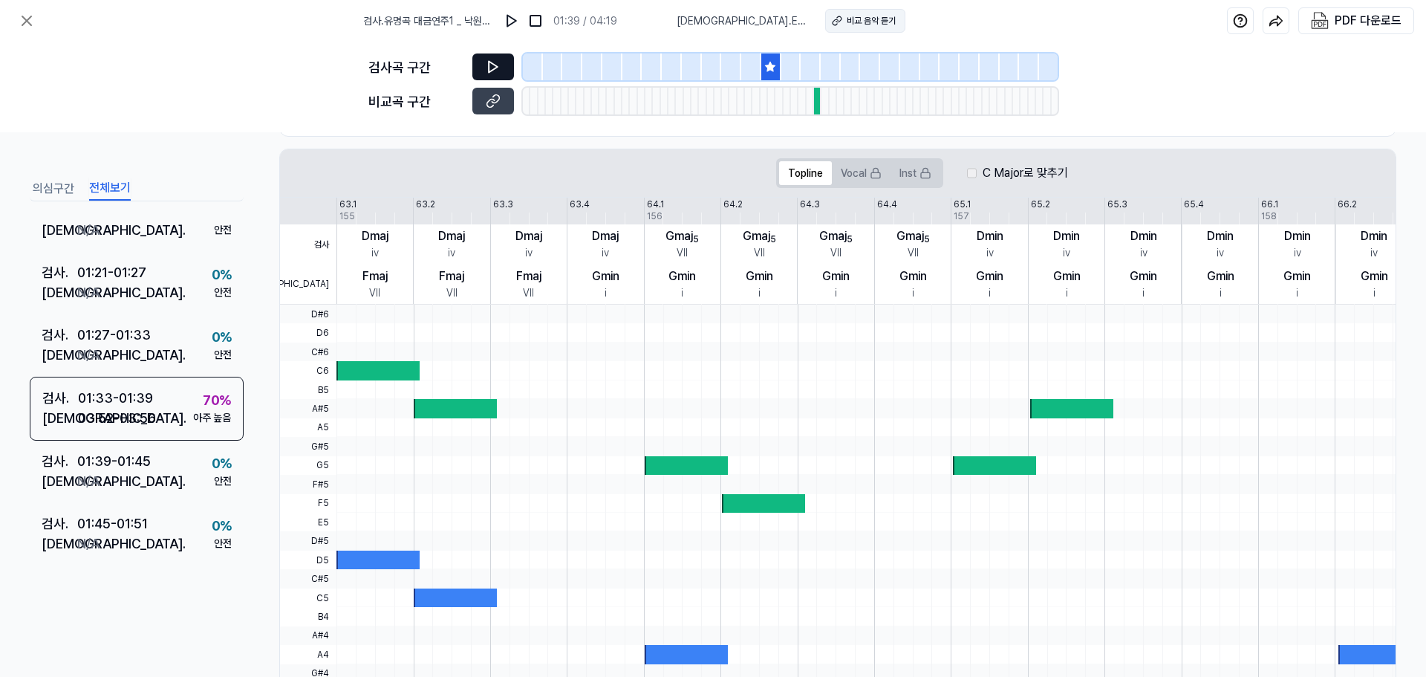
click at [863, 22] on div "비교 음악 듣기" at bounding box center [871, 20] width 49 height 13
